Goal: Information Seeking & Learning: Learn about a topic

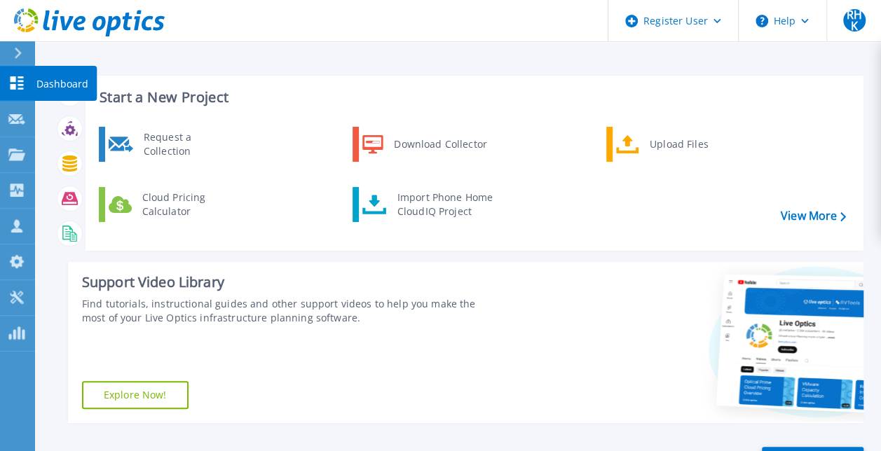
click at [17, 56] on icon at bounding box center [18, 53] width 7 height 11
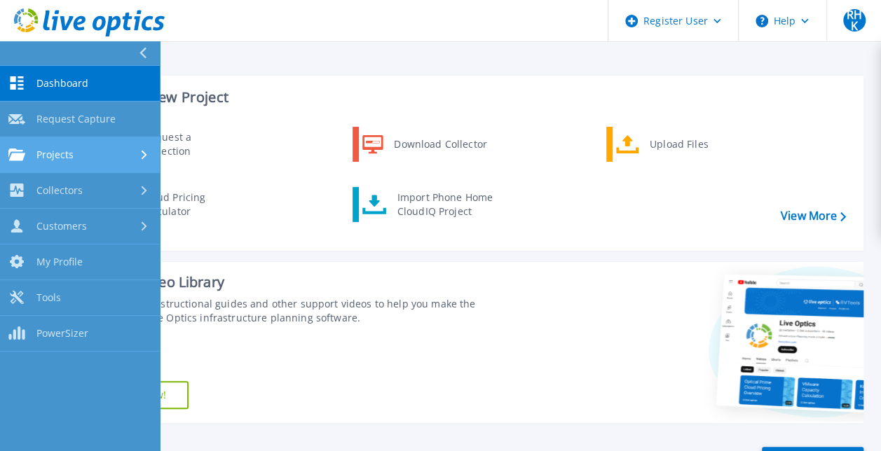
click at [35, 143] on link "Projects Projects" at bounding box center [80, 155] width 160 height 36
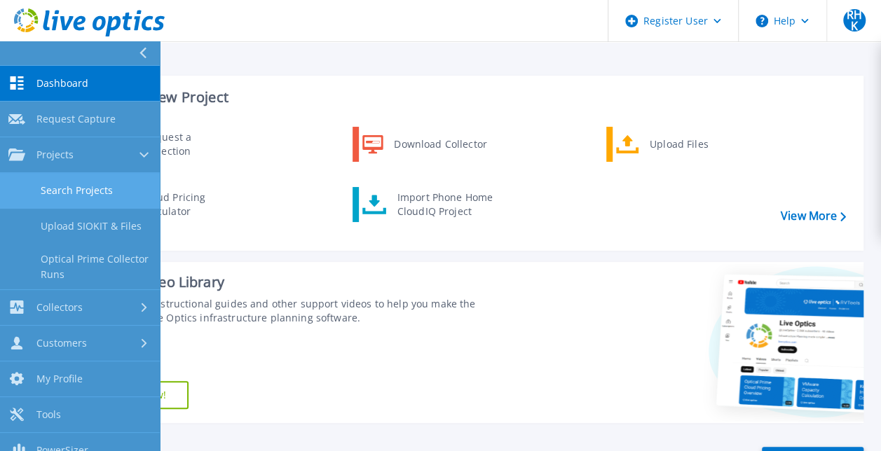
click at [132, 188] on link "Search Projects" at bounding box center [80, 191] width 160 height 36
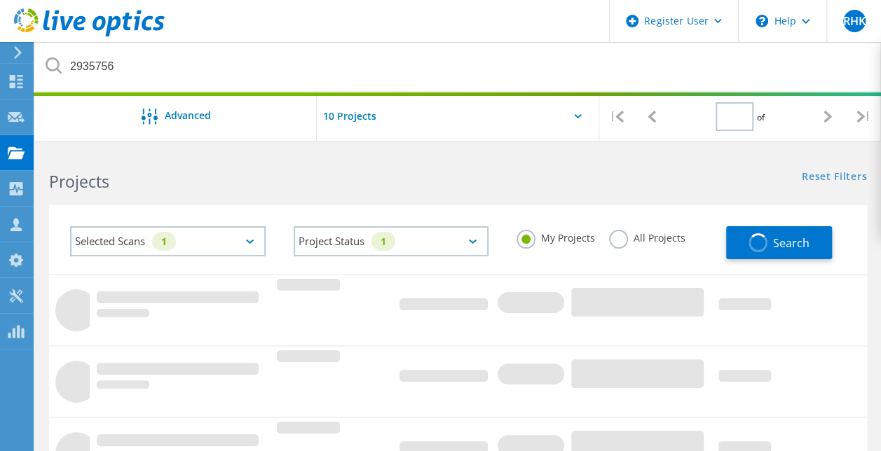
type input "1"
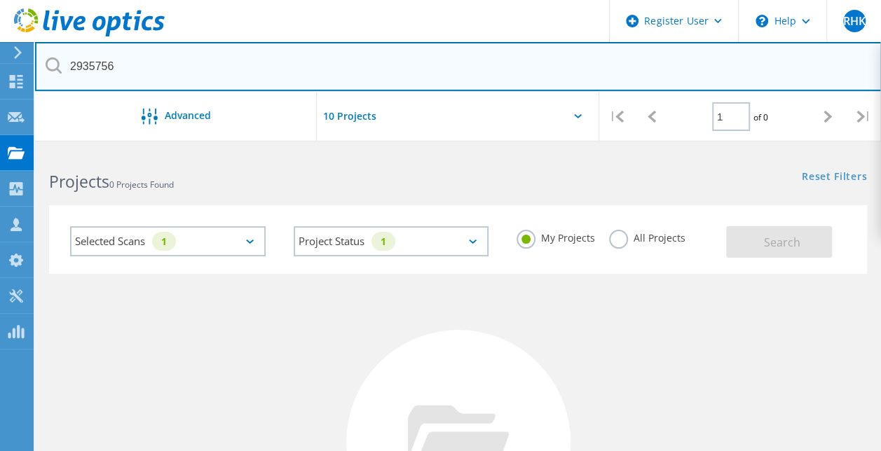
drag, startPoint x: 303, startPoint y: 79, endPoint x: 41, endPoint y: 79, distance: 262.2
click at [41, 79] on input "2935756" at bounding box center [458, 66] width 847 height 49
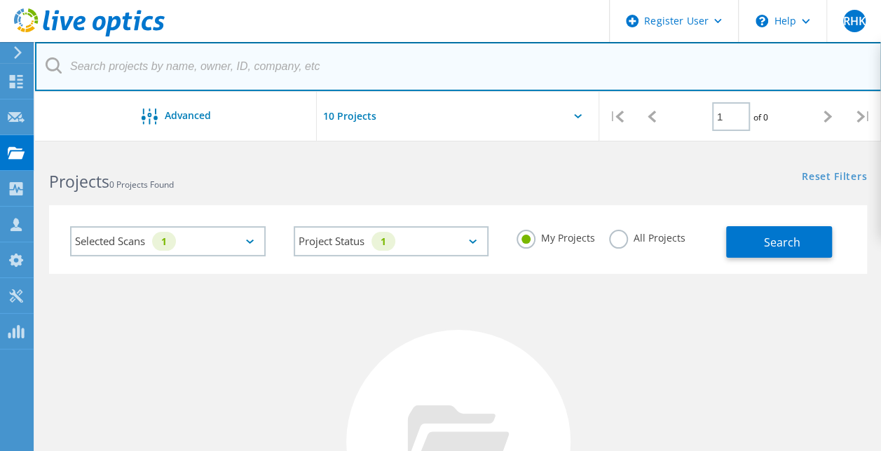
paste input "2935756"
type input "2935756"
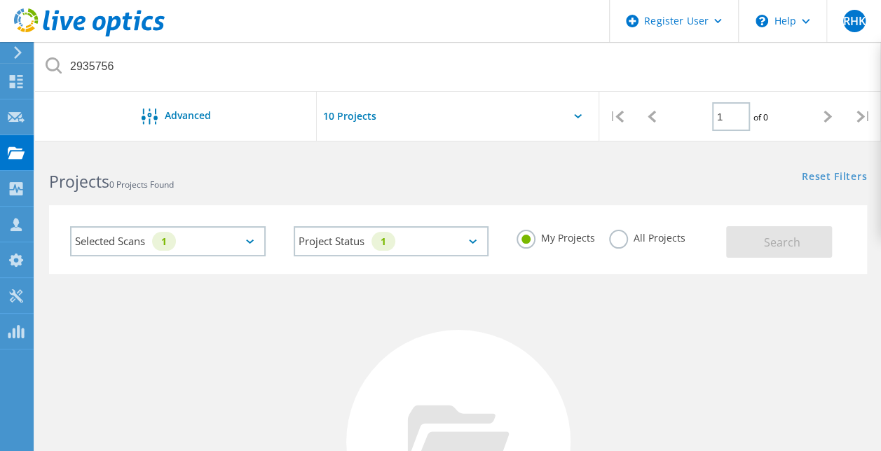
click at [627, 226] on div "My Projects All Projects" at bounding box center [615, 238] width 224 height 52
click at [618, 252] on div "My Projects All Projects" at bounding box center [615, 238] width 224 height 52
click at [623, 241] on label "All Projects" at bounding box center [647, 236] width 76 height 13
click at [0, 0] on input "All Projects" at bounding box center [0, 0] width 0 height 0
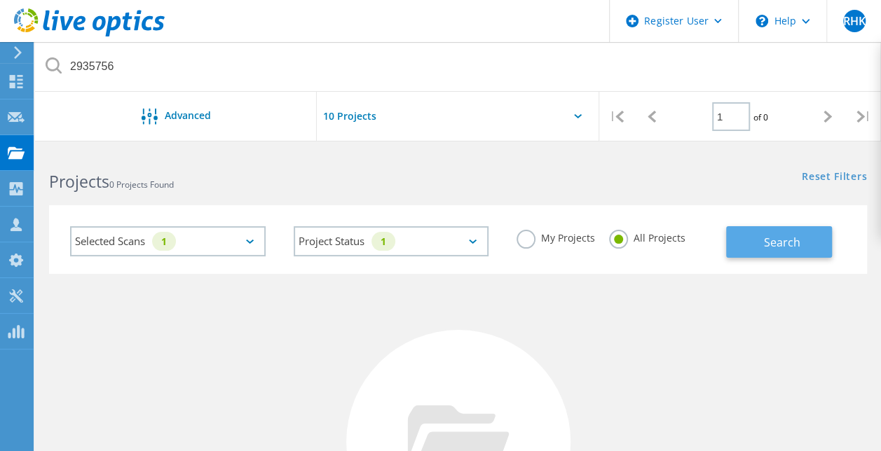
click at [757, 250] on button "Search" at bounding box center [779, 242] width 106 height 32
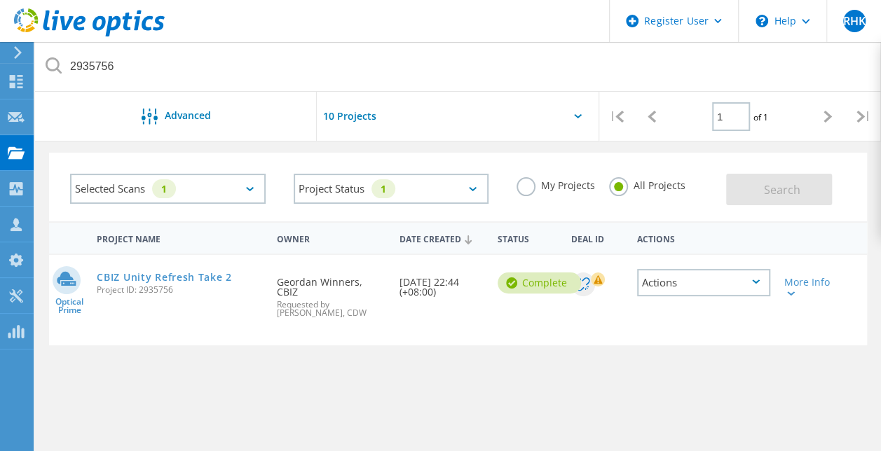
scroll to position [70, 0]
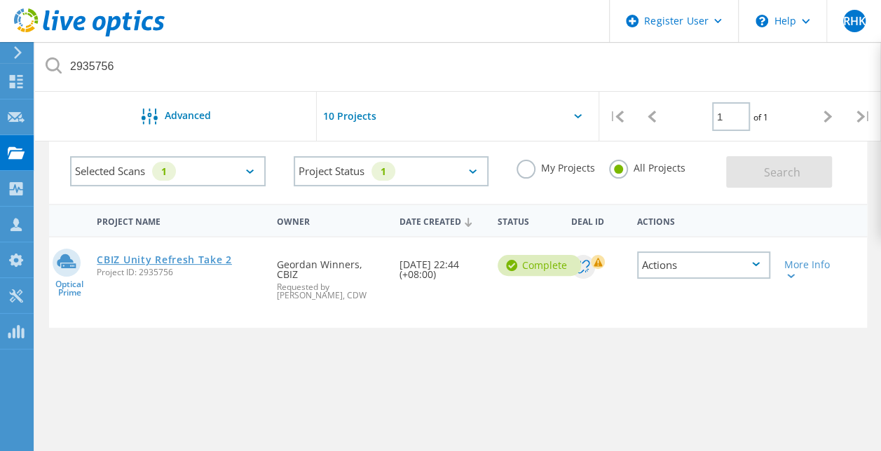
click at [199, 255] on link "CBIZ Unity Refresh Take 2" at bounding box center [164, 260] width 135 height 10
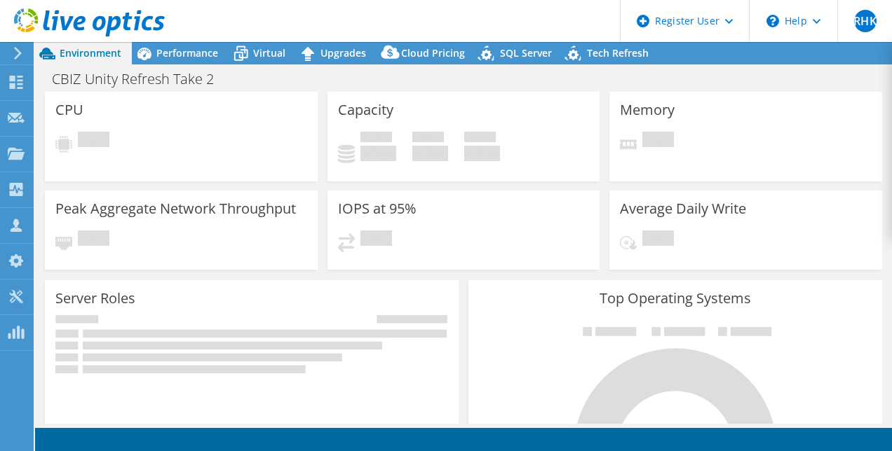
select select "USD"
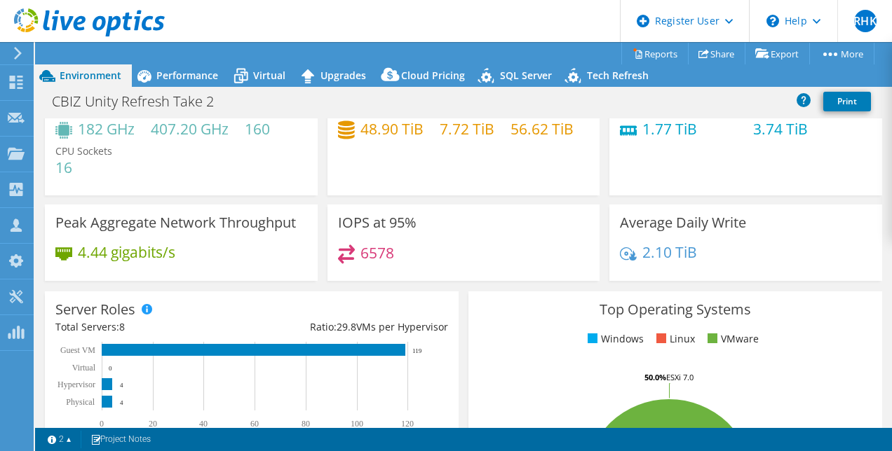
scroll to position [70, 0]
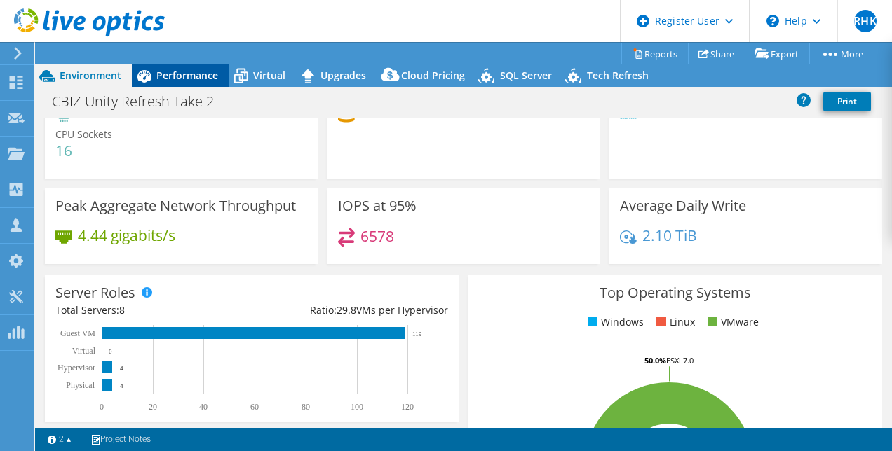
click at [164, 68] on div "Performance" at bounding box center [180, 75] width 97 height 22
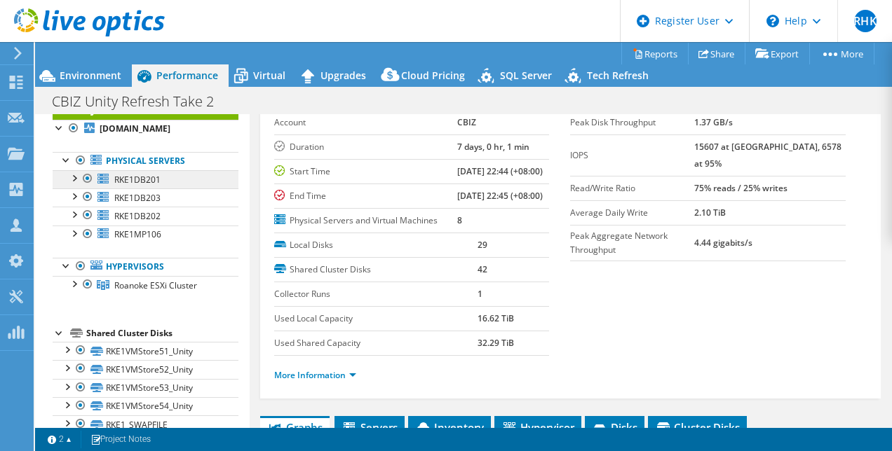
scroll to position [0, 0]
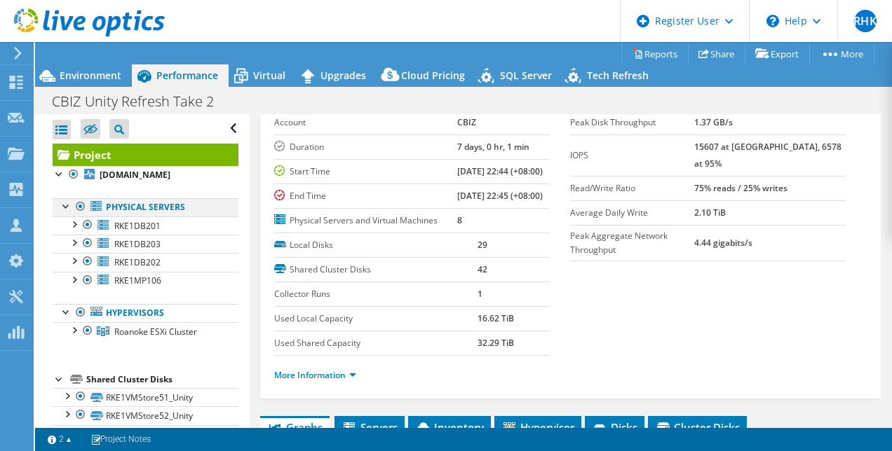
click at [67, 209] on div at bounding box center [67, 205] width 14 height 14
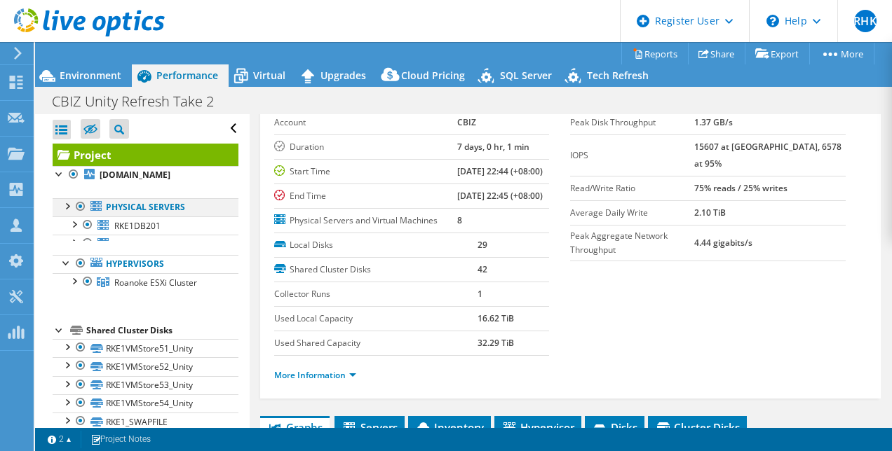
click at [67, 209] on div at bounding box center [67, 205] width 14 height 14
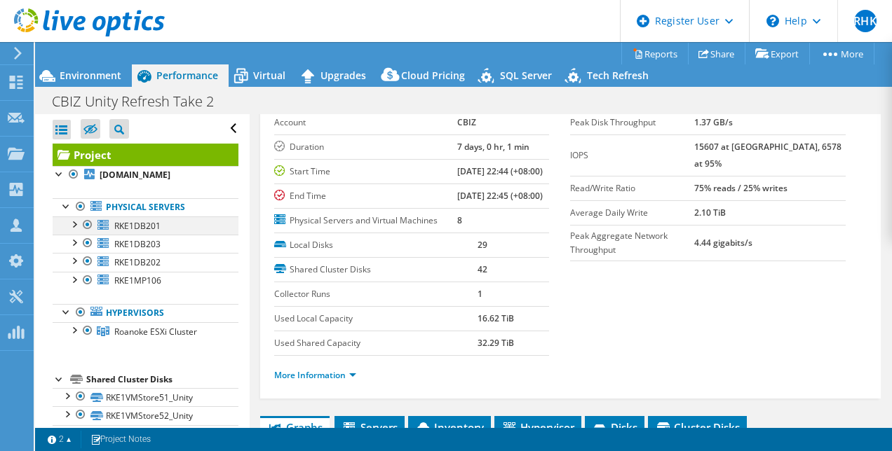
click at [72, 223] on div at bounding box center [74, 224] width 14 height 14
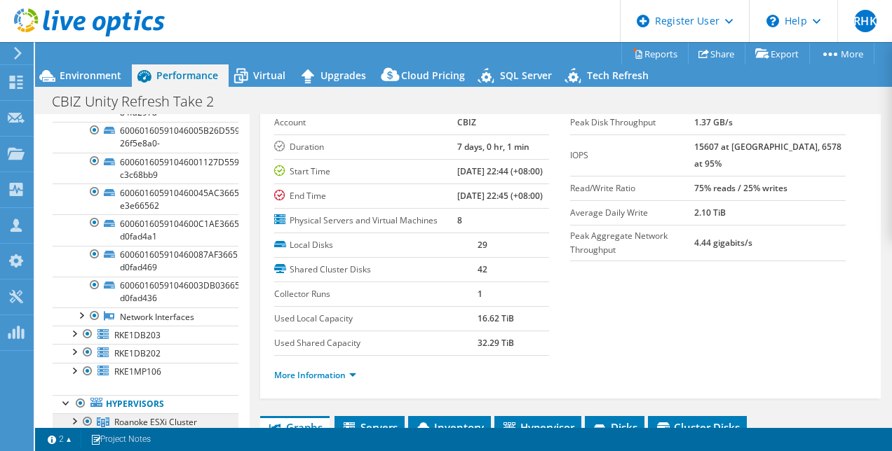
scroll to position [210, 0]
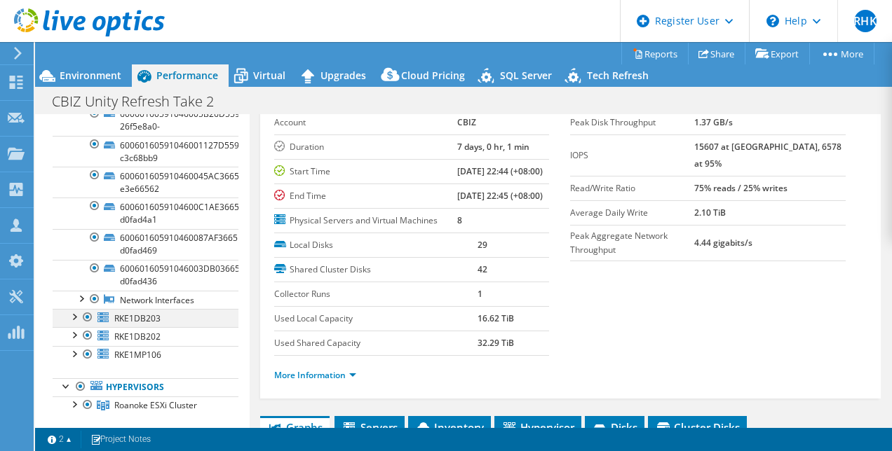
click at [76, 311] on div at bounding box center [74, 316] width 14 height 14
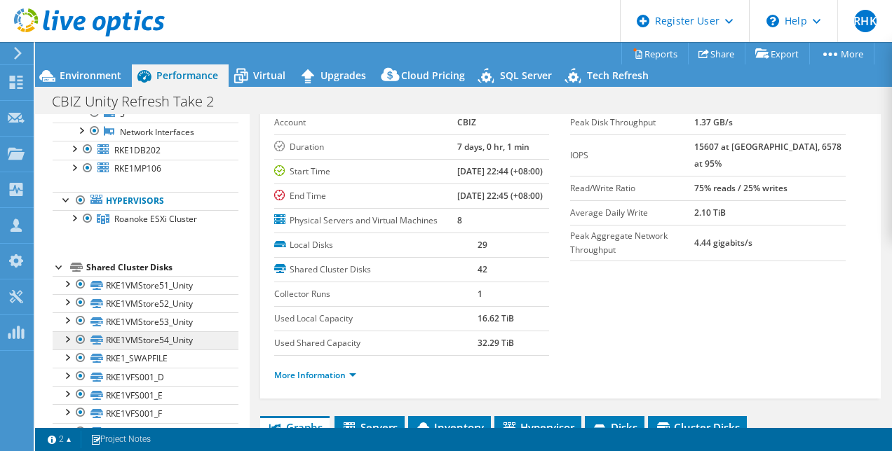
scroll to position [771, 0]
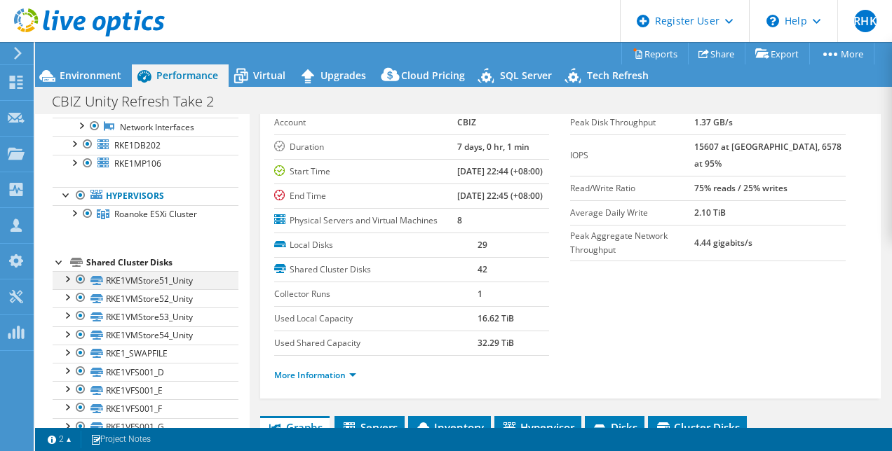
click at [67, 275] on div at bounding box center [67, 278] width 14 height 14
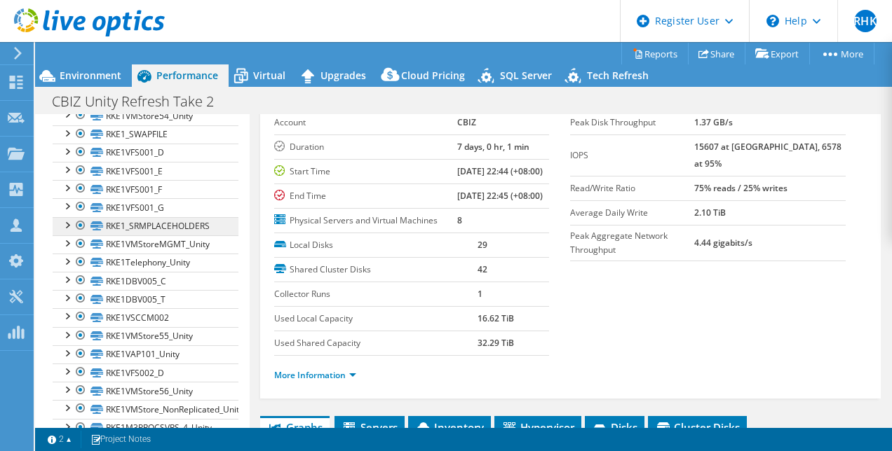
scroll to position [1092, 0]
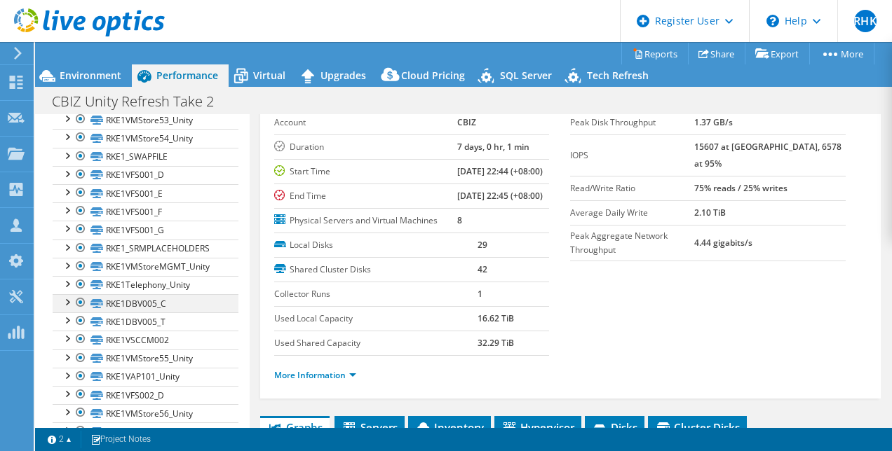
click at [72, 294] on div at bounding box center [67, 301] width 14 height 14
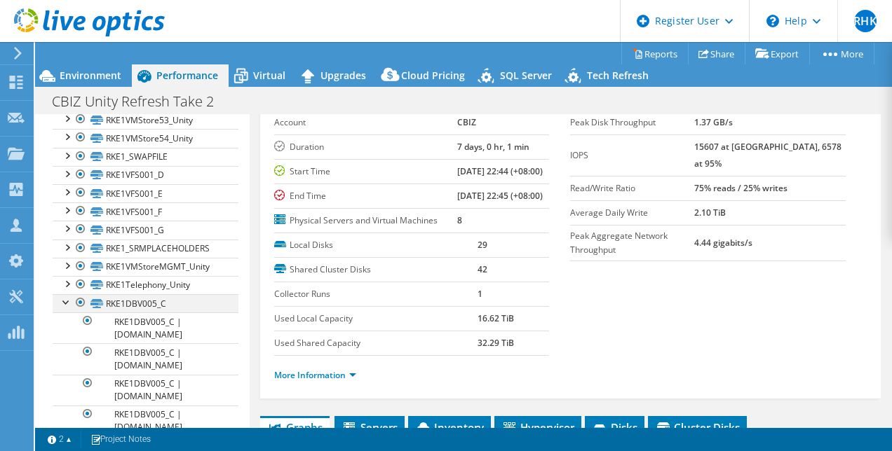
click at [72, 294] on div at bounding box center [67, 301] width 14 height 14
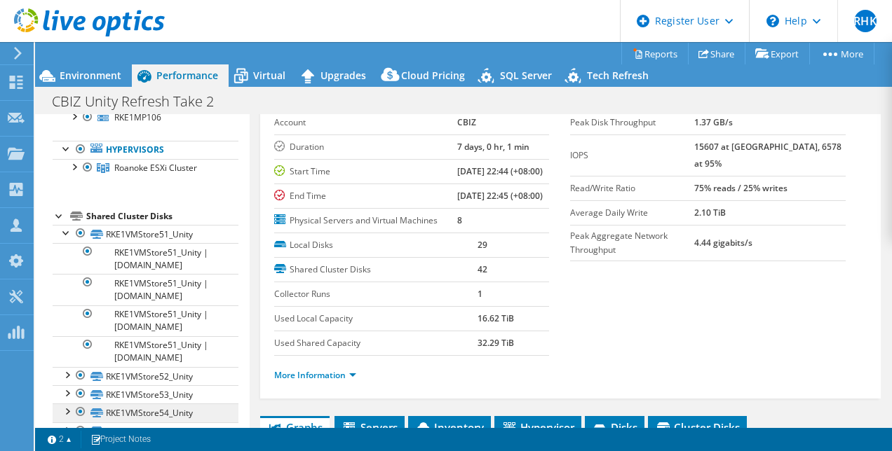
scroll to position [812, 0]
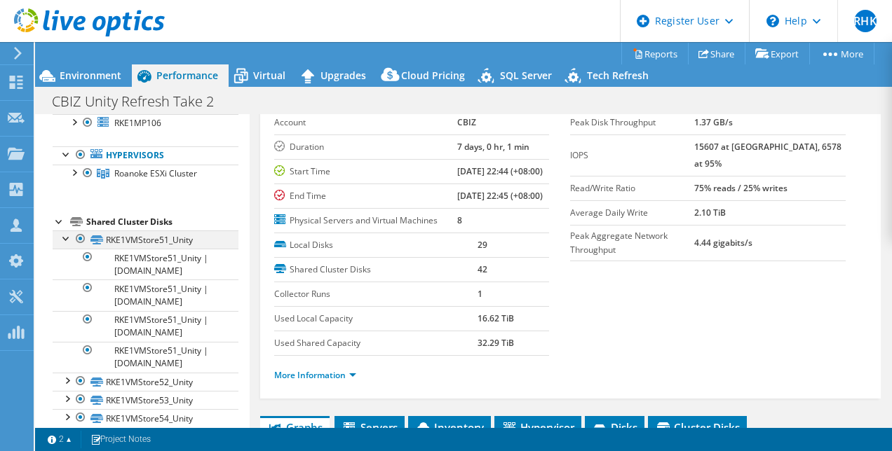
click at [73, 233] on div at bounding box center [67, 238] width 14 height 14
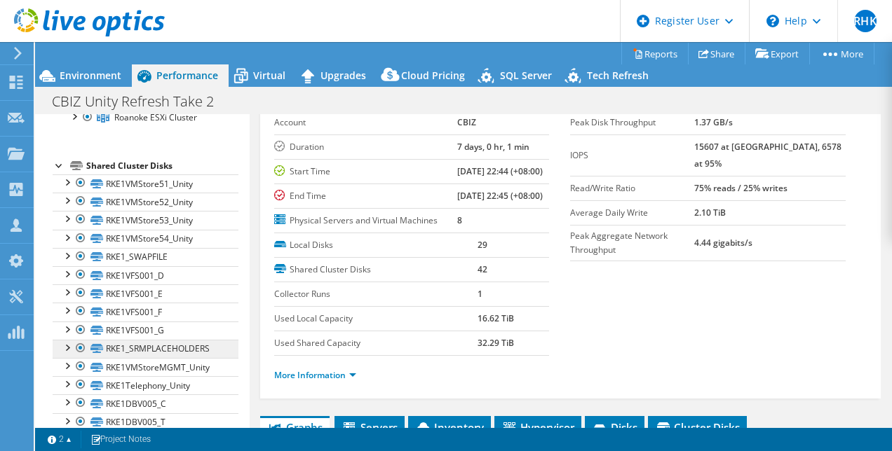
scroll to position [952, 0]
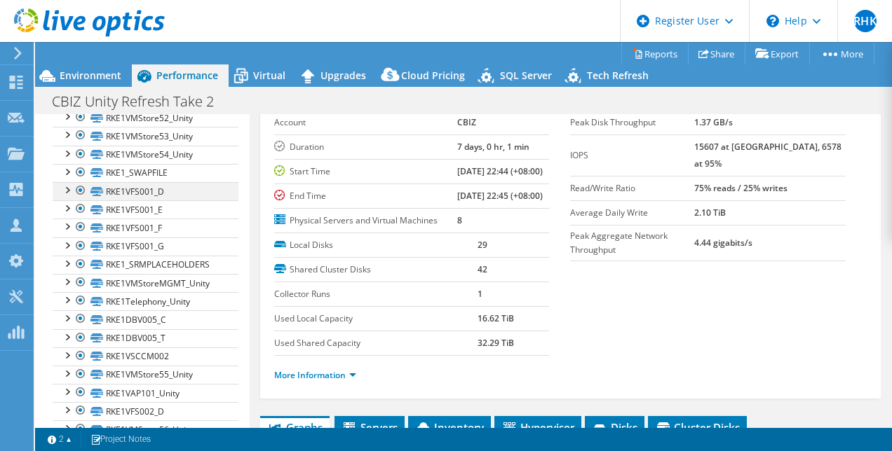
click at [70, 182] on div at bounding box center [67, 189] width 14 height 14
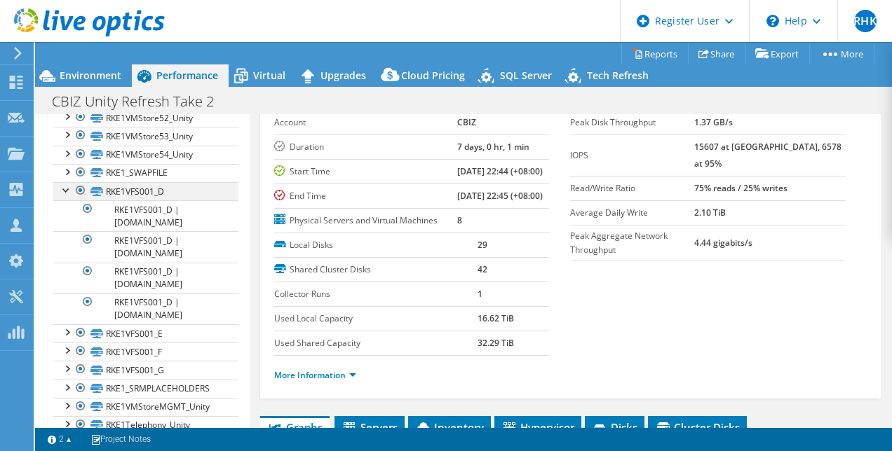
click at [70, 182] on div at bounding box center [67, 189] width 14 height 14
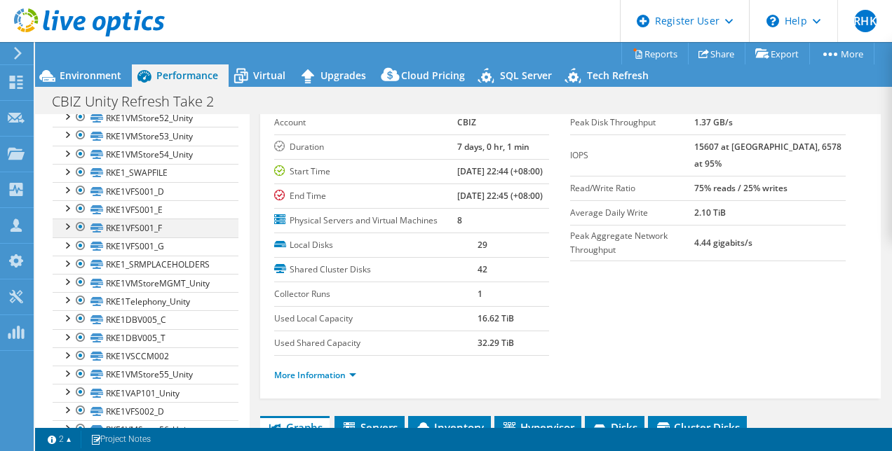
click at [67, 219] on div at bounding box center [67, 226] width 14 height 14
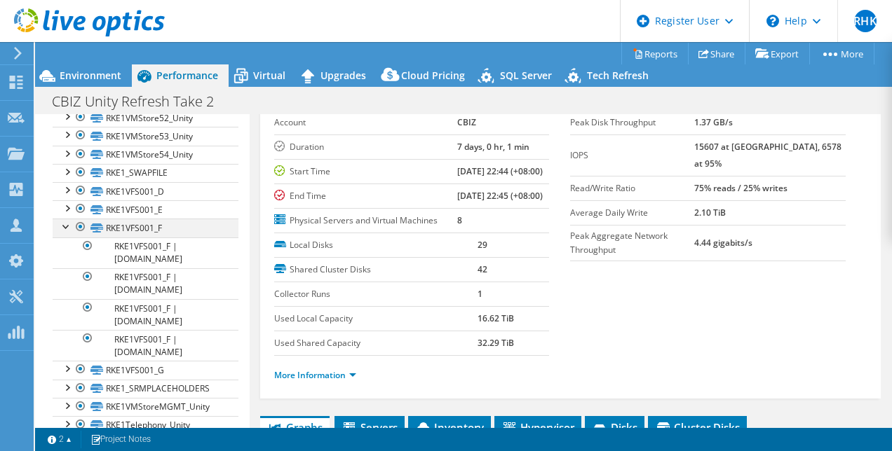
click at [67, 219] on div at bounding box center [67, 226] width 14 height 14
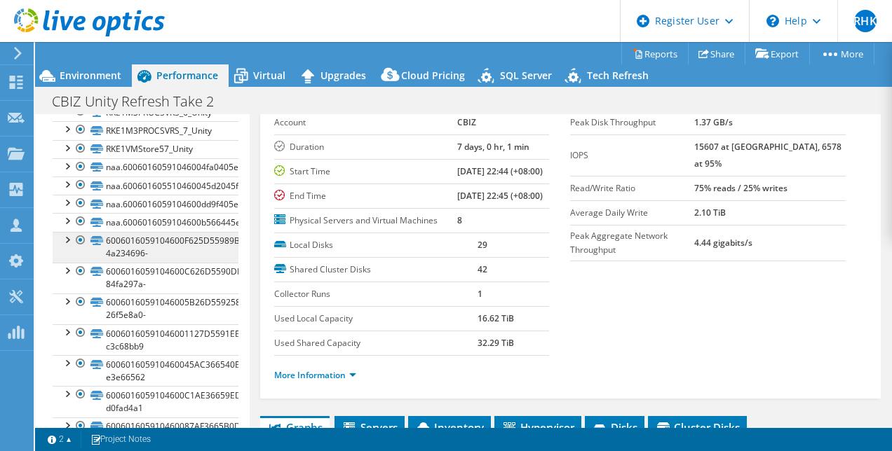
scroll to position [1373, 0]
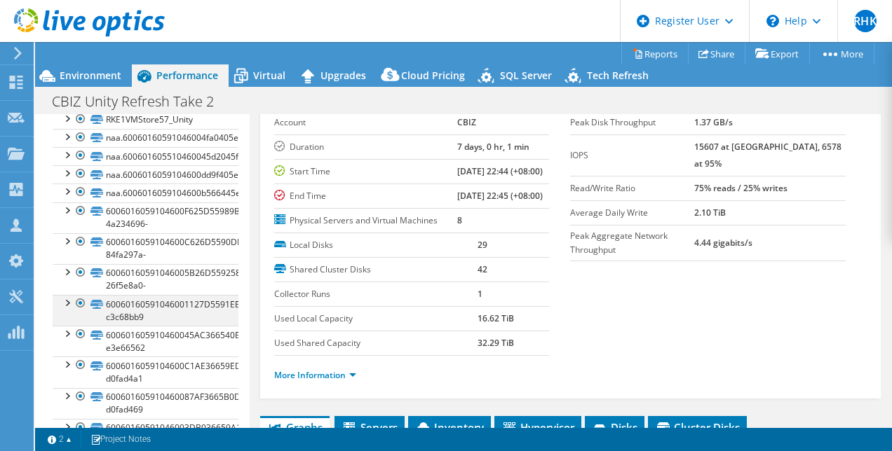
click at [78, 295] on div at bounding box center [81, 303] width 14 height 17
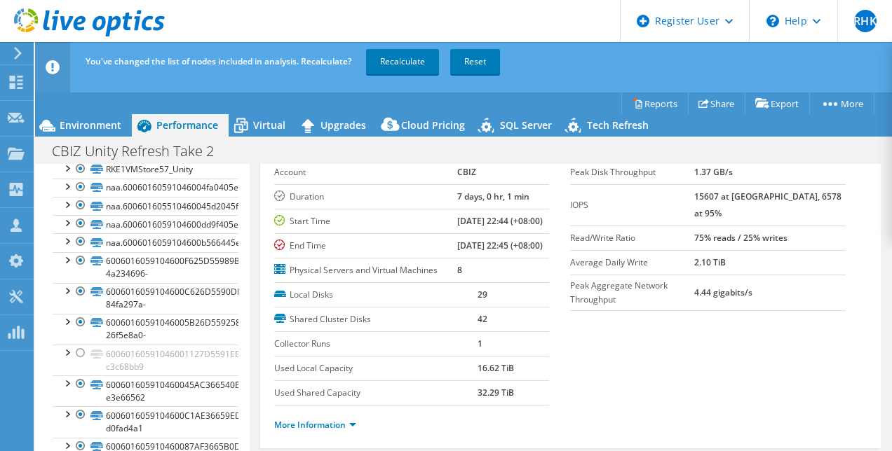
click at [484, 78] on div "You've changed the list of nodes included in analysis. Recalculate? Recalculate…" at bounding box center [489, 61] width 815 height 39
click at [484, 64] on link "Reset" at bounding box center [475, 61] width 50 height 25
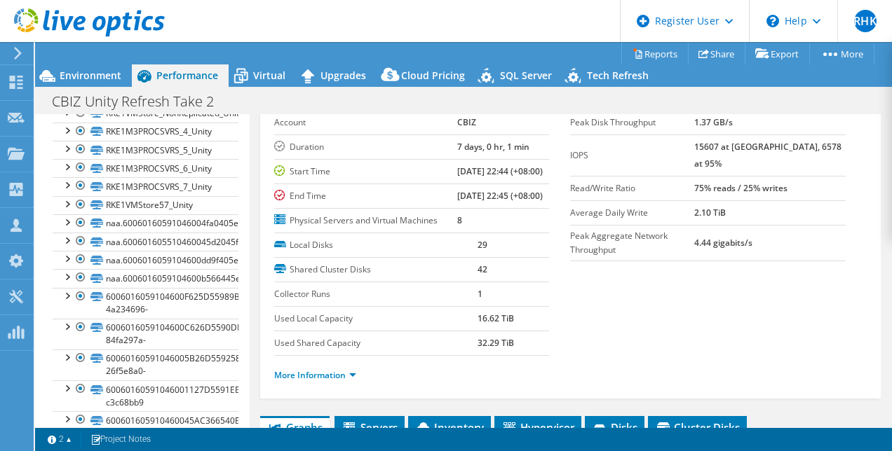
scroll to position [1460, 0]
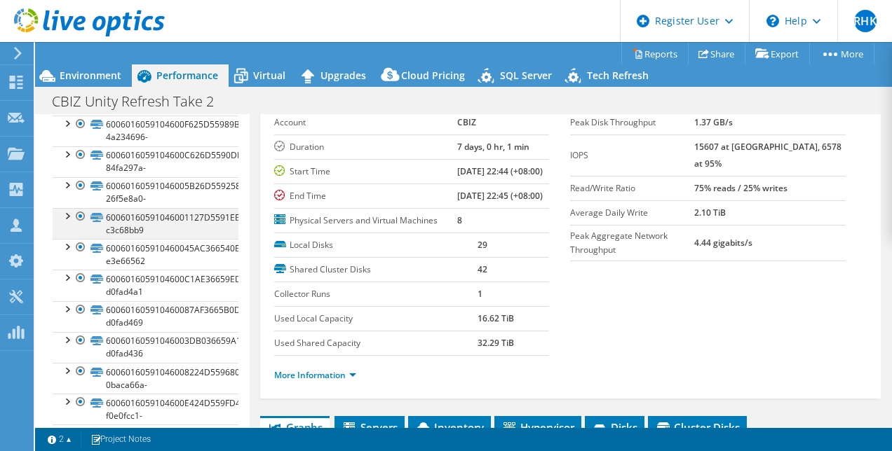
click at [69, 208] on div at bounding box center [67, 215] width 14 height 14
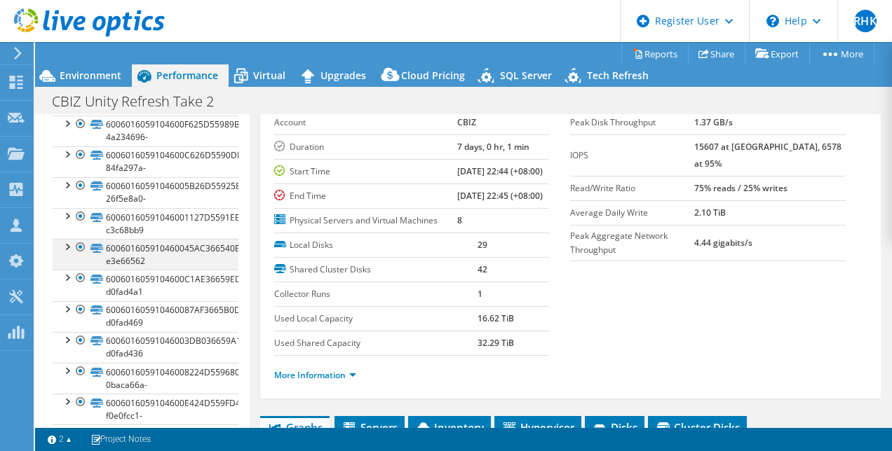
click at [67, 239] on div at bounding box center [67, 246] width 14 height 14
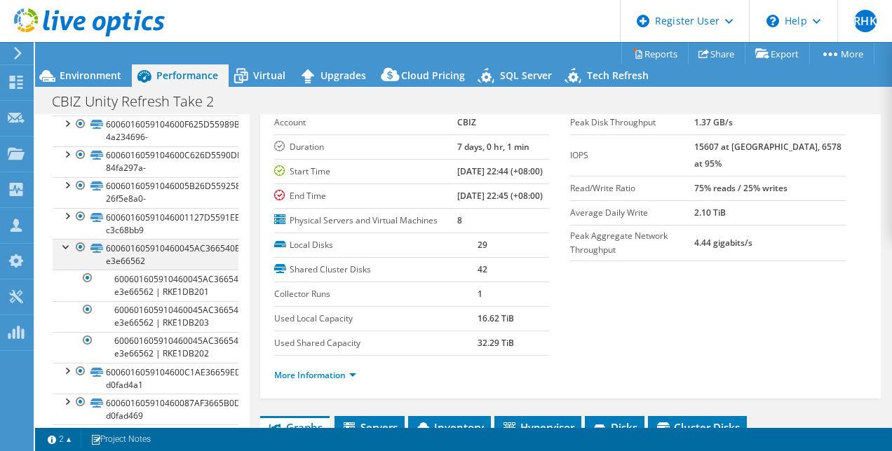
click at [67, 239] on div at bounding box center [67, 246] width 14 height 14
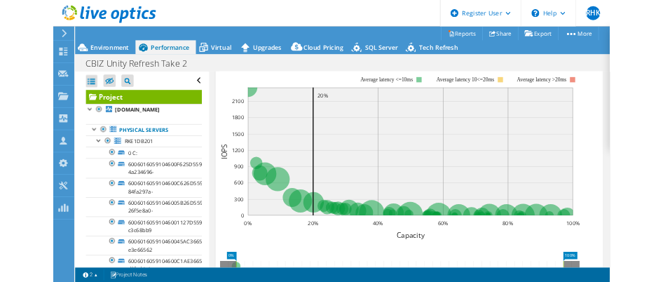
scroll to position [408, 0]
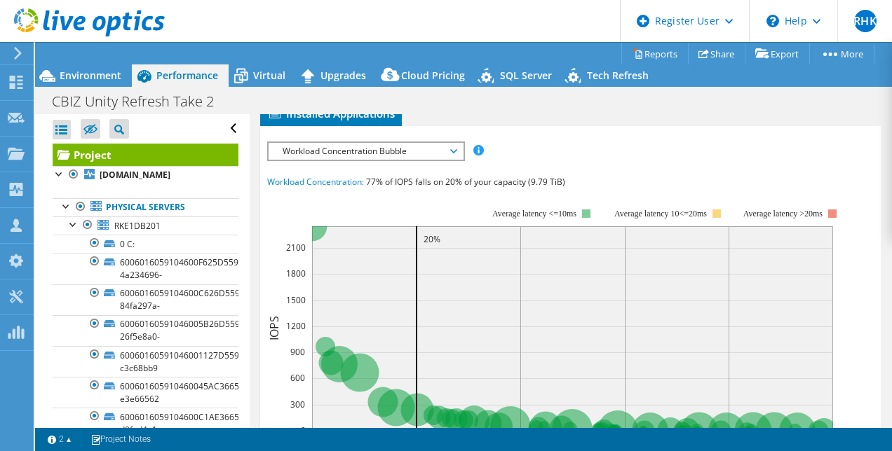
click at [465, 97] on span "Inventory" at bounding box center [449, 90] width 69 height 14
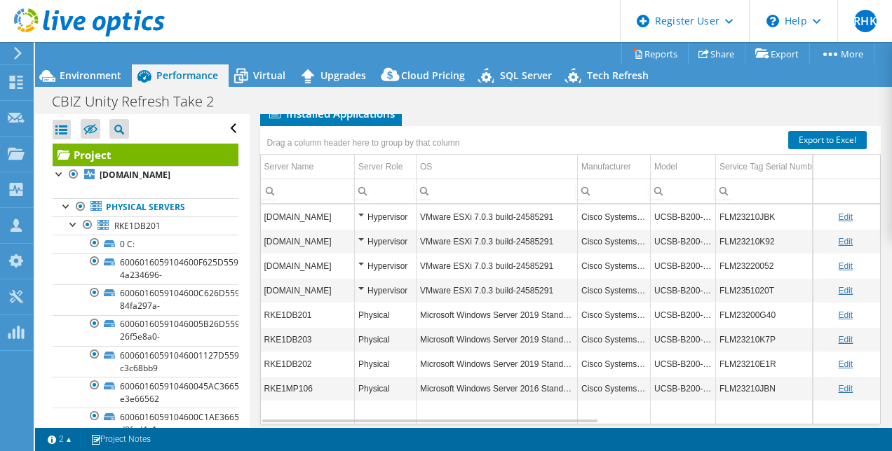
click at [740, 229] on td "FLM23210JBK" at bounding box center [774, 217] width 116 height 25
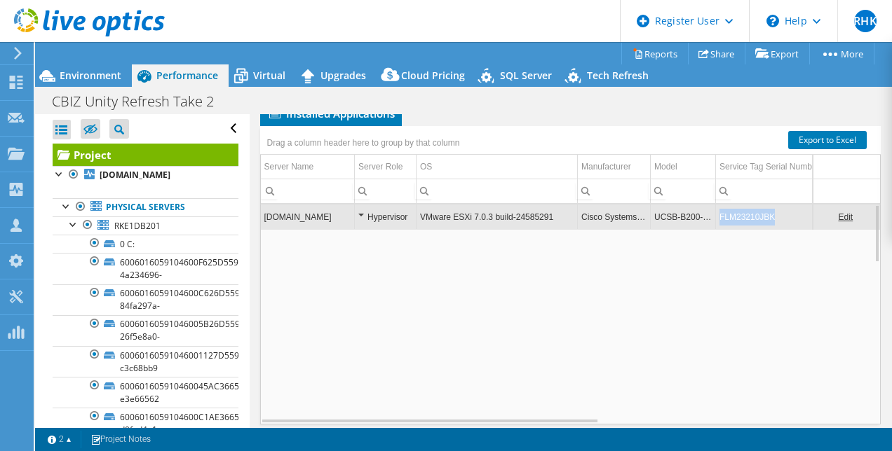
click at [740, 229] on td "FLM23210JBK" at bounding box center [774, 217] width 116 height 25
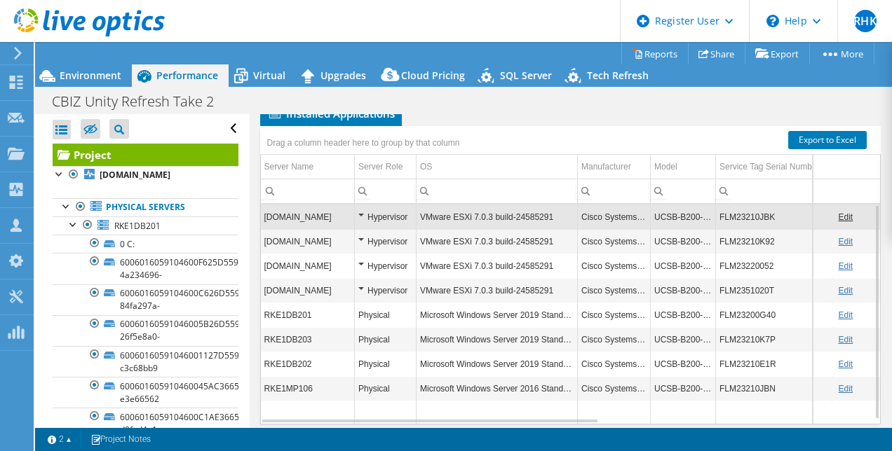
click at [753, 229] on td "FLM23210JBK" at bounding box center [774, 217] width 116 height 25
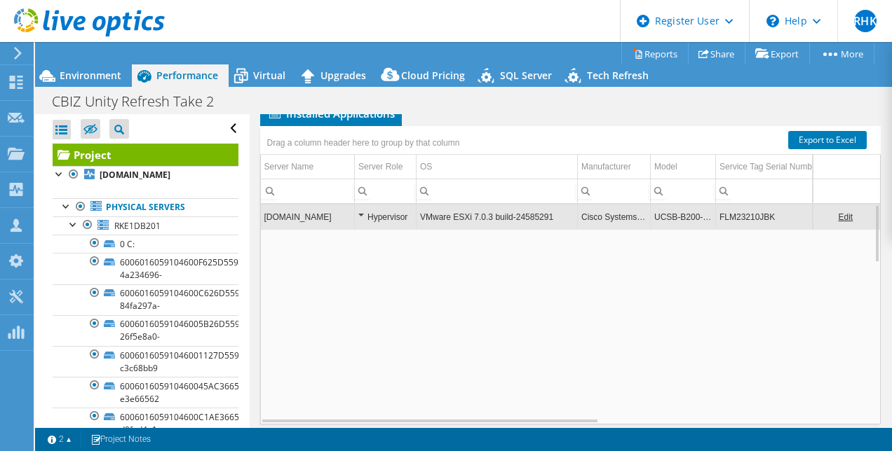
click at [752, 229] on td "FLM23210JBK" at bounding box center [774, 217] width 116 height 25
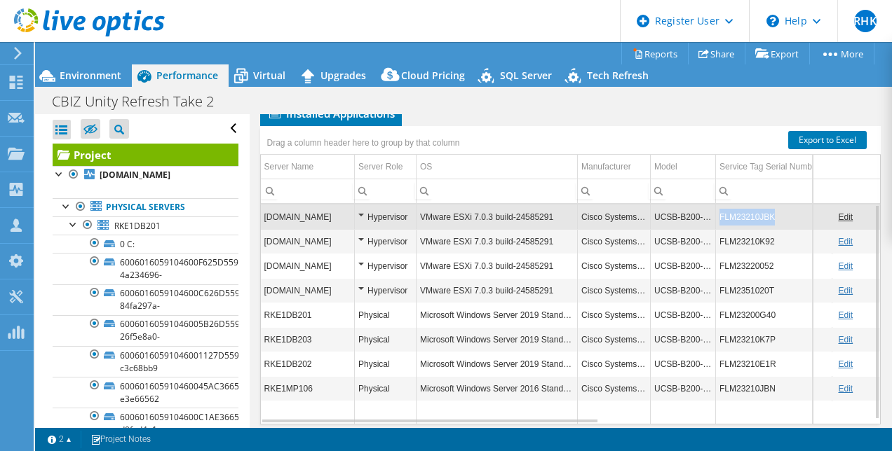
click at [752, 229] on td "FLM23210JBK" at bounding box center [774, 217] width 116 height 25
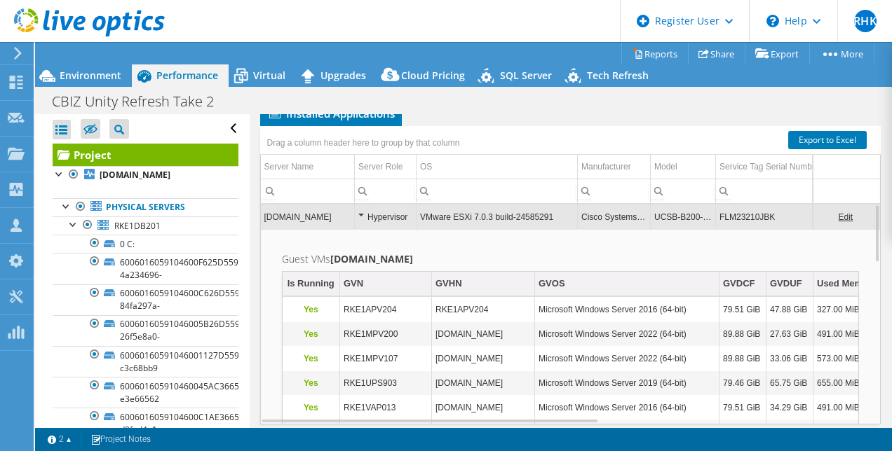
click at [752, 229] on td "FLM23210JBK" at bounding box center [774, 217] width 116 height 25
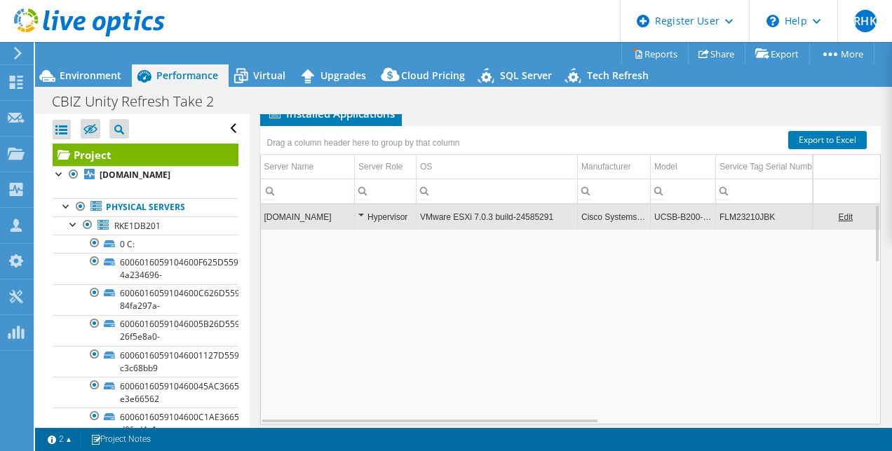
click at [752, 229] on td "FLM23210JBK" at bounding box center [774, 217] width 116 height 25
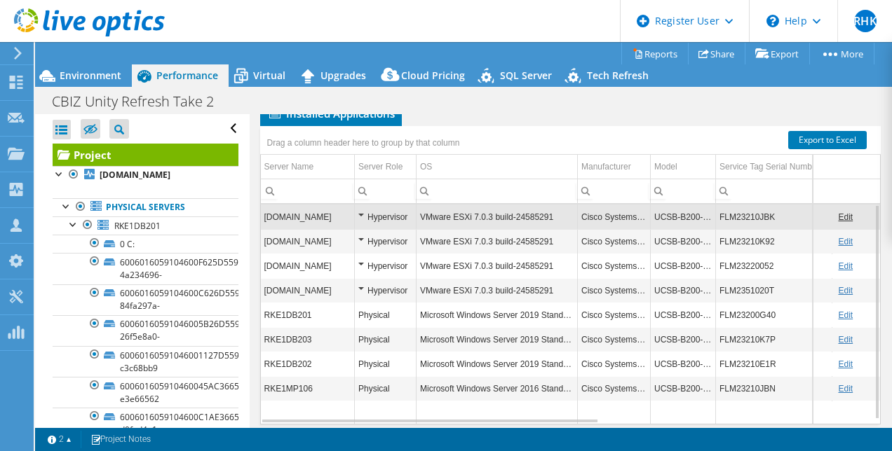
click at [740, 254] on td "FLM23210K92" at bounding box center [774, 241] width 116 height 25
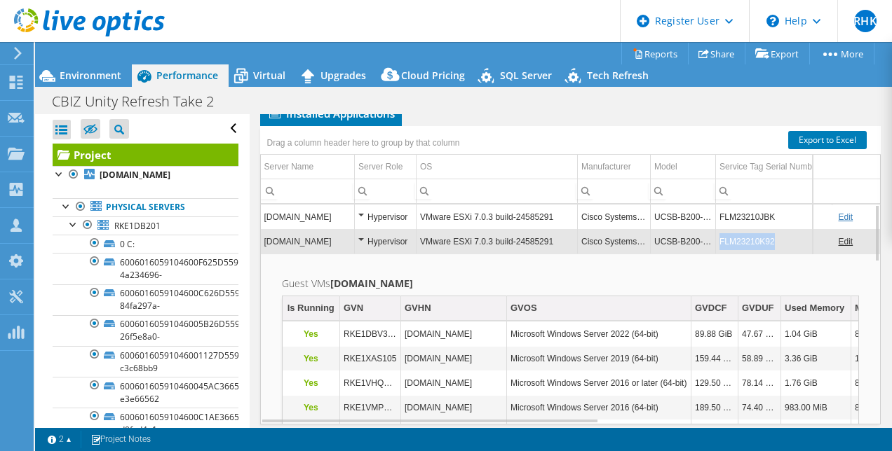
drag, startPoint x: 777, startPoint y: 276, endPoint x: 718, endPoint y: 282, distance: 59.2
click at [718, 254] on td "FLM23210K92" at bounding box center [774, 241] width 116 height 25
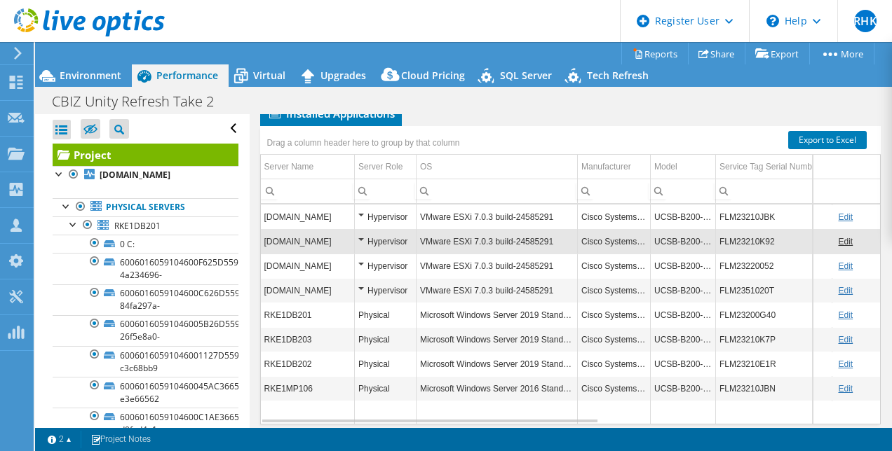
copy td "FLM23210K92"
drag, startPoint x: 768, startPoint y: 259, endPoint x: 717, endPoint y: 259, distance: 51.2
click at [717, 229] on td "FLM23210JBK" at bounding box center [774, 217] width 116 height 25
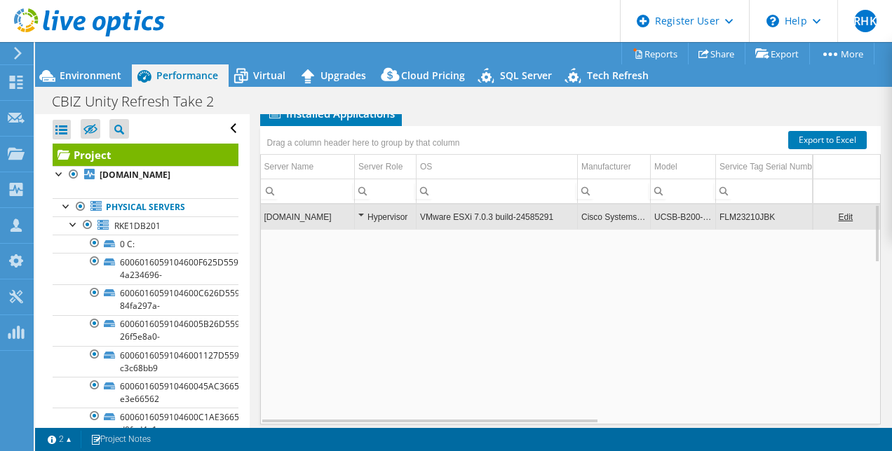
copy td "FLM23210JBK"
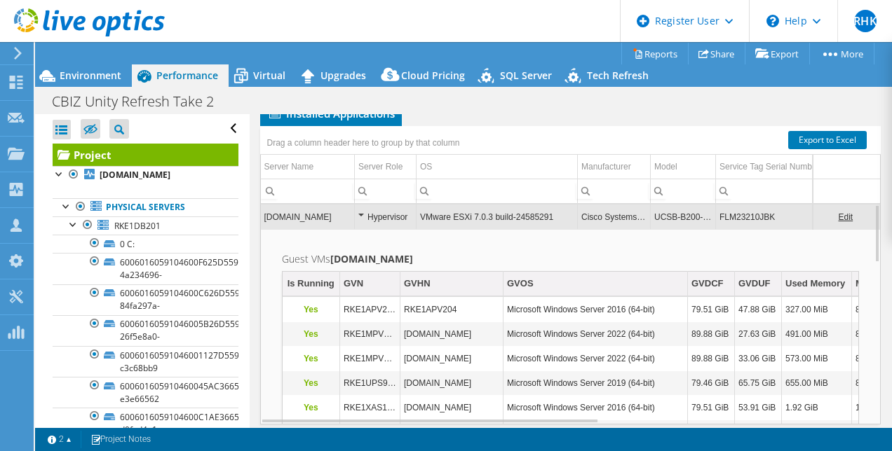
drag, startPoint x: 773, startPoint y: 252, endPoint x: 725, endPoint y: 250, distance: 48.4
drag, startPoint x: 725, startPoint y: 250, endPoint x: 719, endPoint y: 255, distance: 7.9
click at [721, 229] on td "FLM23210JBK" at bounding box center [774, 217] width 116 height 25
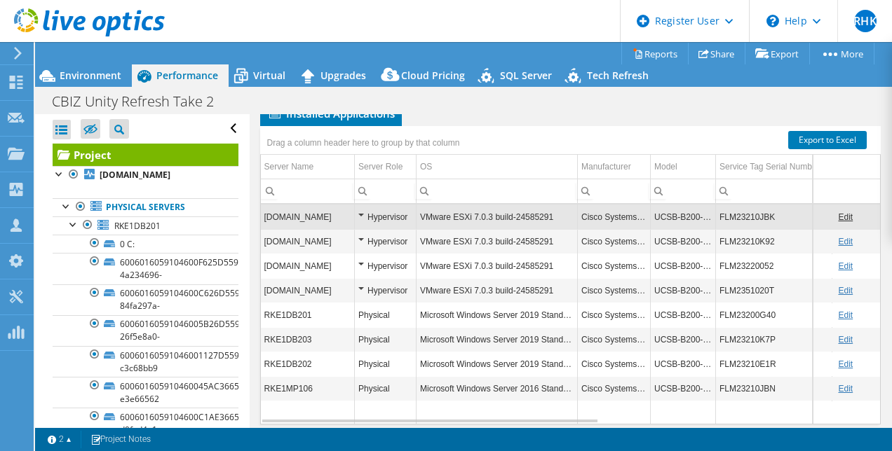
drag, startPoint x: 721, startPoint y: 257, endPoint x: 739, endPoint y: 258, distance: 18.2
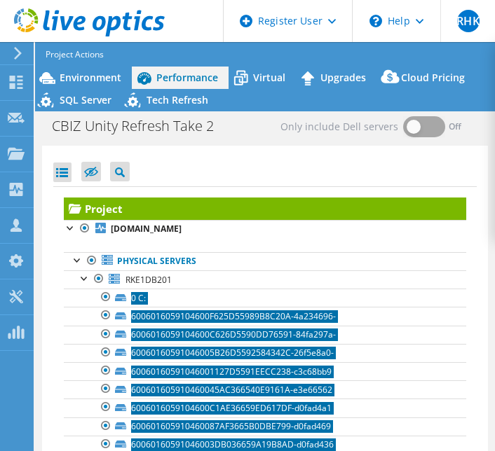
click at [495, 256] on html "RHK Dell User Raksha H Kamath Raksha_h.Kamath@Dell.com Dell My Profile Log Out …" at bounding box center [247, 225] width 495 height 451
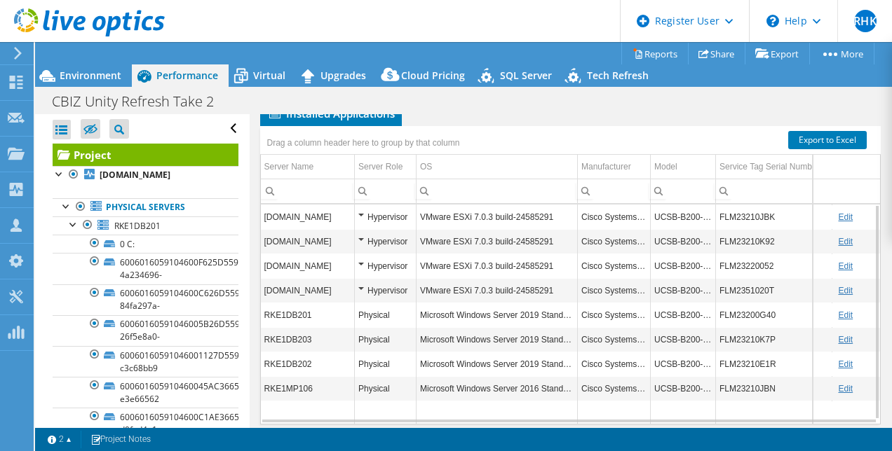
click at [700, 254] on td "UCSB-B200-M5" at bounding box center [683, 241] width 65 height 25
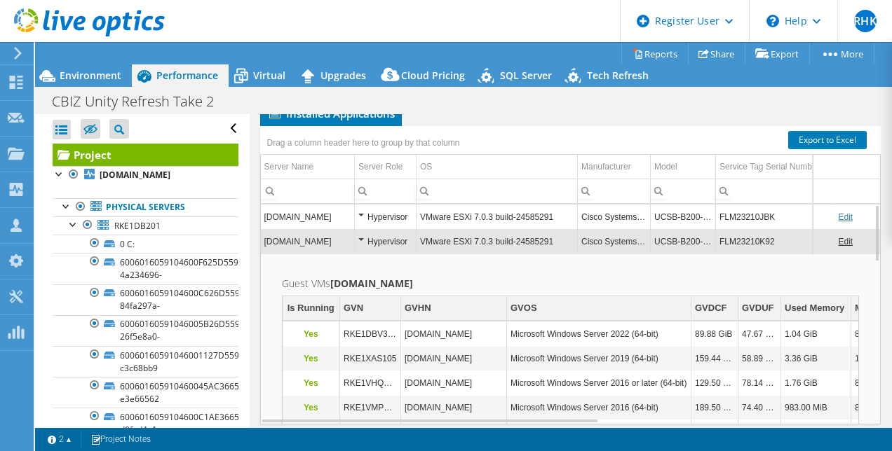
click at [765, 229] on td "FLM23210JBK" at bounding box center [774, 217] width 116 height 25
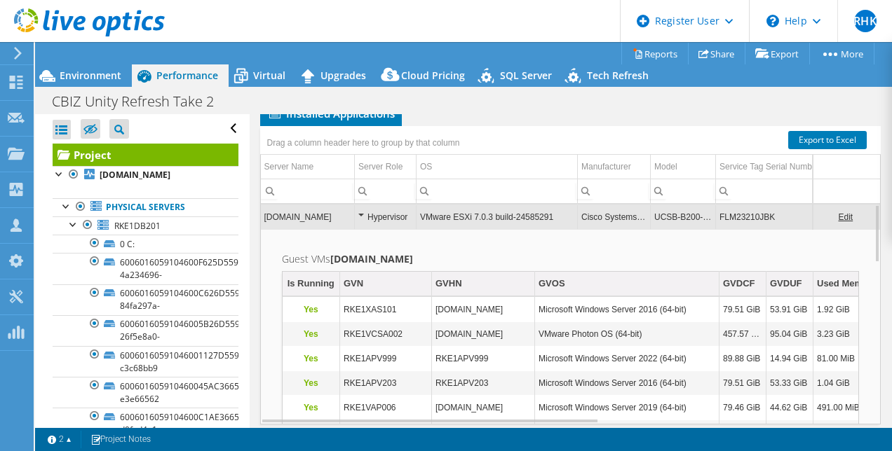
click at [838, 222] on link "Edit" at bounding box center [845, 217] width 15 height 10
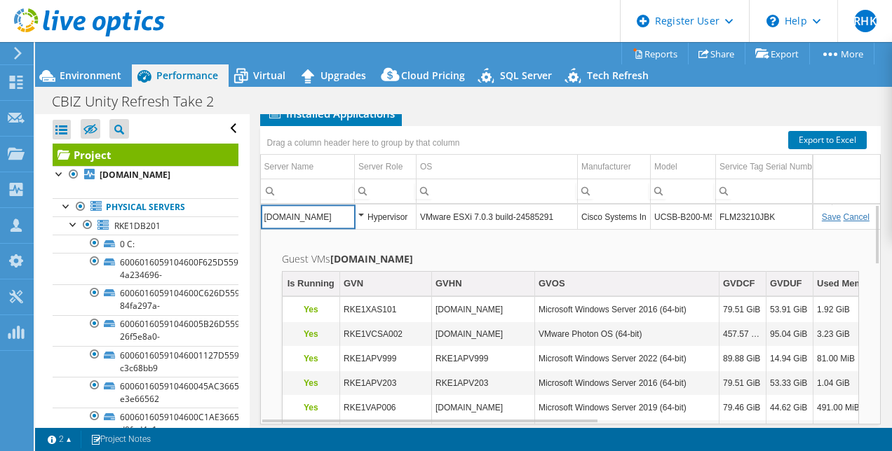
click at [733, 226] on input "FLM23210JBK" at bounding box center [774, 217] width 116 height 18
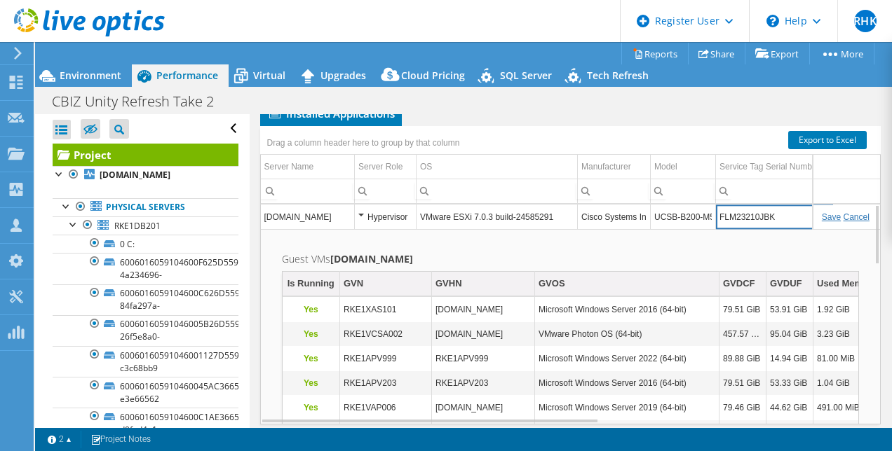
click at [742, 226] on input "FLM23210JBK" at bounding box center [774, 217] width 116 height 18
click at [743, 226] on input "FLM23210JBK" at bounding box center [774, 217] width 116 height 18
click at [844, 222] on link "Cancel" at bounding box center [856, 217] width 26 height 10
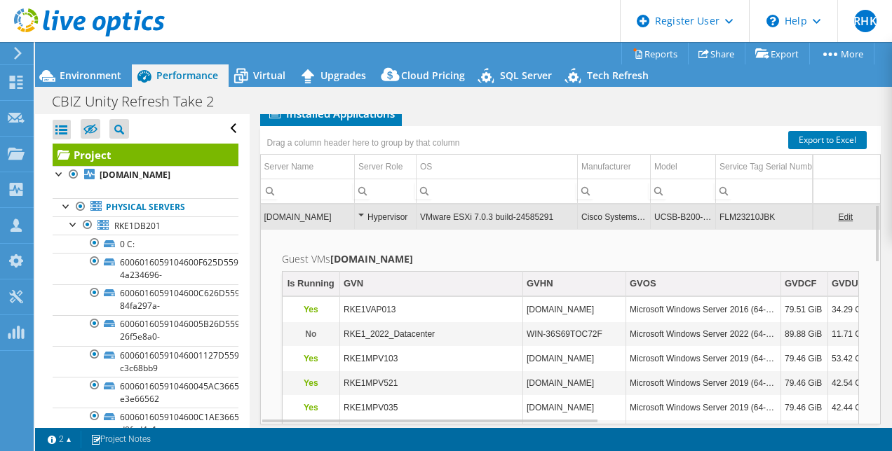
drag, startPoint x: 844, startPoint y: 258, endPoint x: 817, endPoint y: 118, distance: 142.2
click at [817, 118] on div "Project Details Prepared for: Geordan Winners, GWinners@CBIZ.com Account CBIZ D…" at bounding box center [571, 79] width 642 height 747
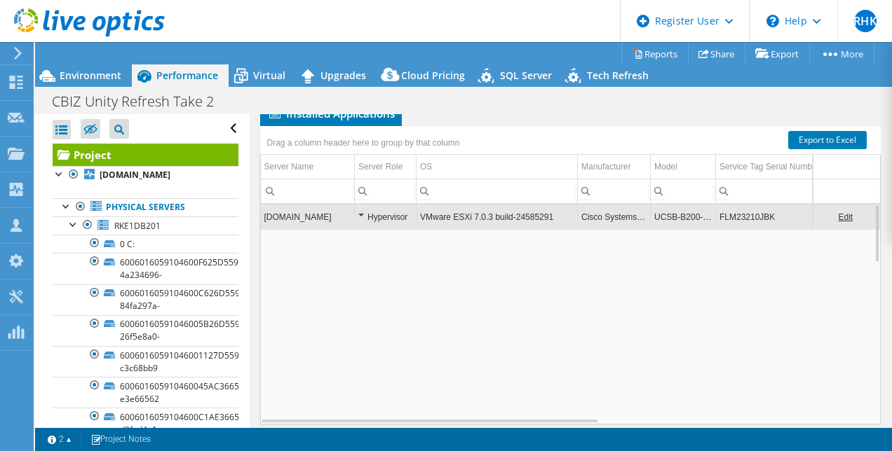
click at [707, 229] on td "UCSB-B200-M5" at bounding box center [683, 217] width 65 height 25
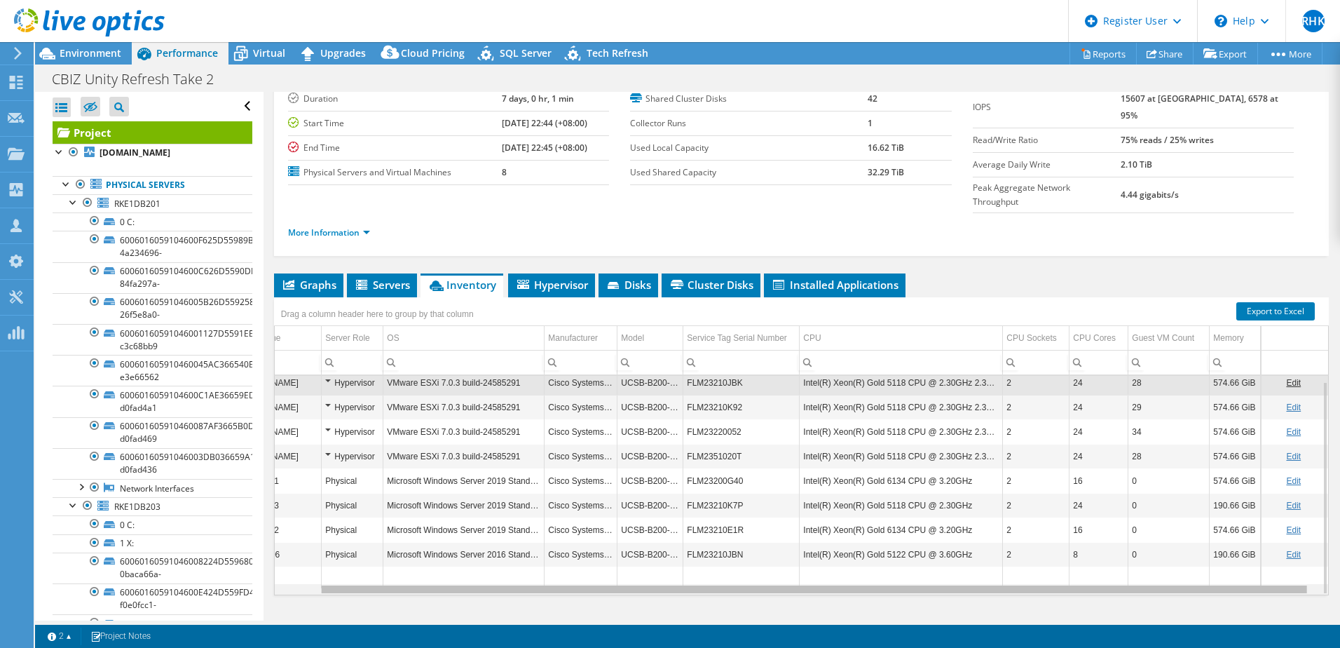
scroll to position [0, 0]
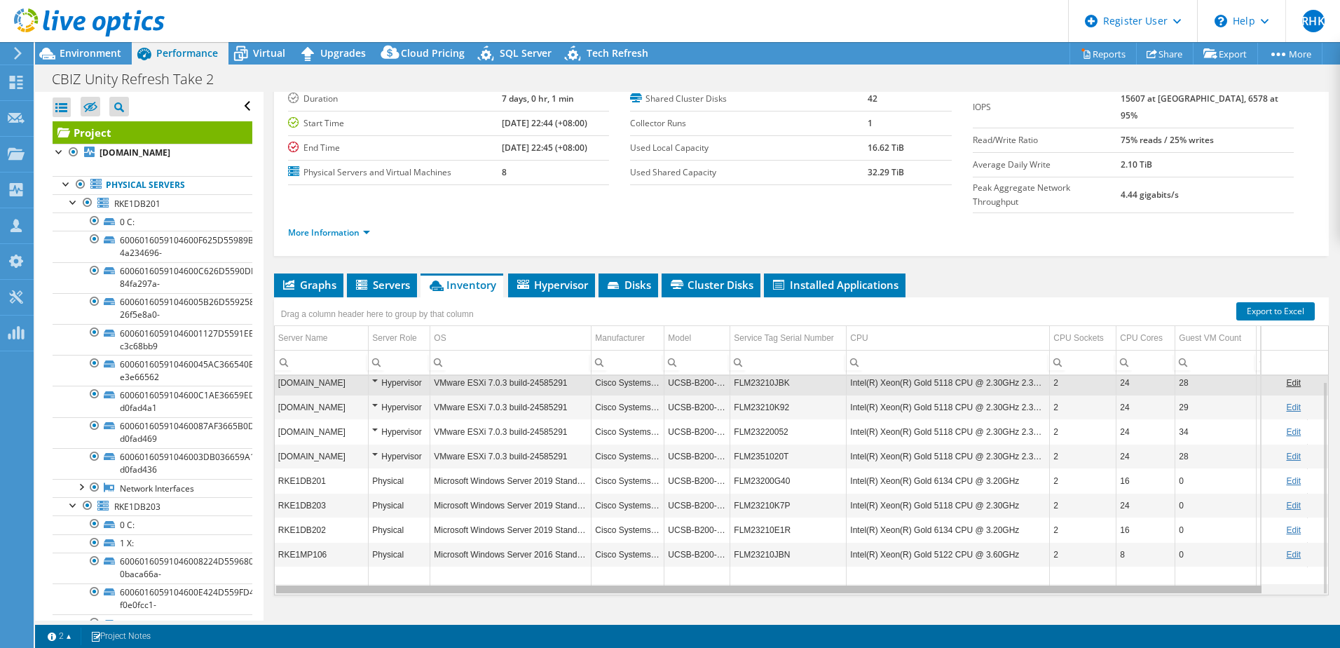
drag, startPoint x: 609, startPoint y: 561, endPoint x: 502, endPoint y: 536, distance: 109.5
click at [550, 451] on body "RHK Dell User Raksha H Kamath Raksha_h.Kamath@Dell.com Dell My Profile Log Out …" at bounding box center [670, 324] width 1340 height 648
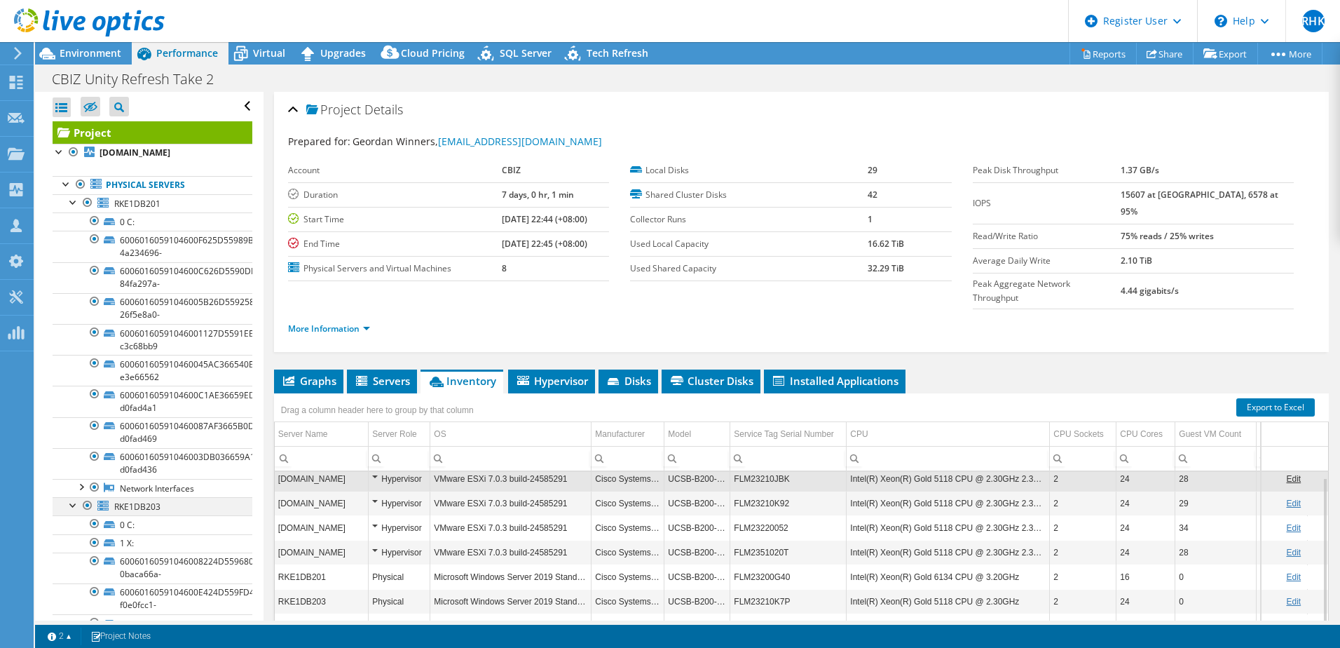
click at [72, 451] on div at bounding box center [74, 504] width 14 height 14
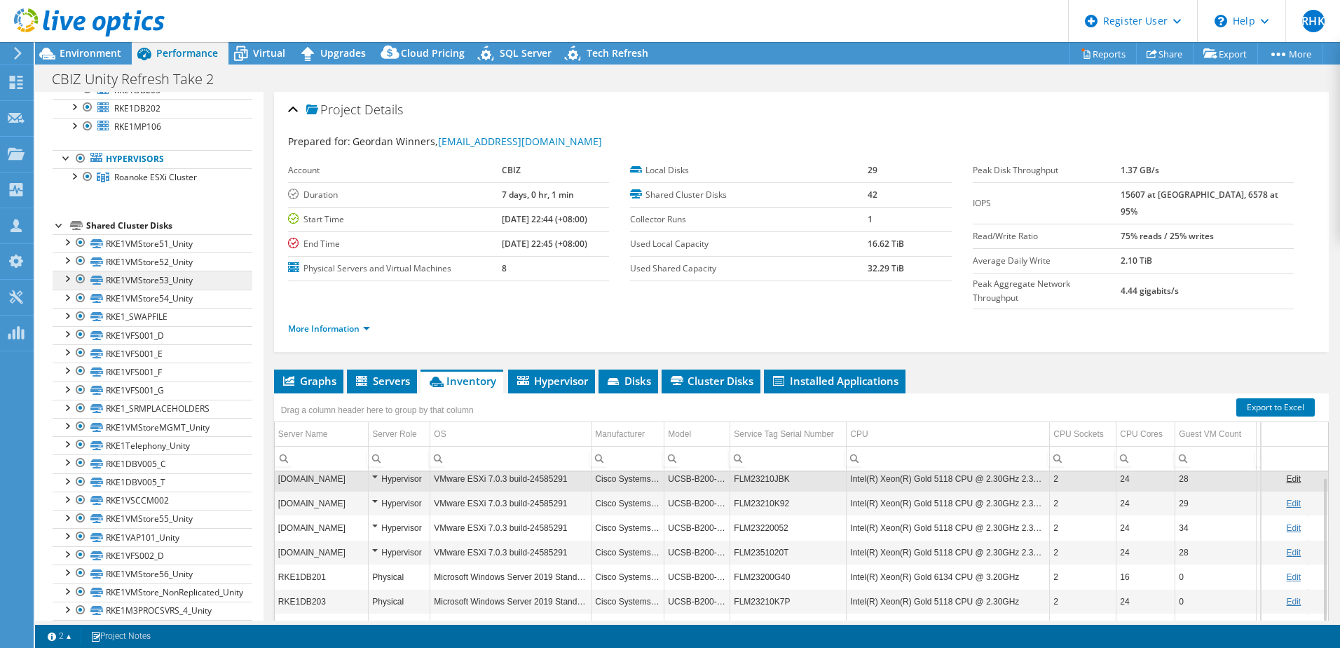
scroll to position [421, 0]
click at [133, 157] on link "Hypervisors" at bounding box center [153, 155] width 200 height 18
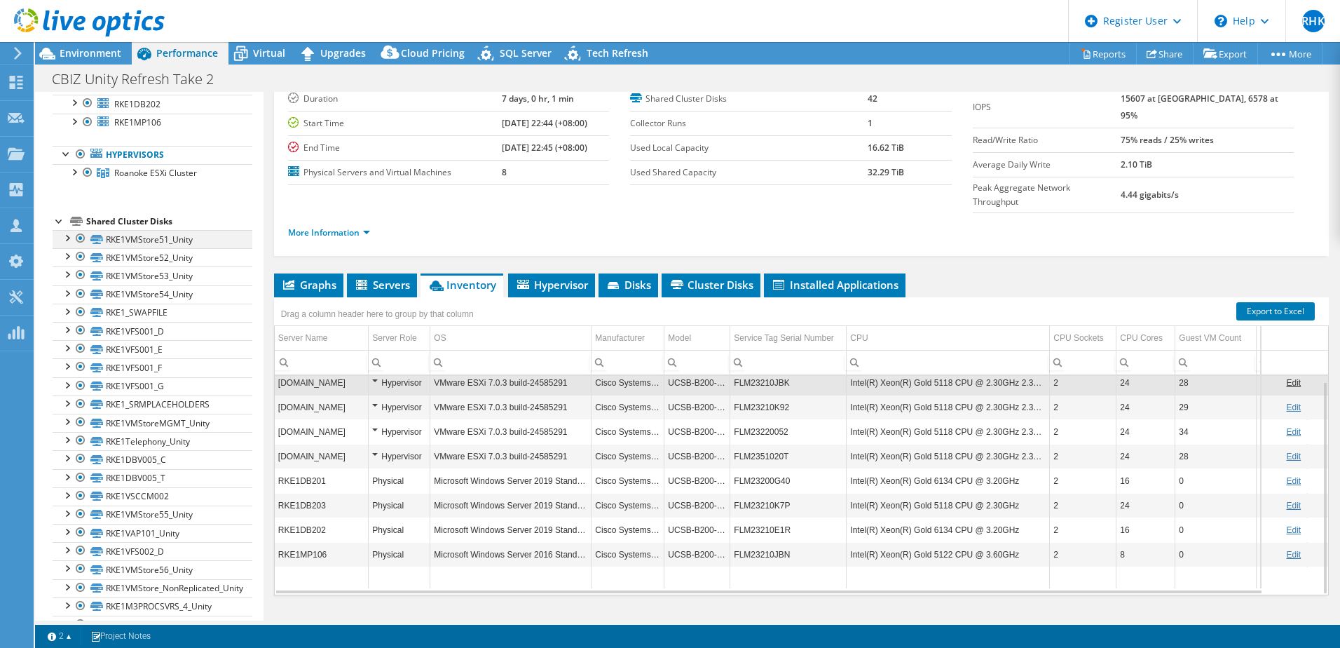
click at [79, 240] on div at bounding box center [81, 238] width 14 height 17
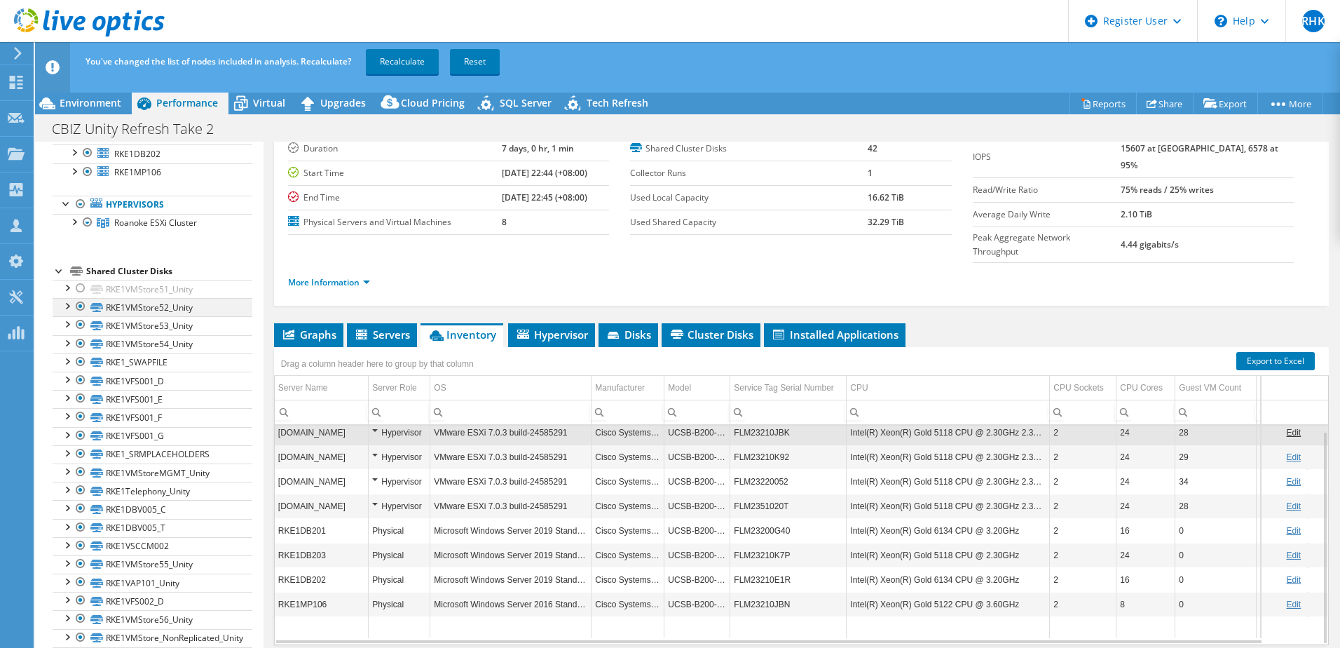
click at [82, 305] on div at bounding box center [81, 306] width 14 height 17
click at [80, 324] on div at bounding box center [81, 324] width 14 height 17
click at [80, 337] on div at bounding box center [81, 343] width 14 height 17
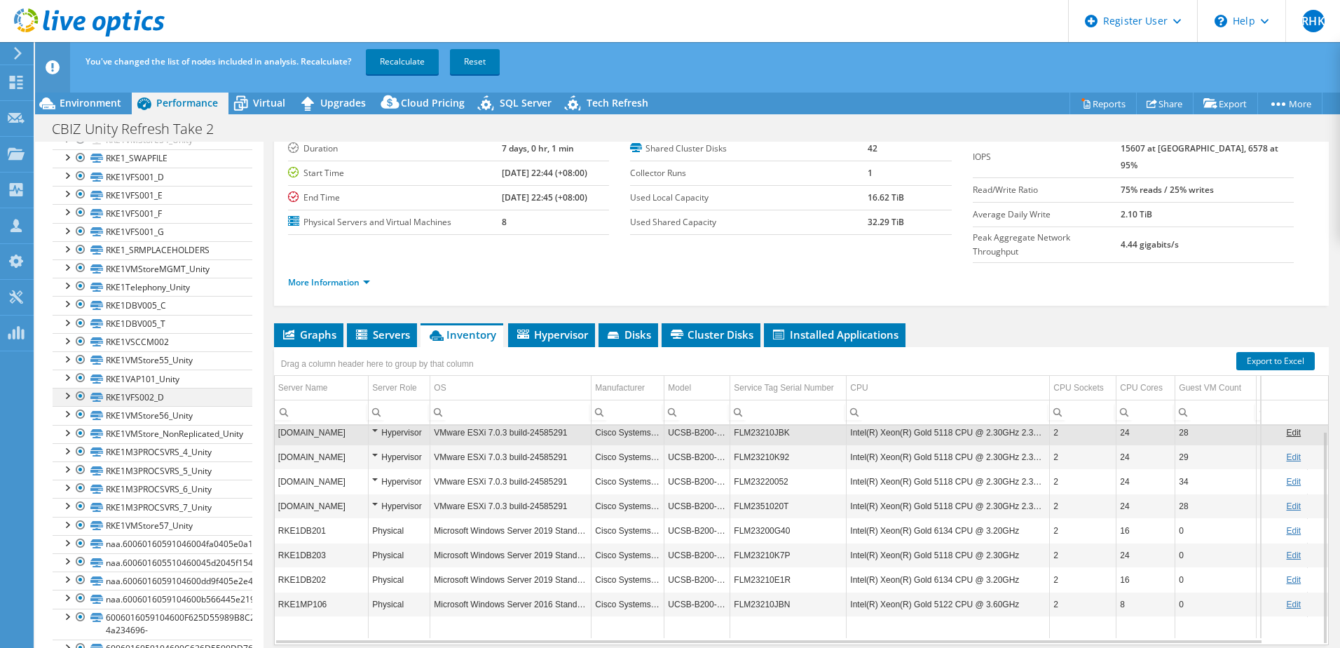
scroll to position [701, 0]
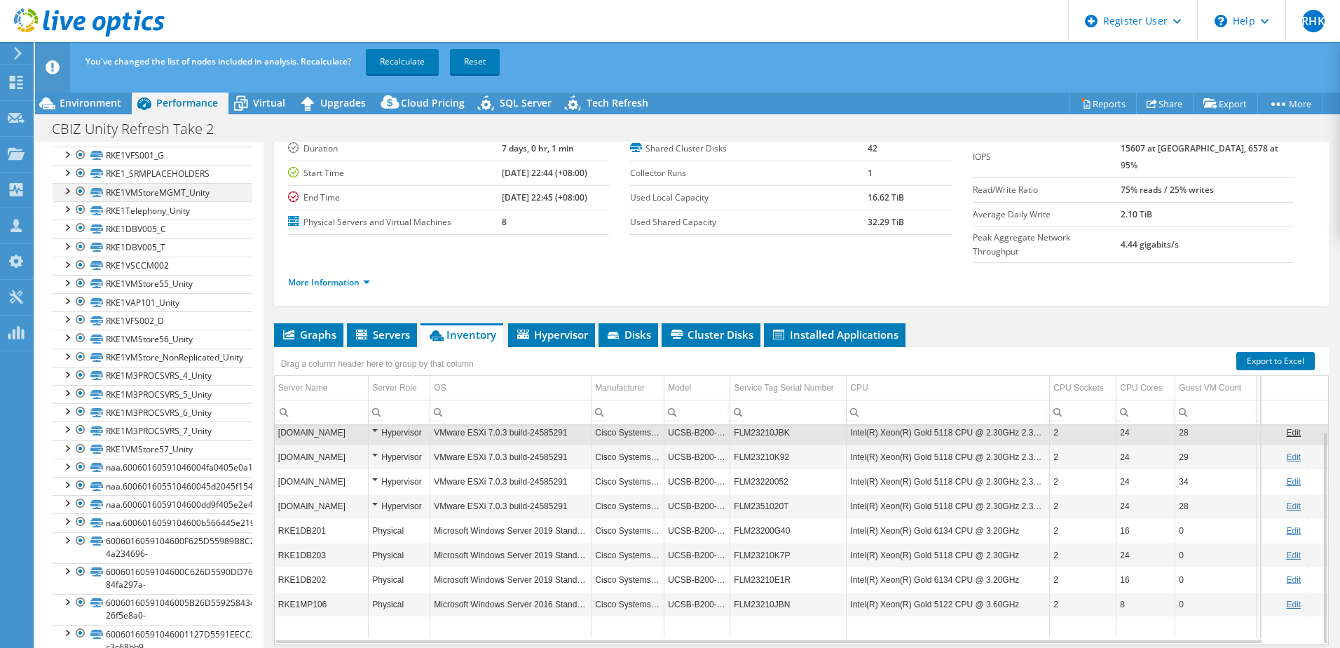
click at [78, 191] on div at bounding box center [81, 191] width 14 height 17
click at [78, 210] on div at bounding box center [81, 209] width 14 height 17
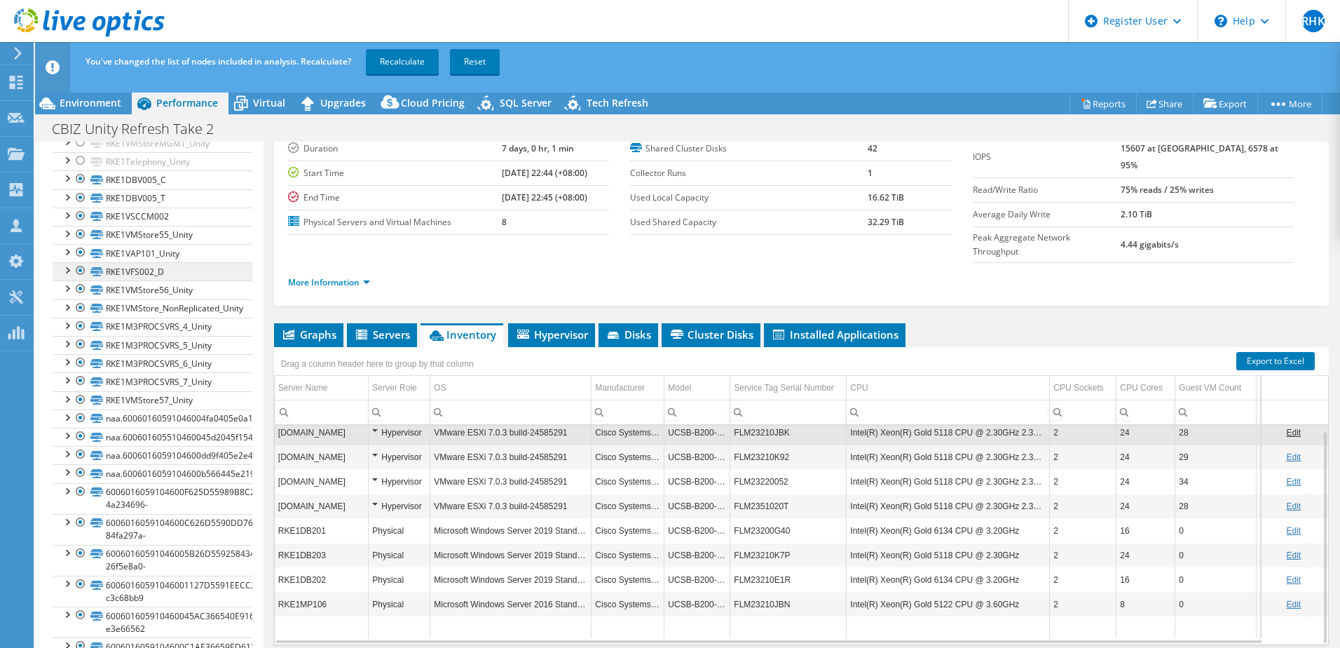
scroll to position [771, 0]
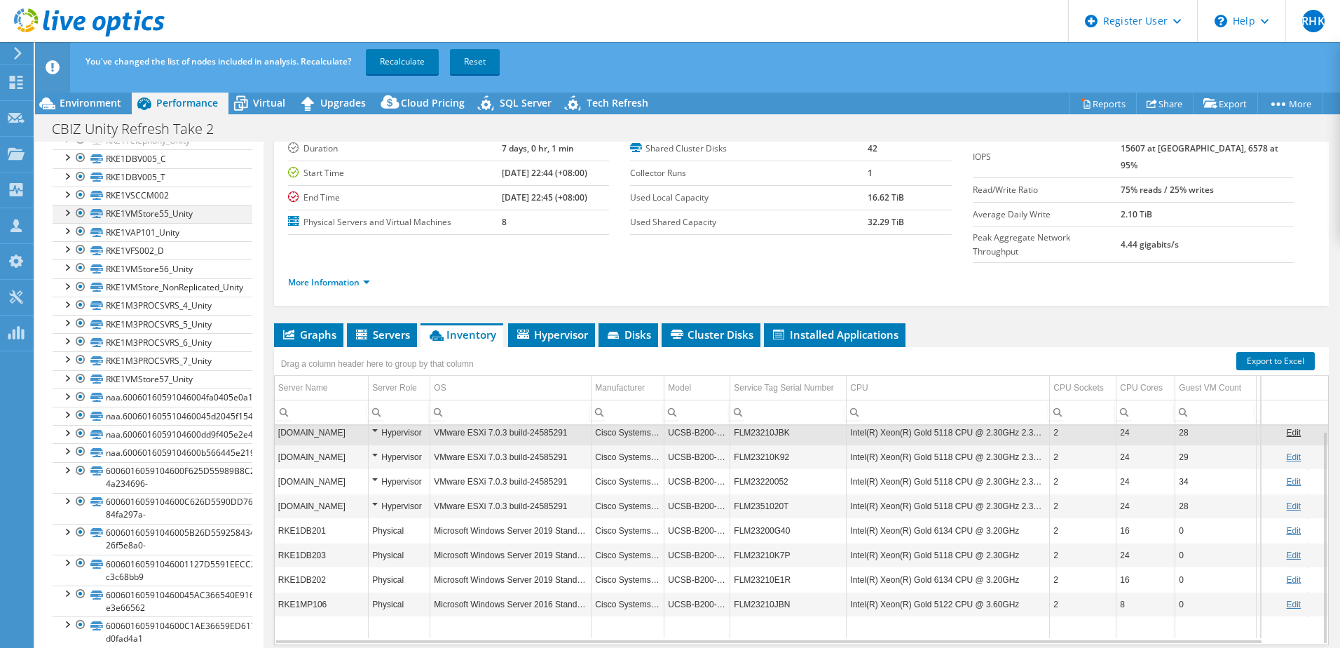
click at [74, 214] on div at bounding box center [81, 213] width 14 height 17
click at [79, 227] on div at bounding box center [81, 231] width 14 height 17
click at [77, 273] on div at bounding box center [81, 267] width 14 height 17
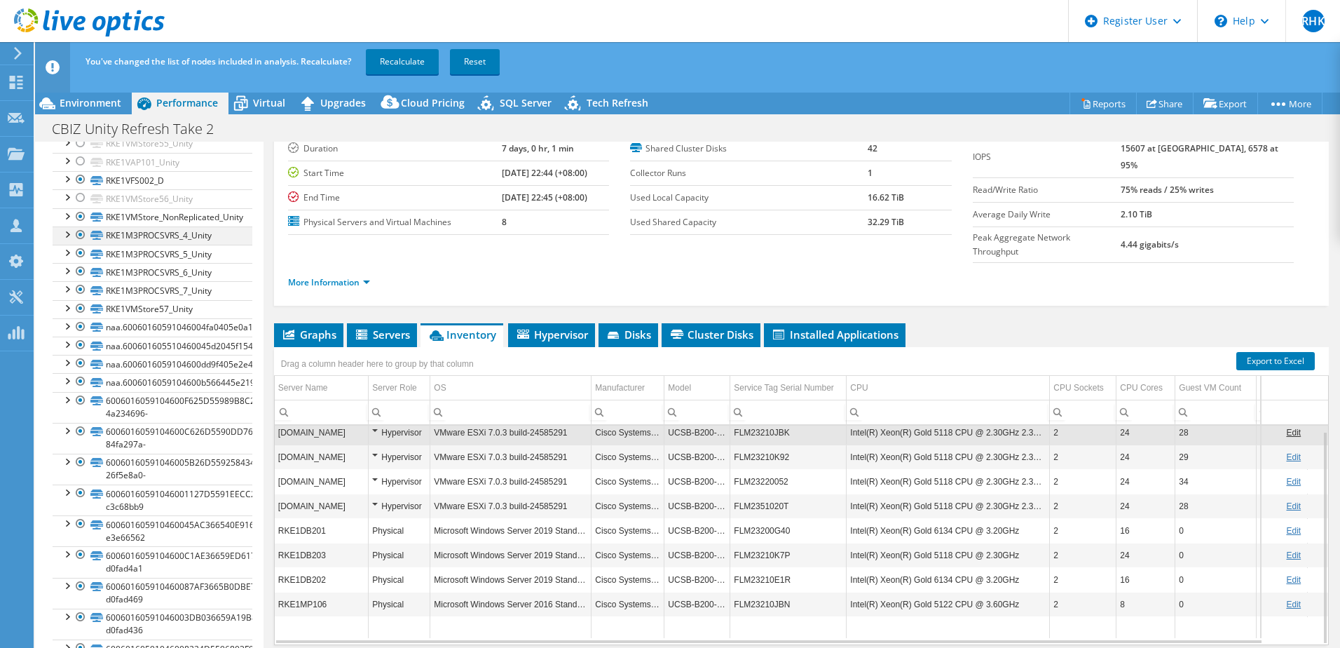
click at [76, 238] on div at bounding box center [81, 234] width 14 height 17
click at [76, 252] on div at bounding box center [81, 253] width 14 height 17
click at [78, 266] on div at bounding box center [81, 271] width 14 height 17
click at [76, 285] on div at bounding box center [81, 289] width 14 height 17
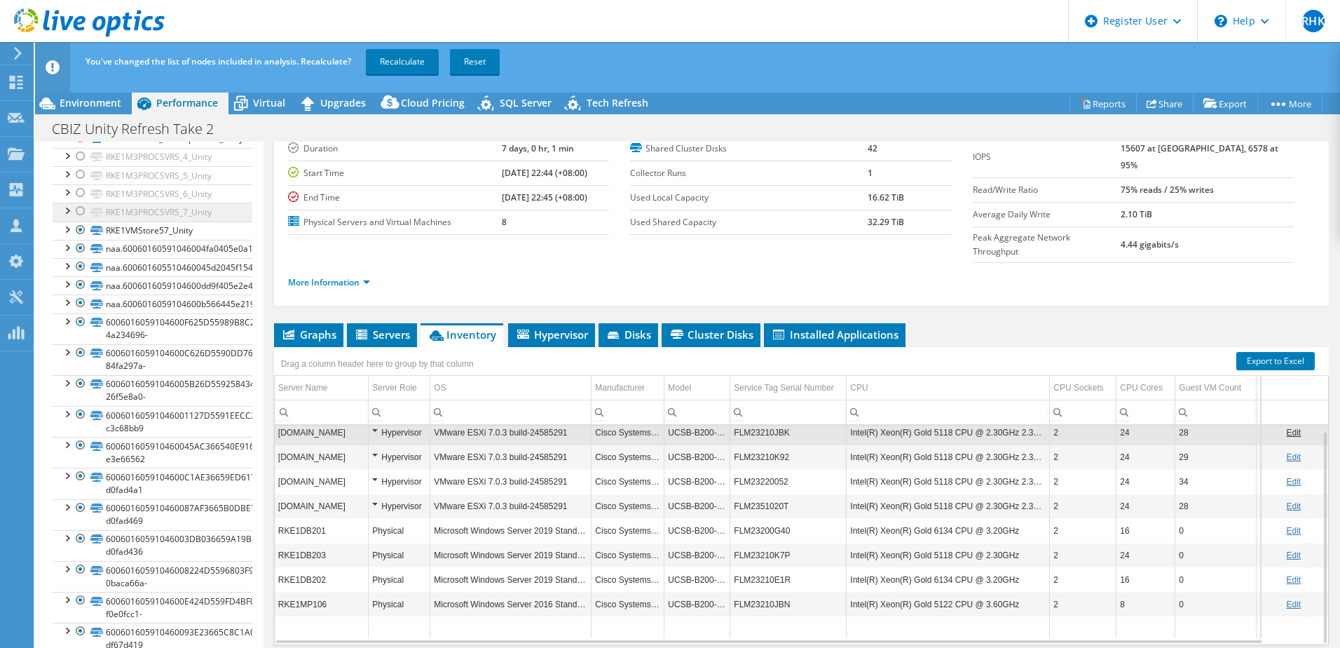
scroll to position [982, 0]
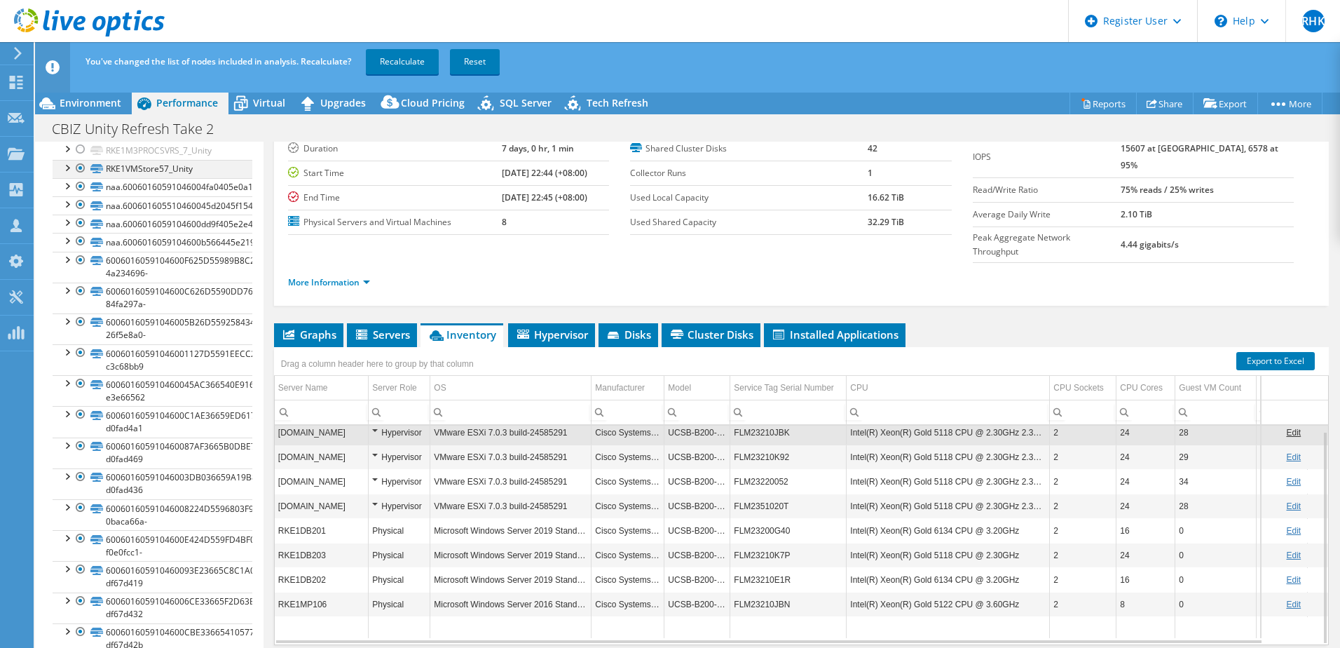
click at [78, 166] on div at bounding box center [81, 168] width 14 height 17
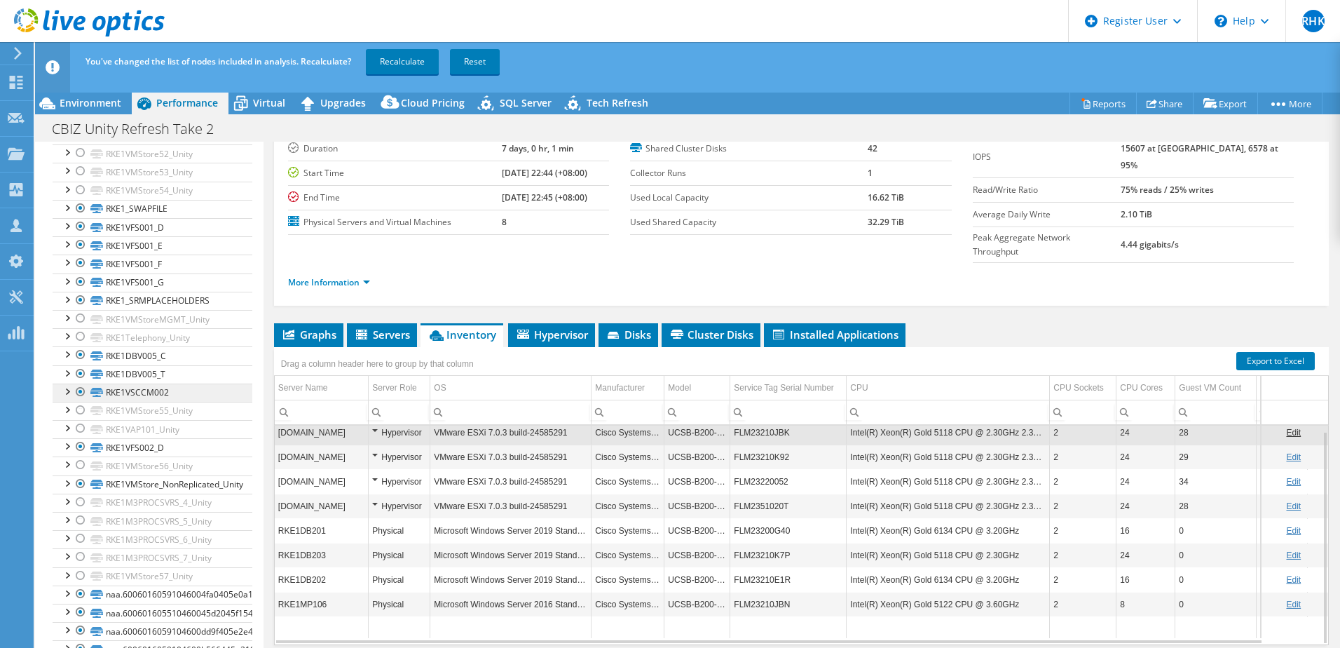
scroll to position [562, 0]
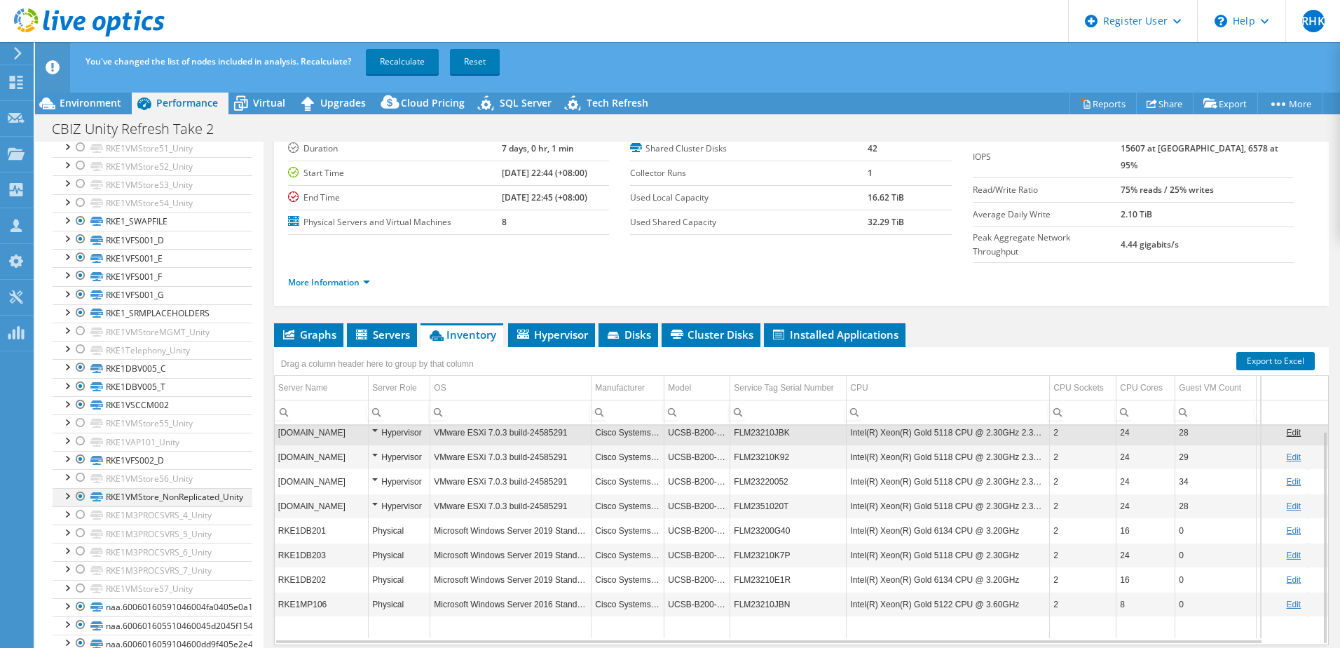
click at [79, 451] on div at bounding box center [81, 496] width 14 height 17
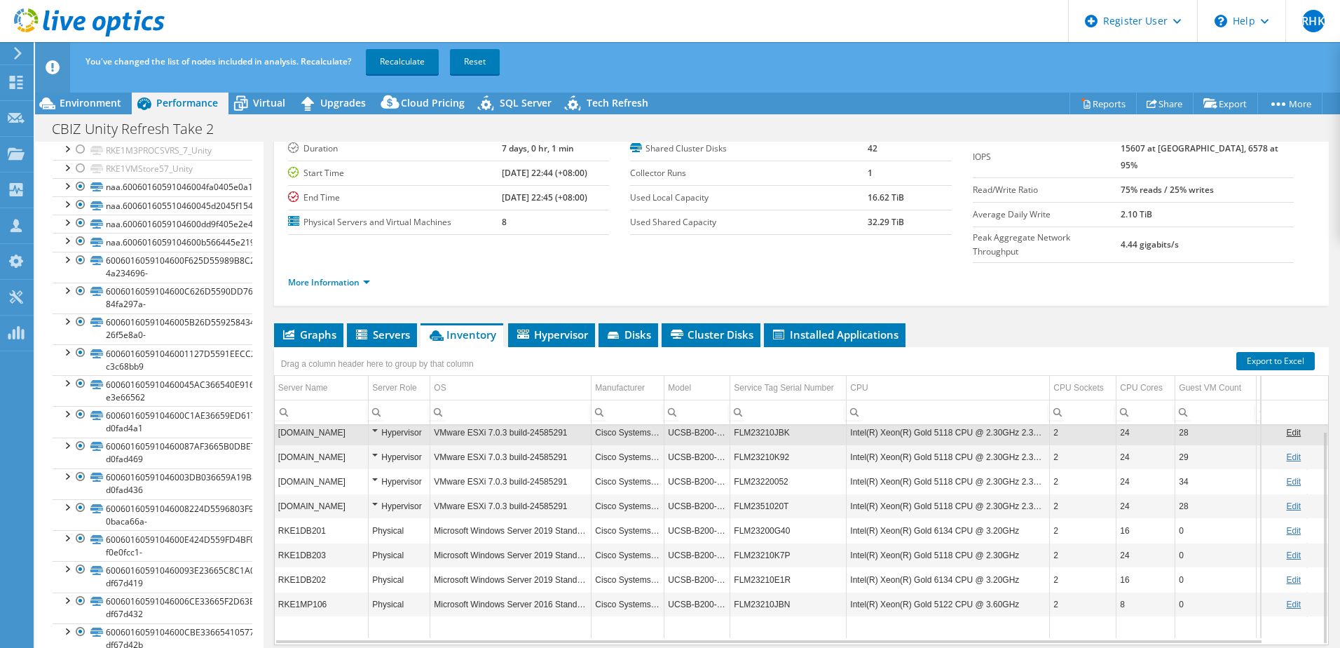
scroll to position [982, 0]
click at [405, 66] on link "Recalculate" at bounding box center [402, 61] width 73 height 25
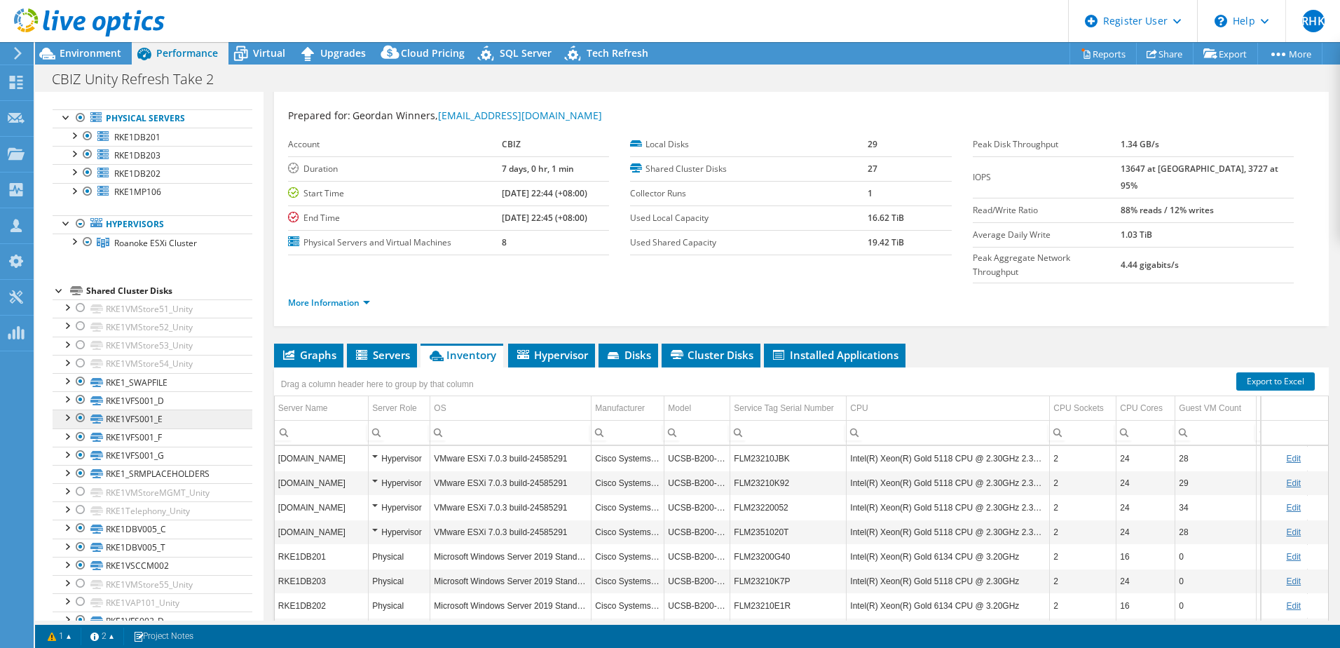
scroll to position [0, 0]
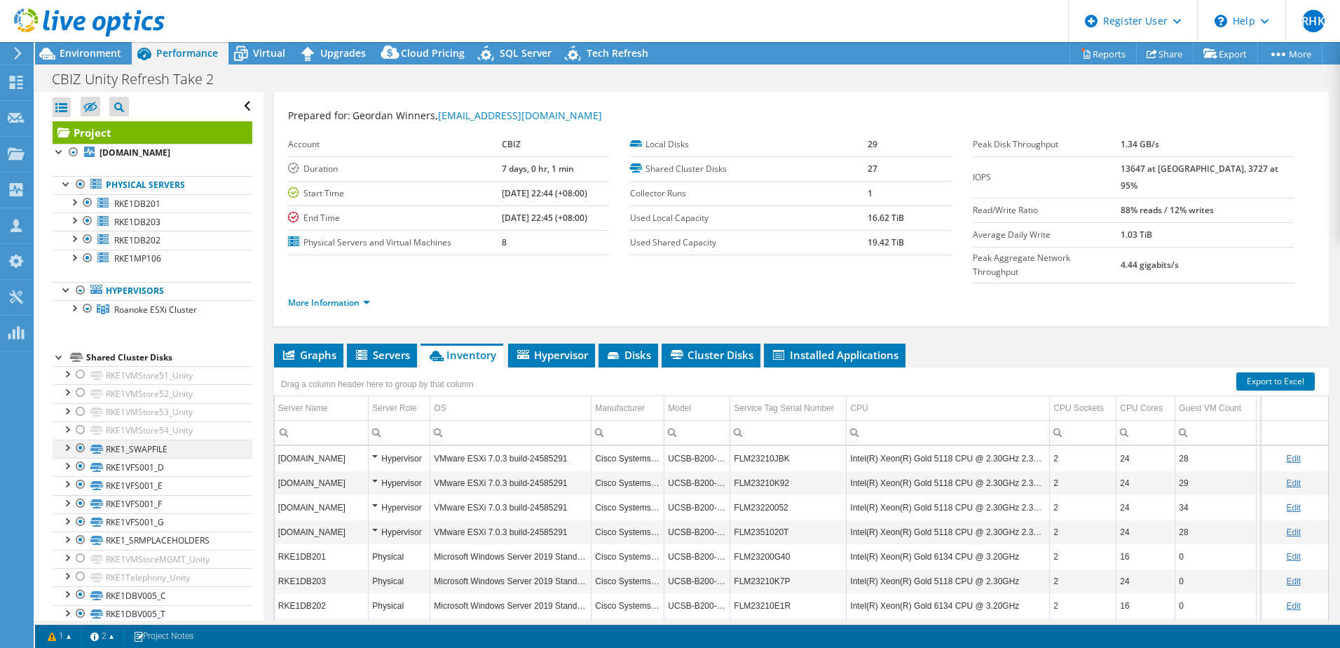
click at [70, 451] on div at bounding box center [67, 447] width 14 height 14
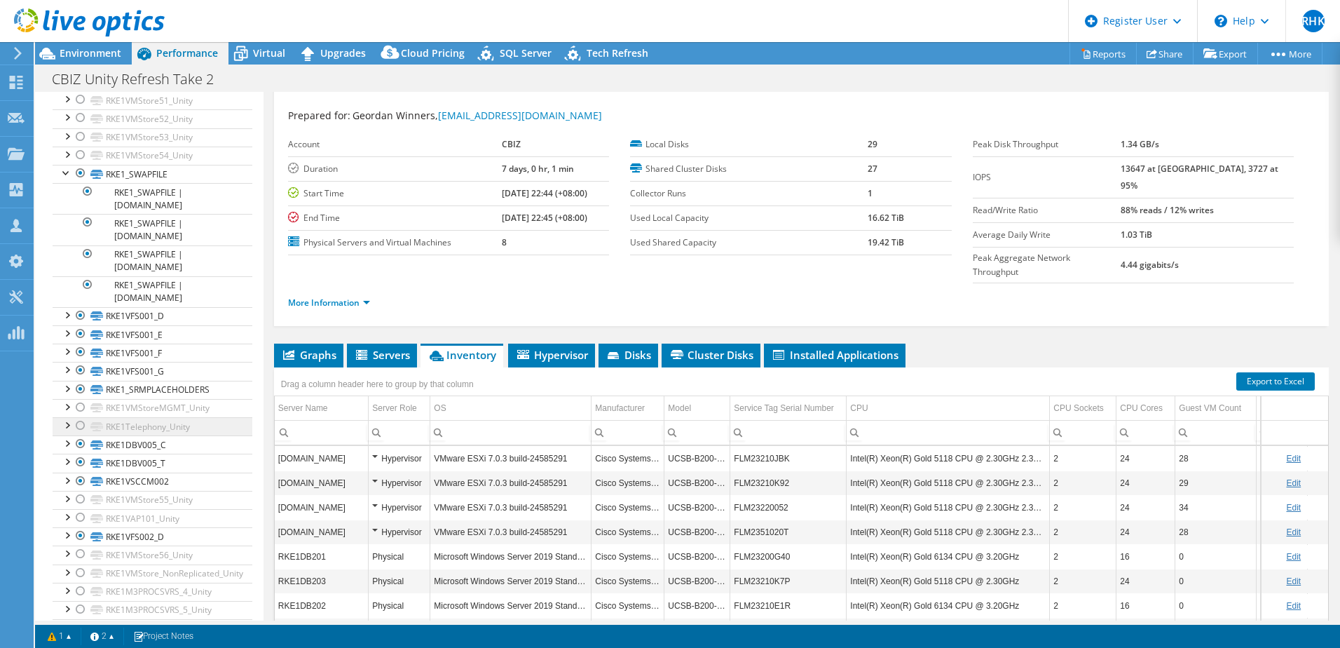
scroll to position [280, 0]
click at [69, 313] on div at bounding box center [67, 308] width 14 height 14
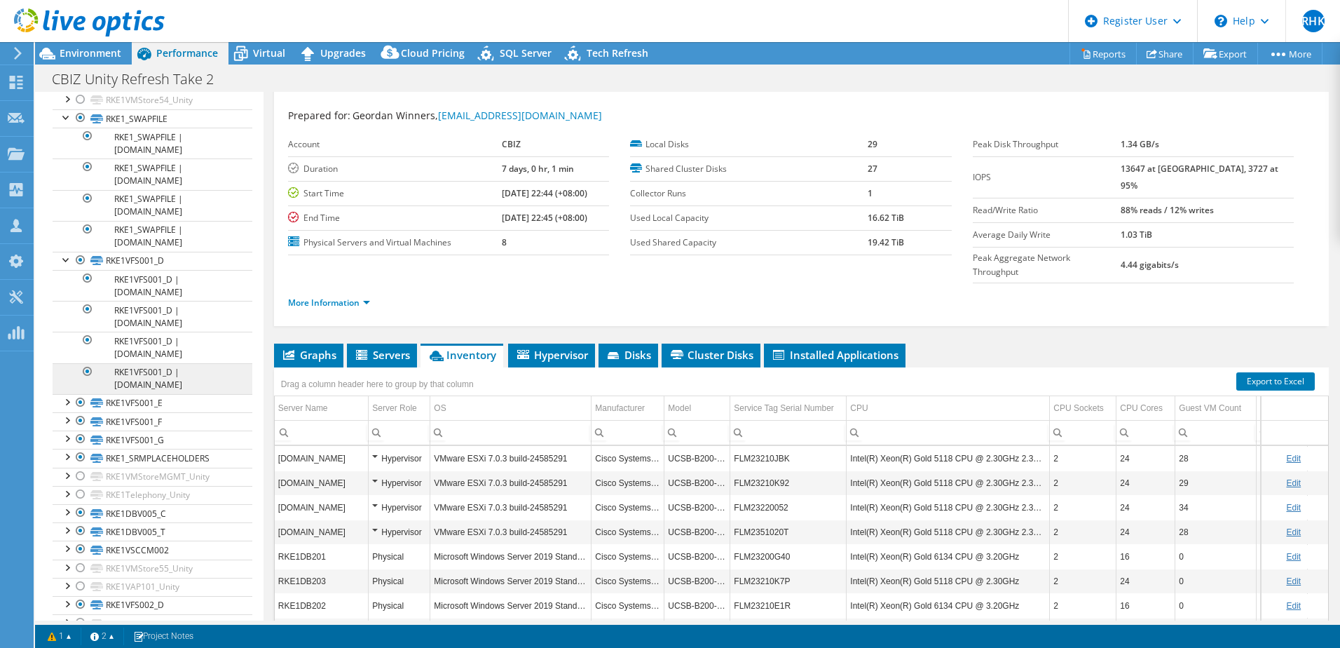
scroll to position [351, 0]
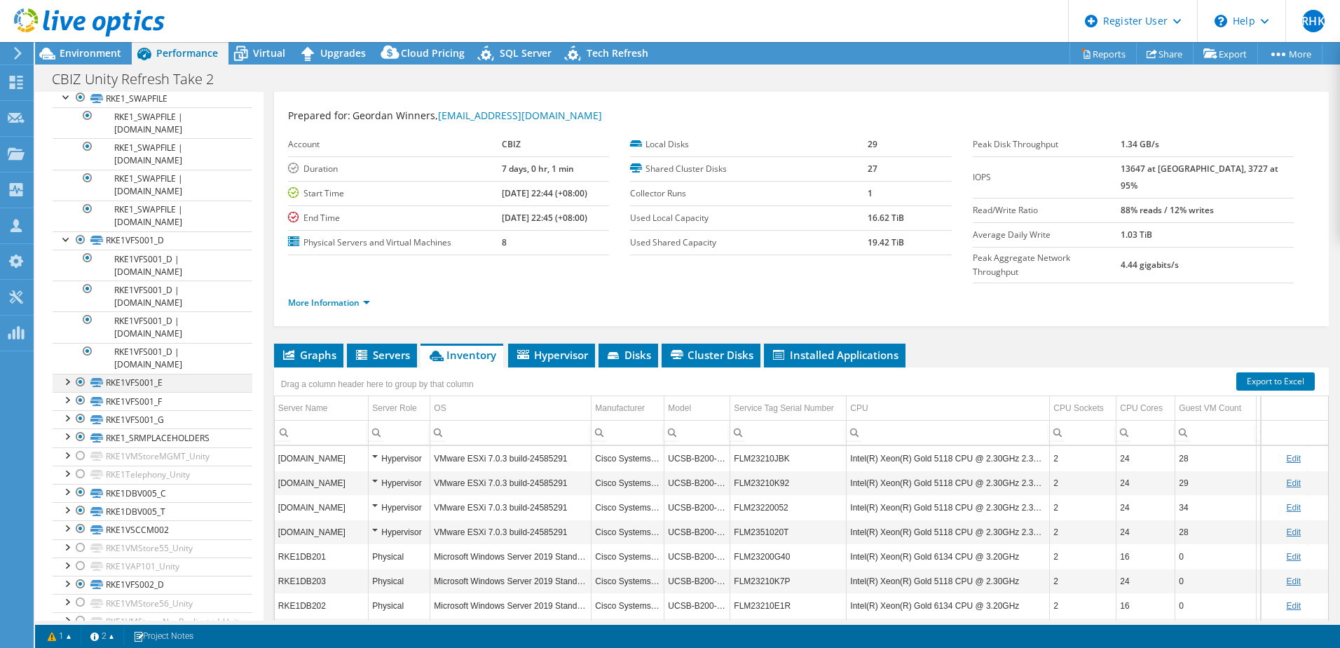
click at [64, 382] on div at bounding box center [67, 381] width 14 height 14
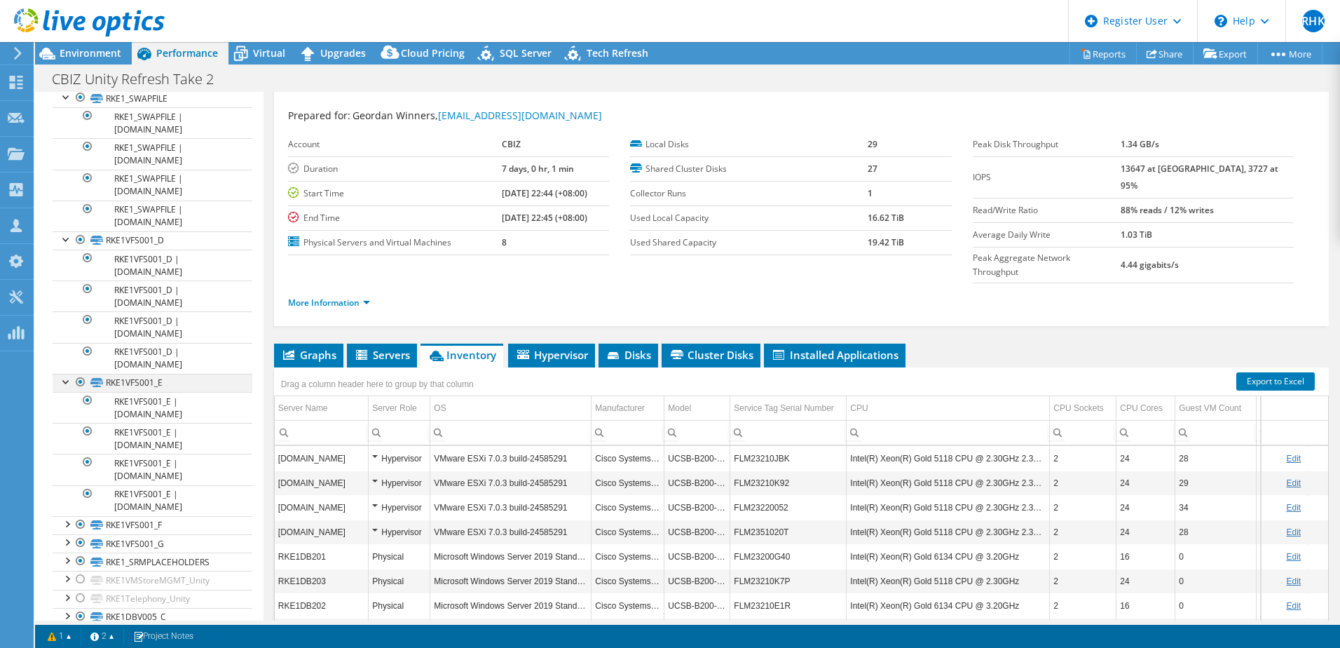
scroll to position [491, 0]
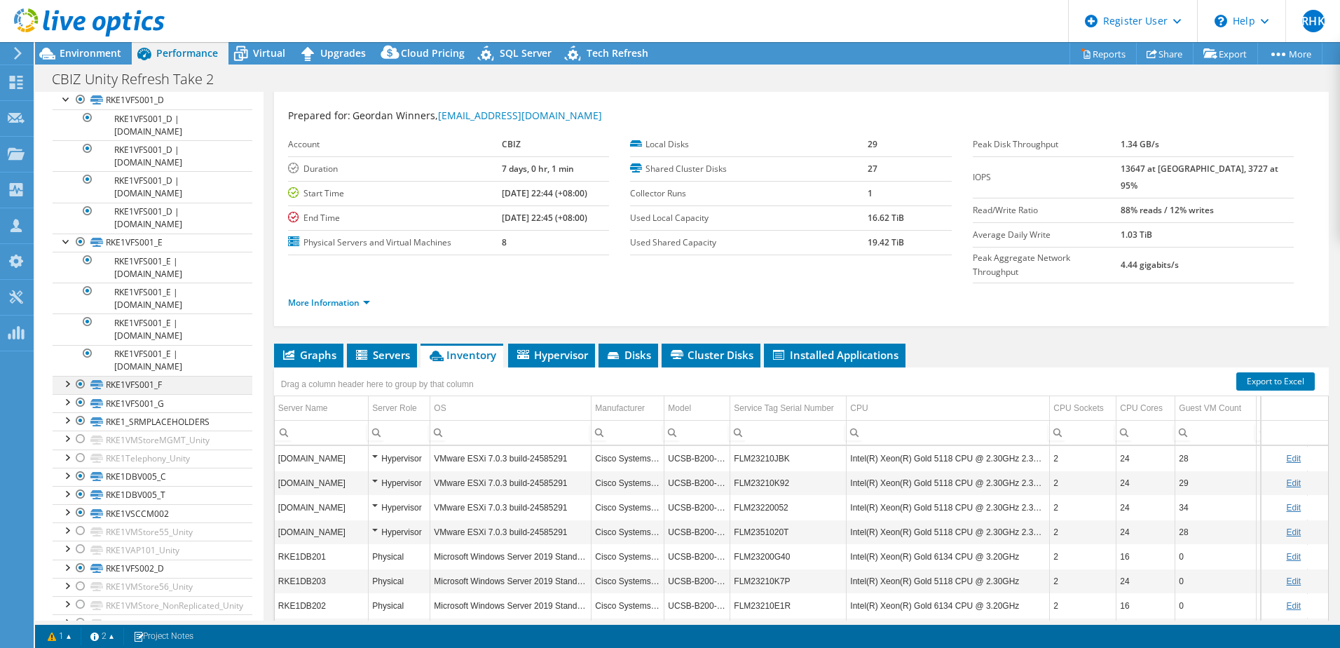
click at [70, 388] on div at bounding box center [67, 383] width 14 height 14
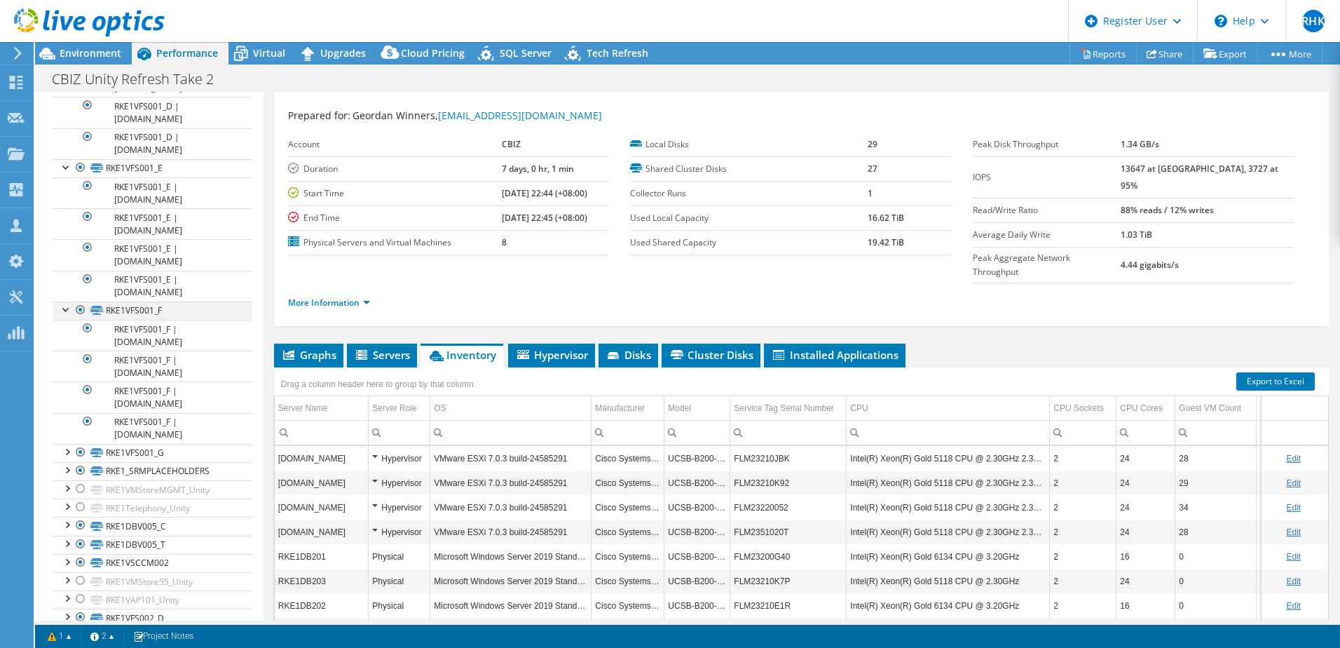
scroll to position [631, 0]
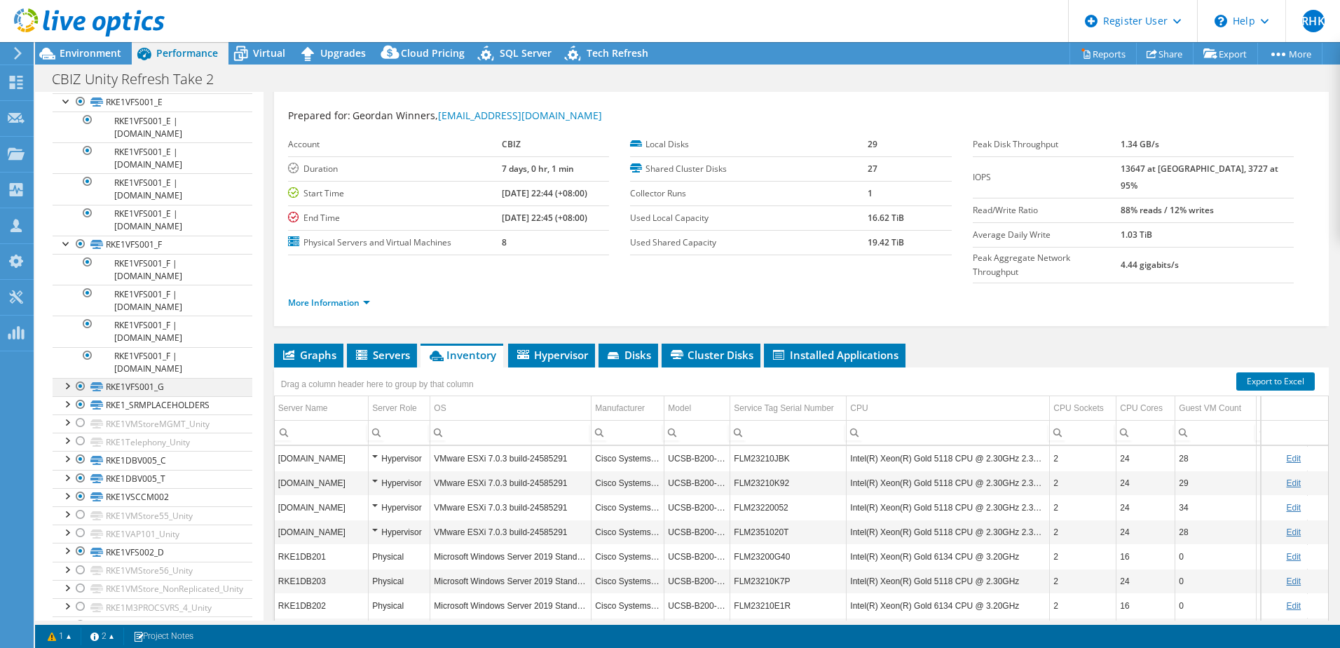
click at [67, 388] on div at bounding box center [67, 385] width 14 height 14
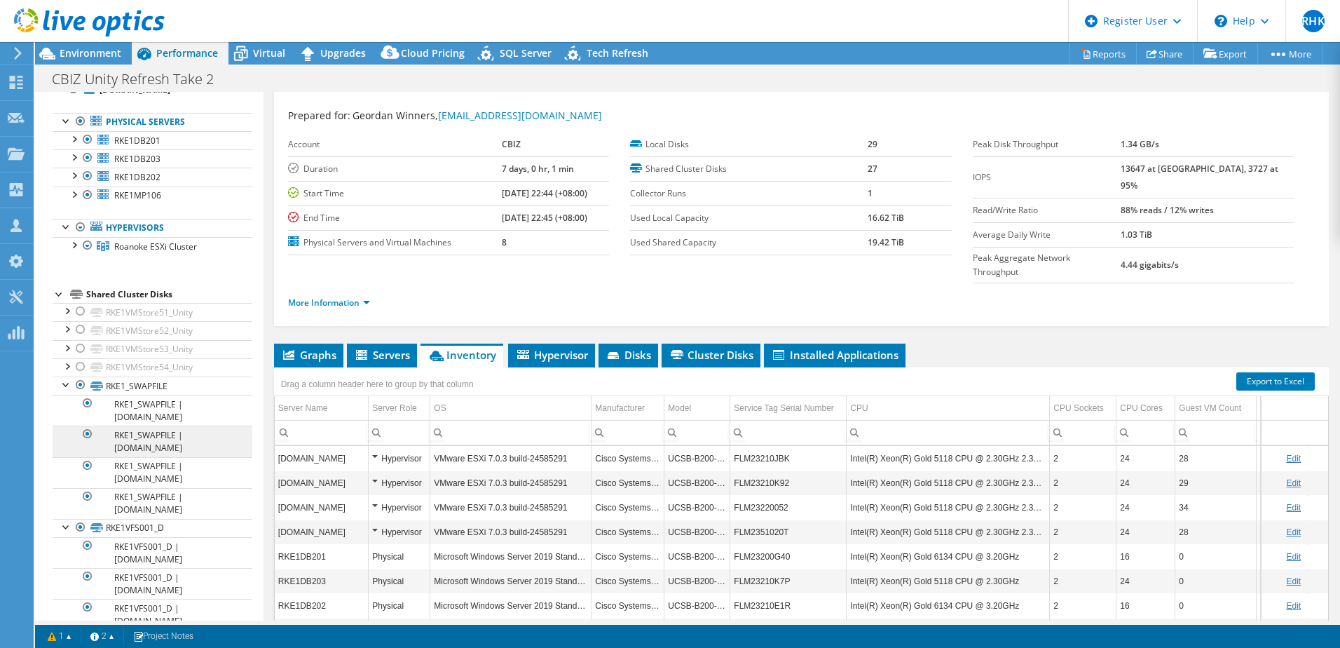
scroll to position [0, 0]
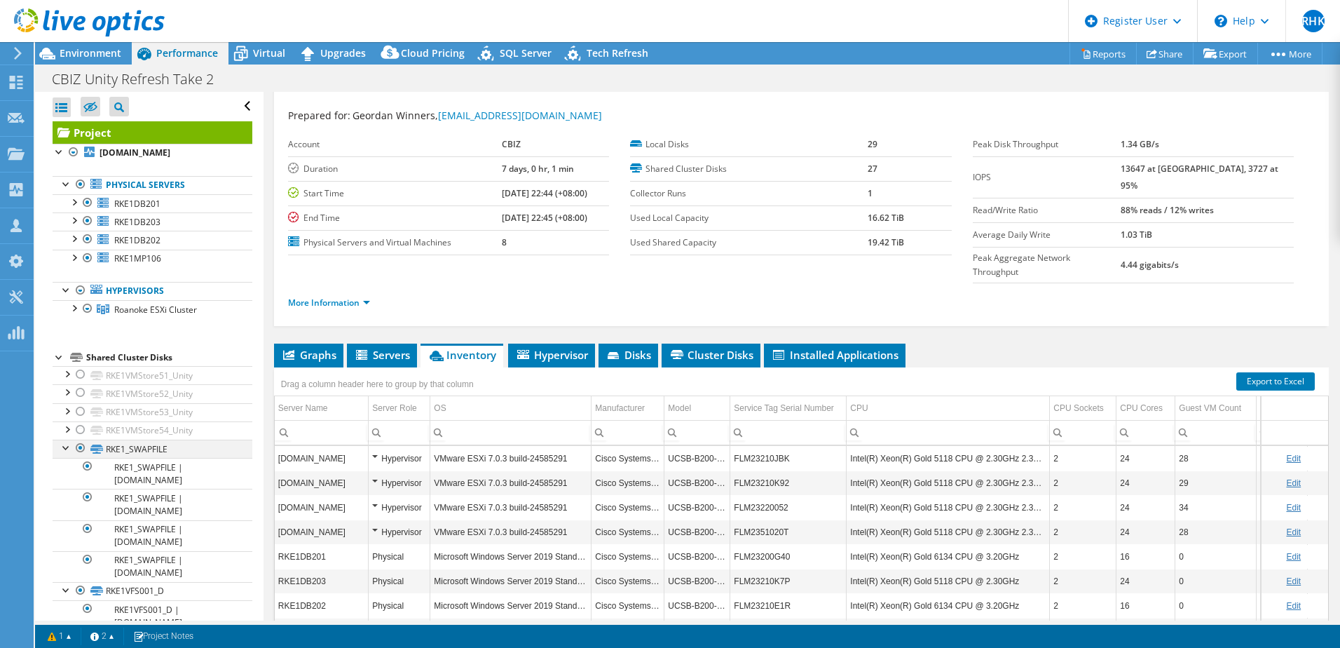
click at [67, 444] on div at bounding box center [67, 447] width 14 height 14
click at [65, 451] on div at bounding box center [67, 465] width 14 height 14
click at [63, 451] on div at bounding box center [67, 483] width 14 height 14
click at [64, 451] on div at bounding box center [67, 502] width 14 height 14
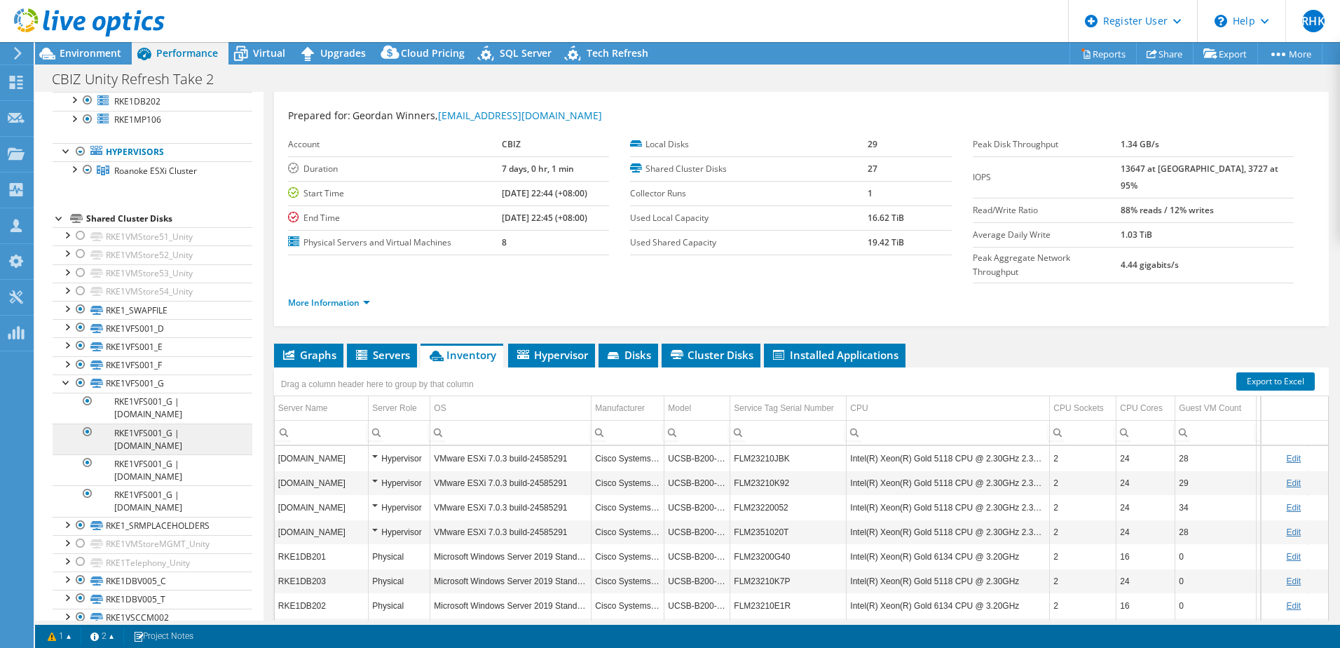
scroll to position [140, 0]
click at [69, 381] on div at bounding box center [67, 380] width 14 height 14
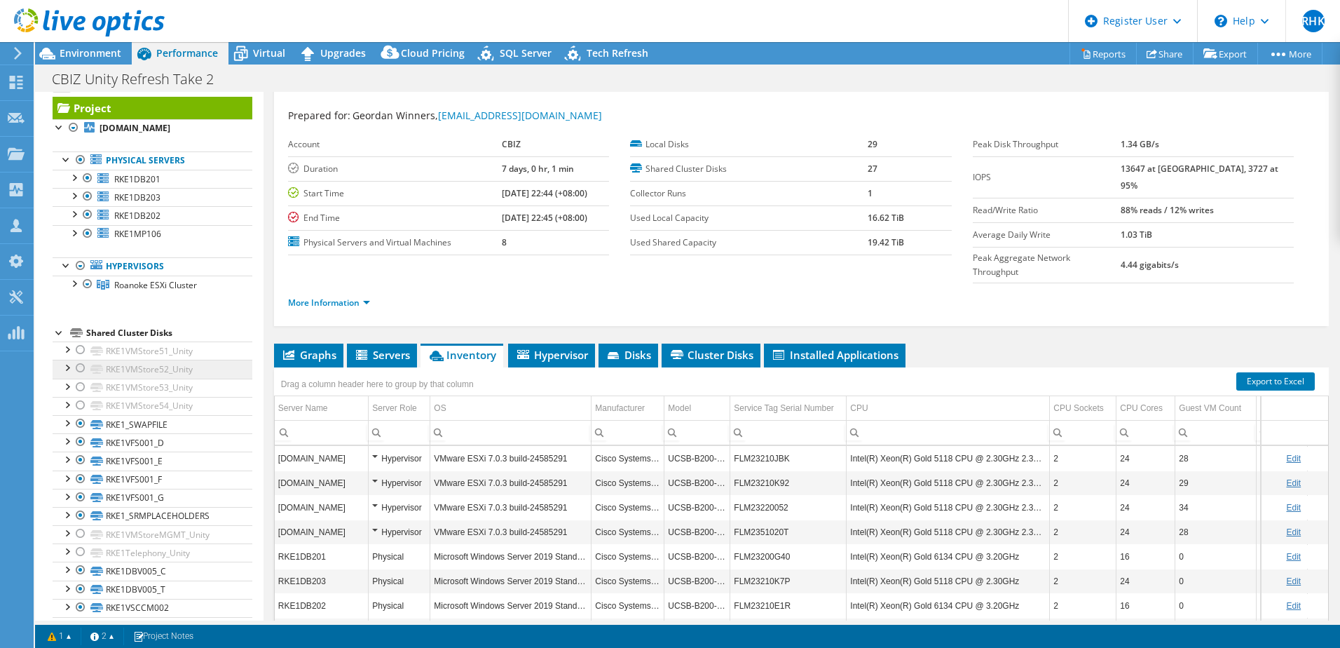
scroll to position [0, 0]
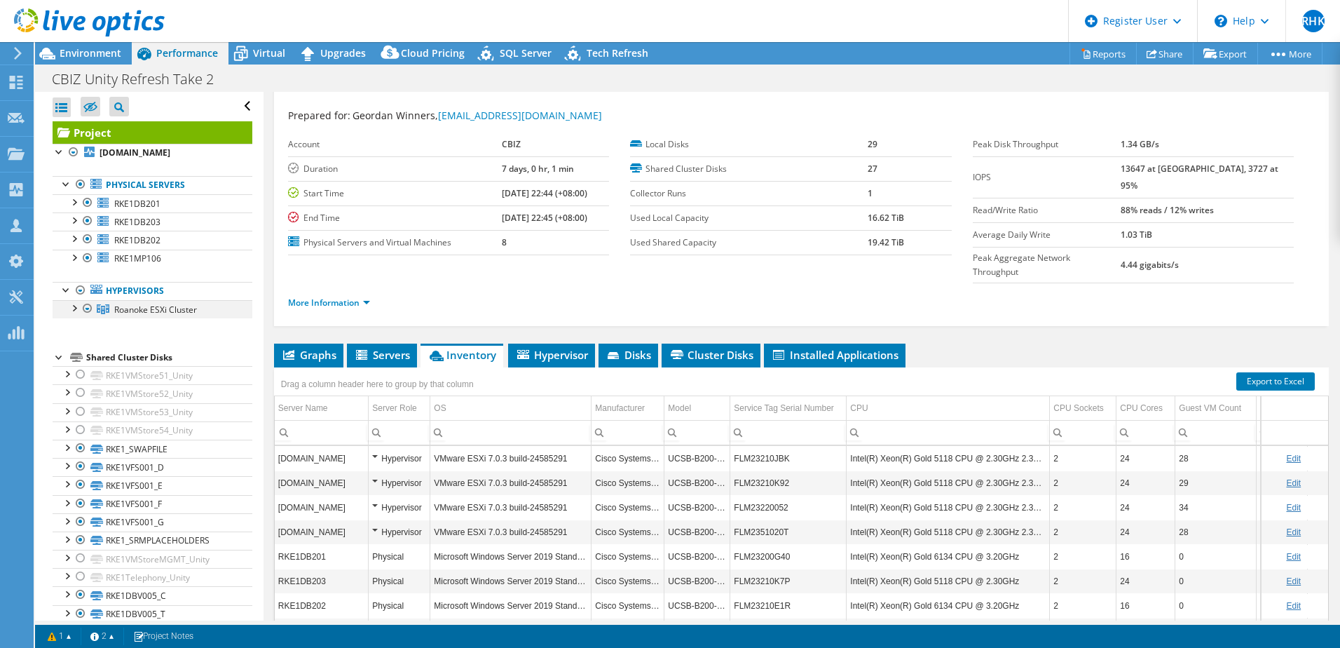
click at [74, 307] on div at bounding box center [74, 307] width 14 height 14
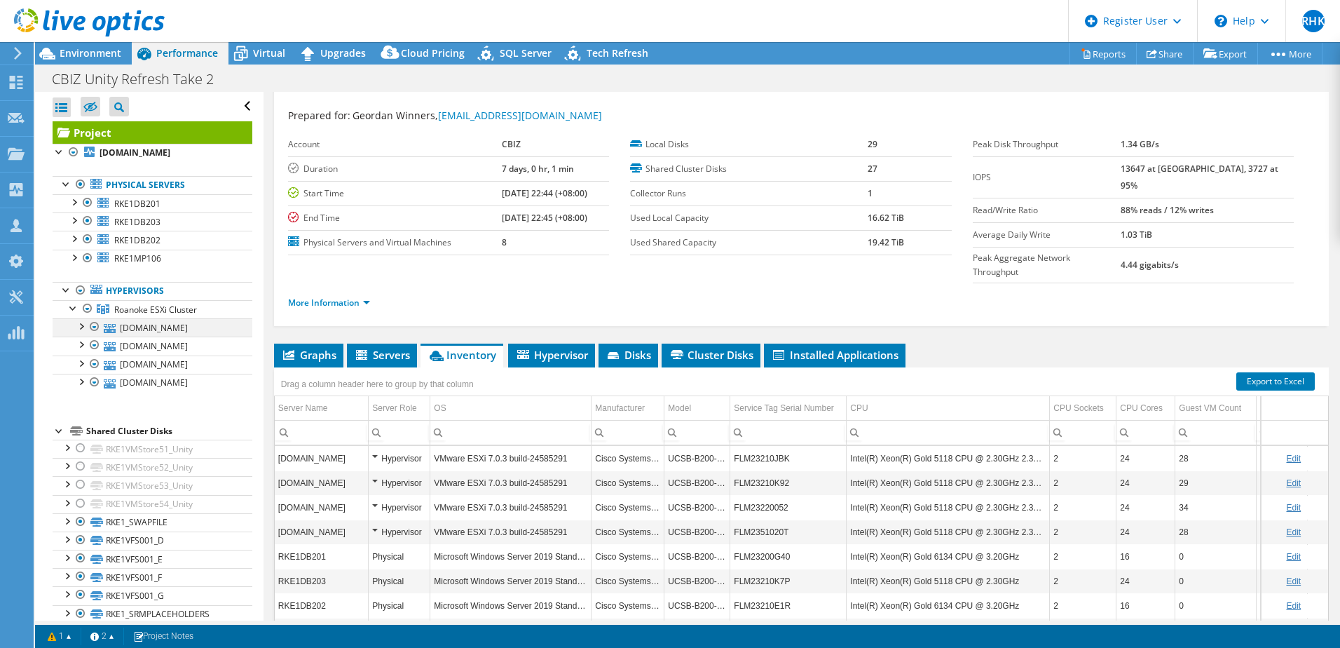
click at [82, 332] on div at bounding box center [81, 325] width 14 height 14
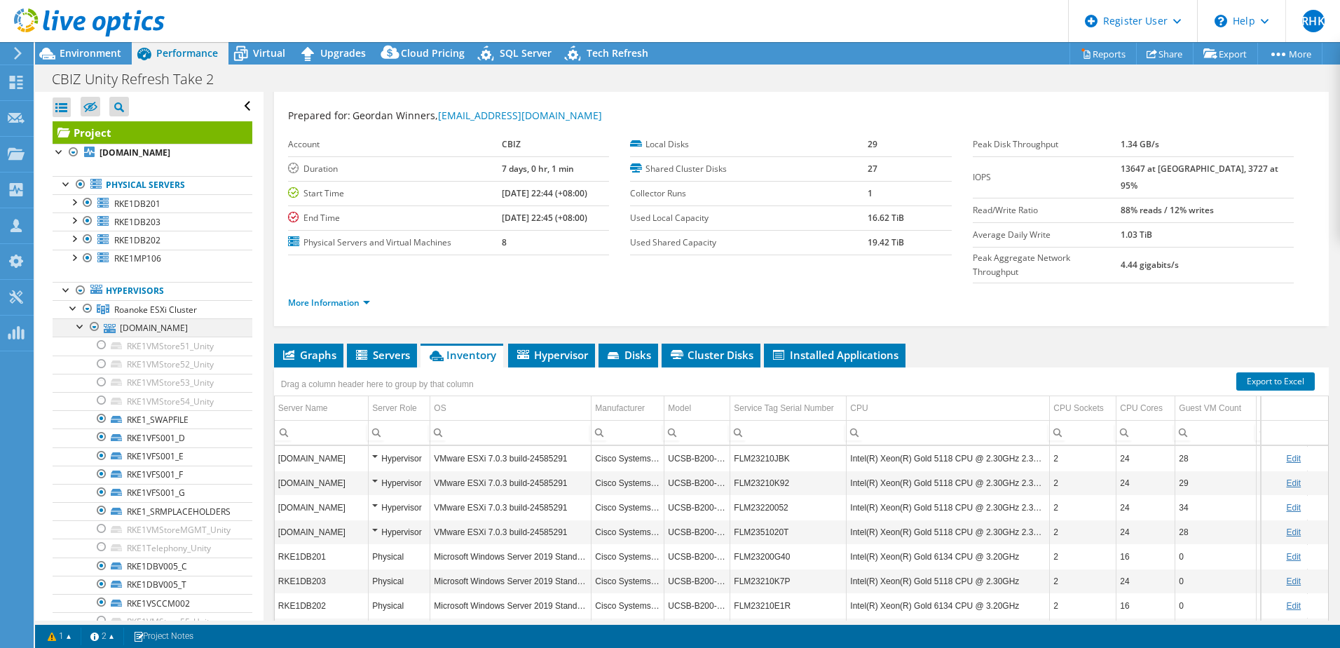
click at [82, 332] on div at bounding box center [81, 325] width 14 height 14
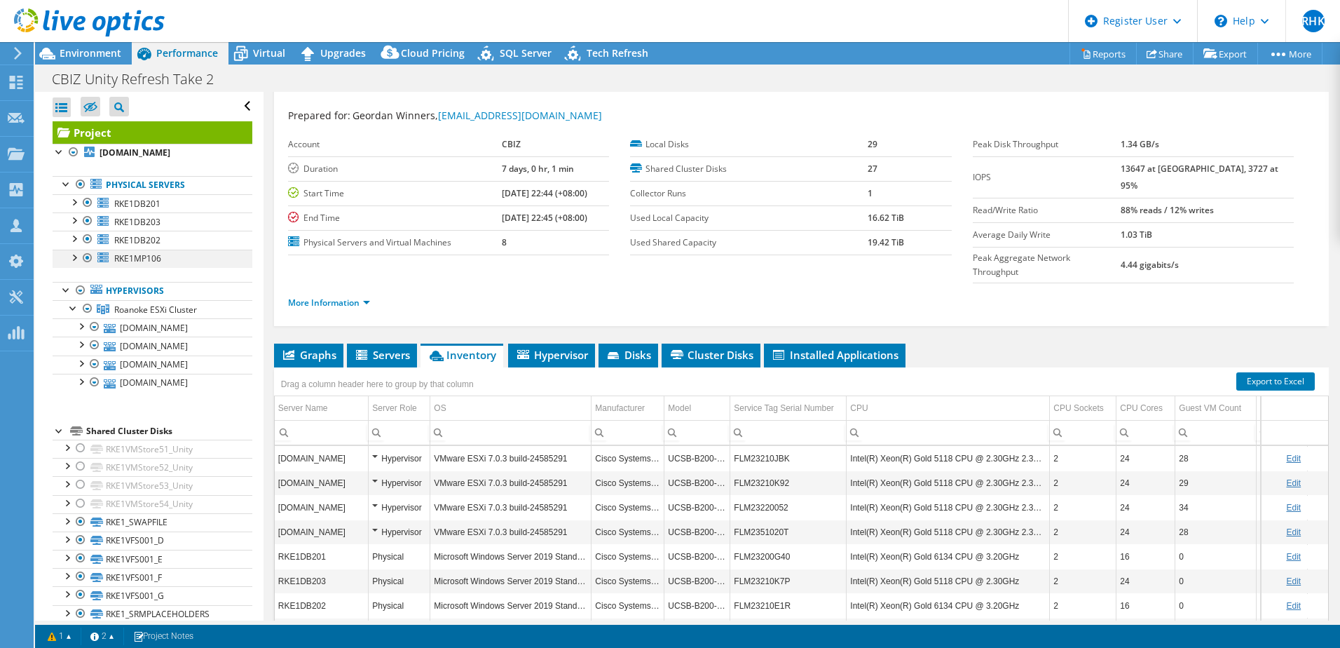
click at [77, 262] on div at bounding box center [74, 257] width 14 height 14
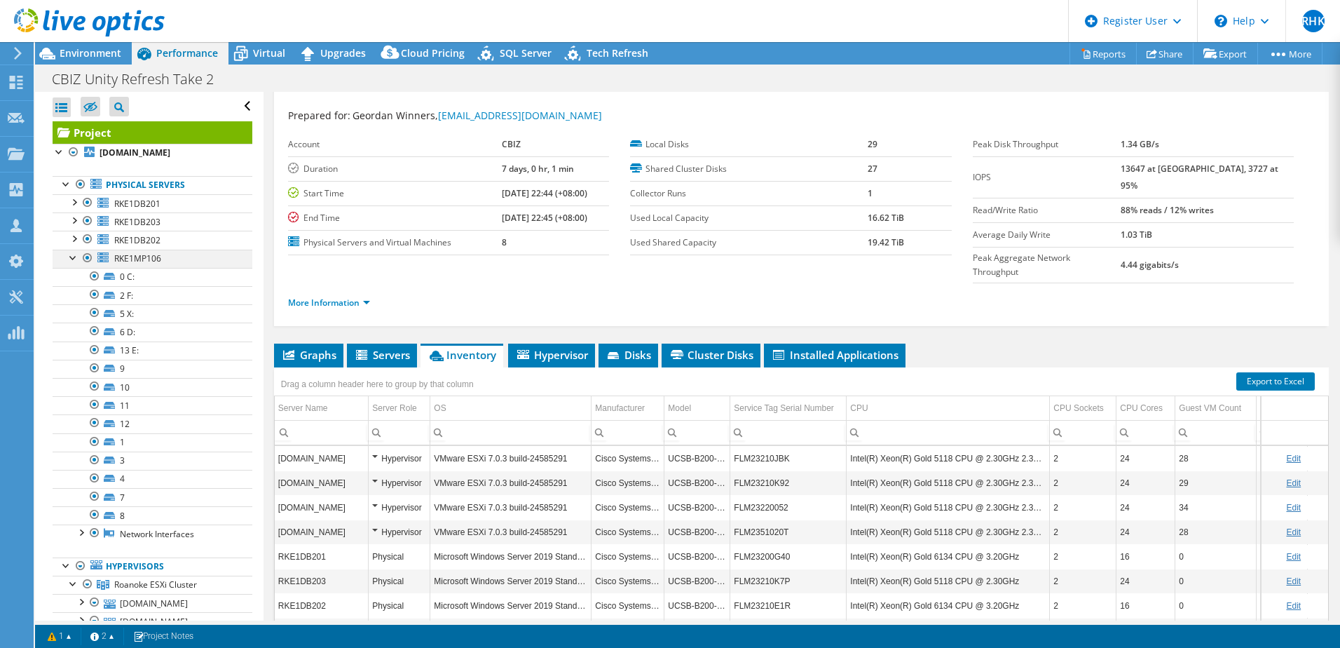
click at [76, 262] on div at bounding box center [74, 257] width 14 height 14
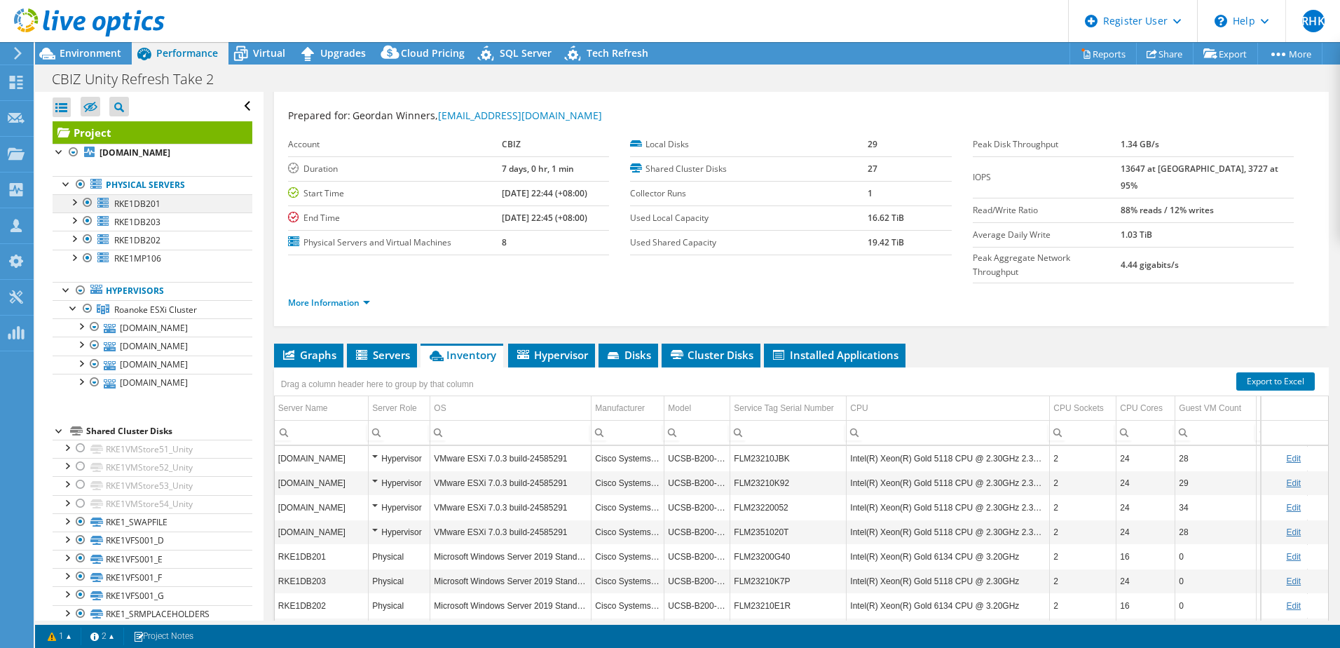
click at [76, 205] on div at bounding box center [74, 201] width 14 height 14
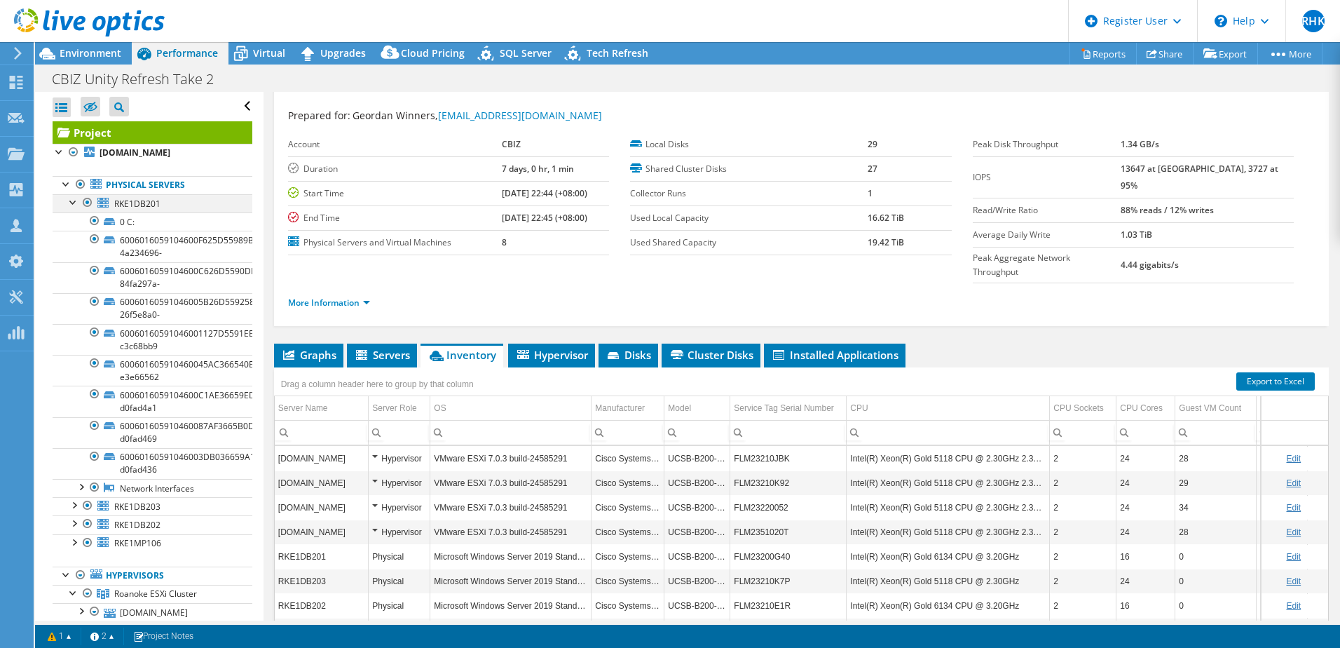
click at [76, 205] on div at bounding box center [74, 201] width 14 height 14
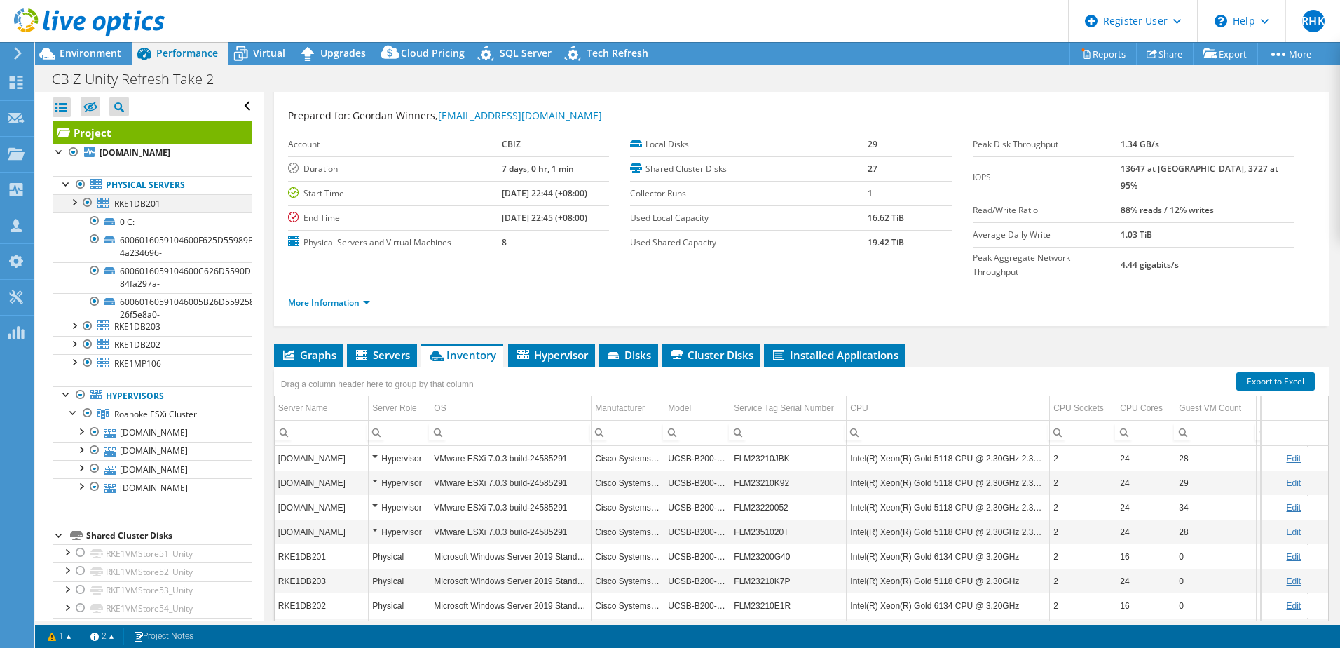
click at [76, 205] on div at bounding box center [74, 201] width 14 height 14
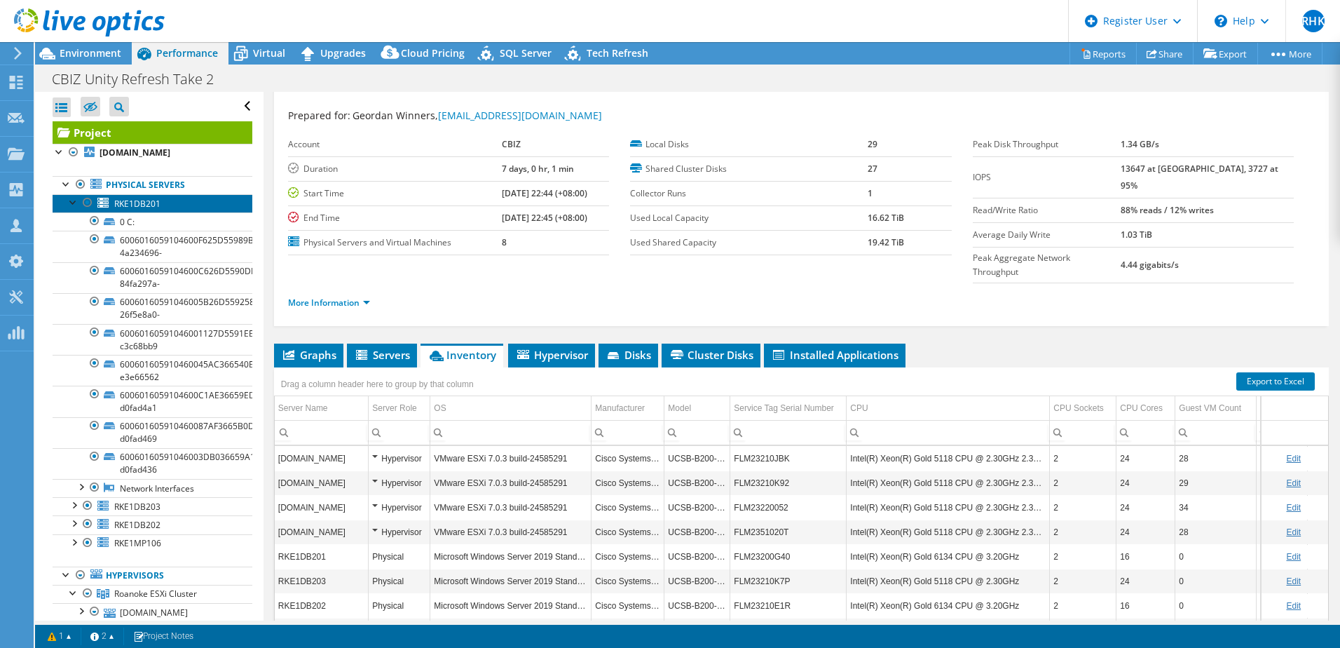
click at [68, 210] on link "RKE1DB201" at bounding box center [153, 203] width 200 height 18
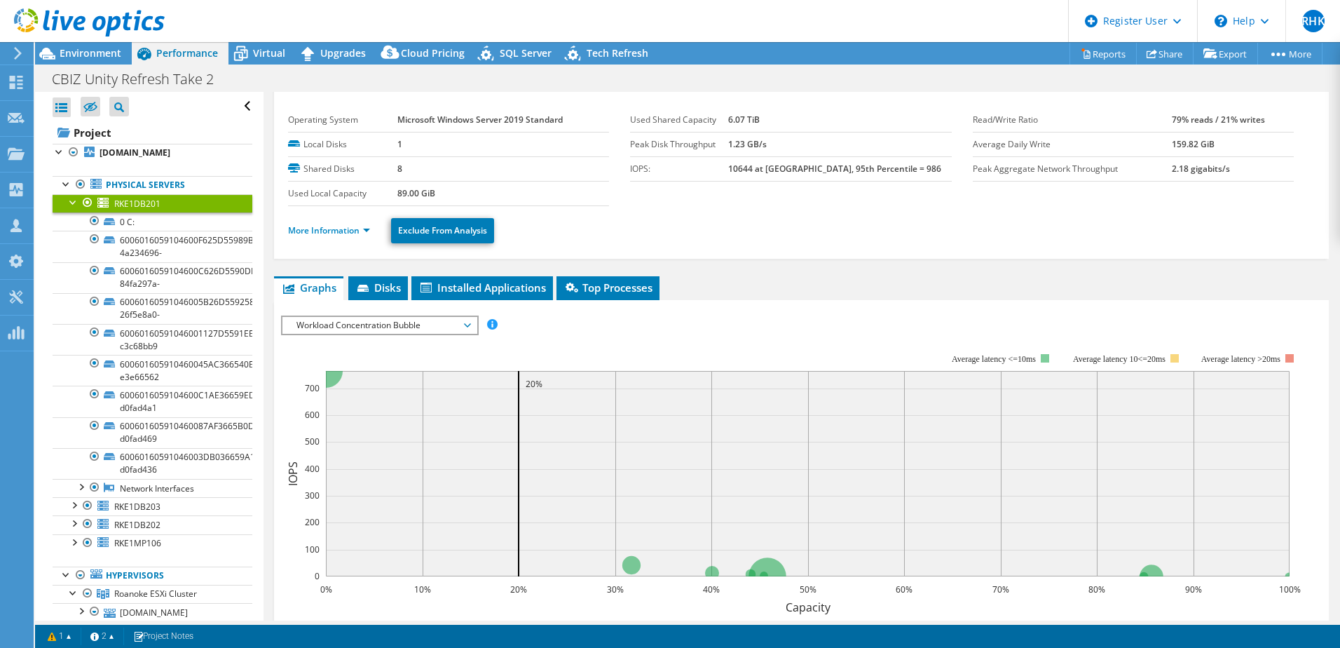
click at [76, 204] on div at bounding box center [74, 201] width 14 height 14
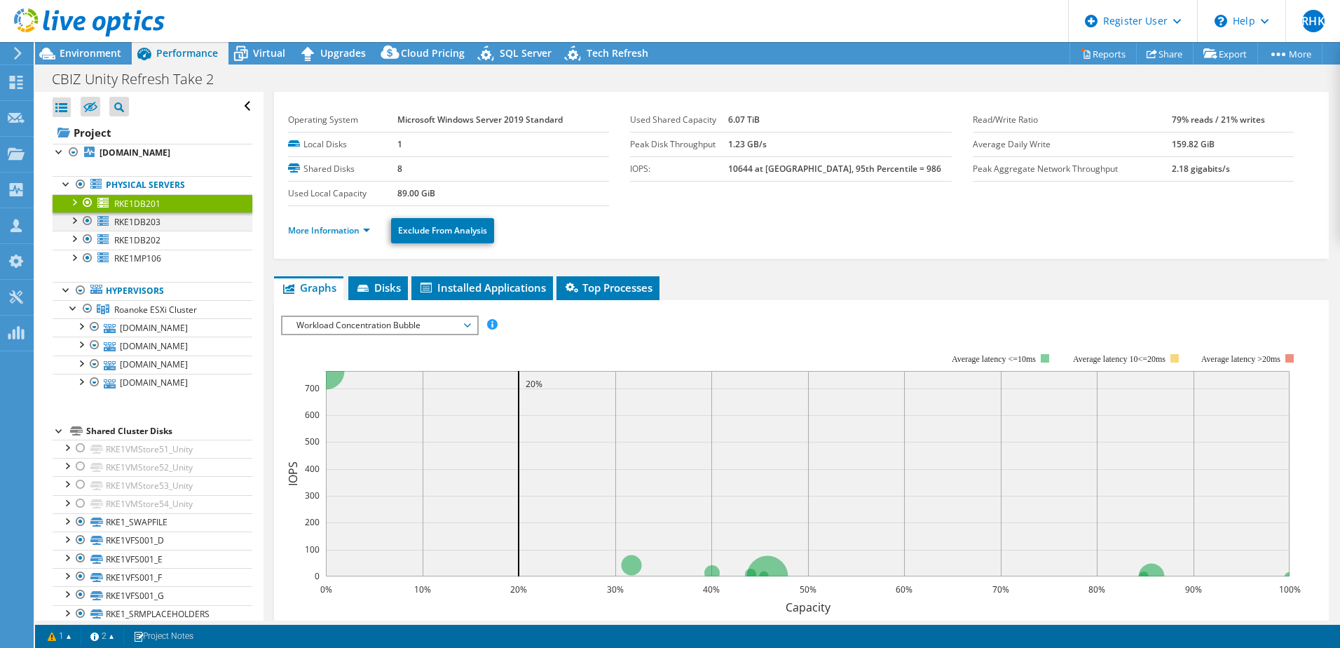
click at [74, 226] on div at bounding box center [74, 219] width 14 height 14
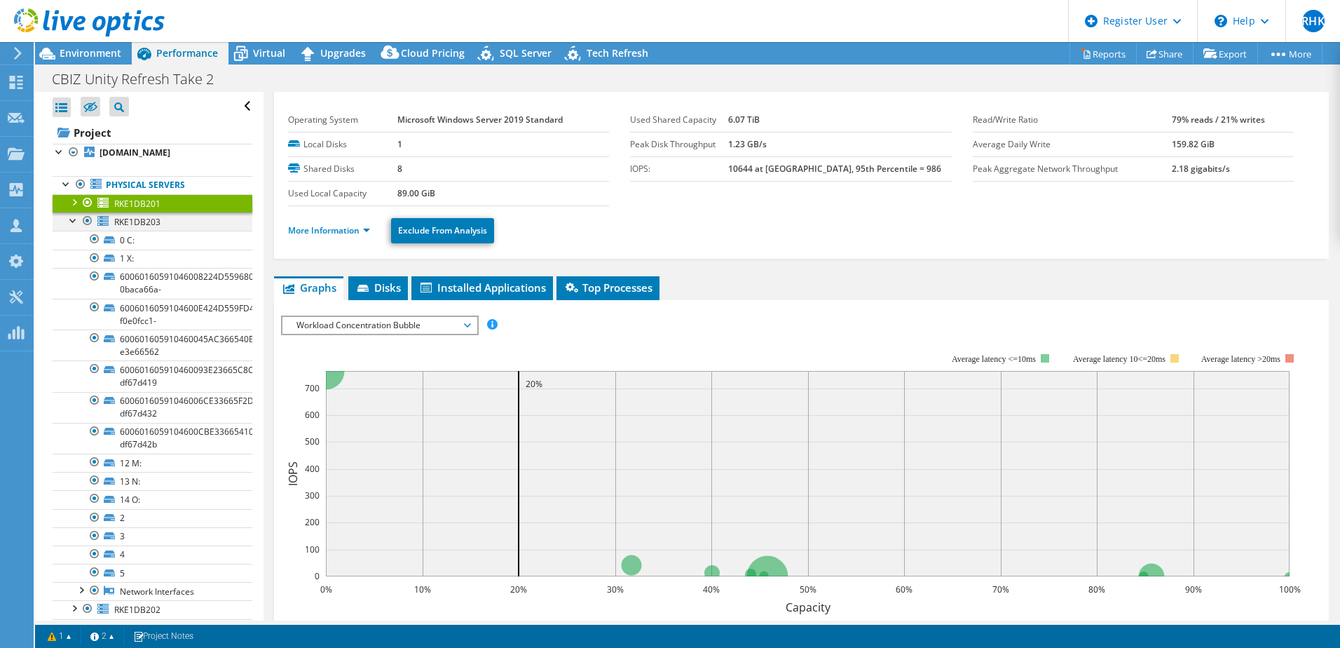
click at [74, 226] on div at bounding box center [74, 219] width 14 height 14
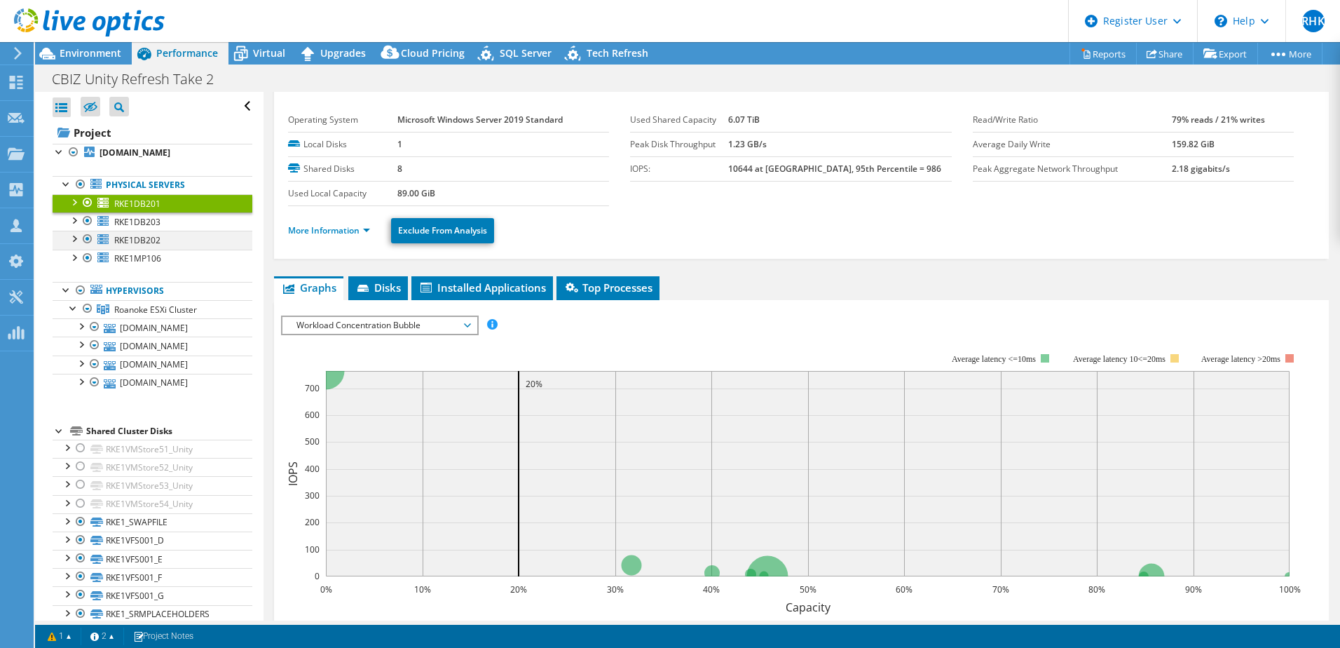
click at [74, 244] on div at bounding box center [74, 238] width 14 height 14
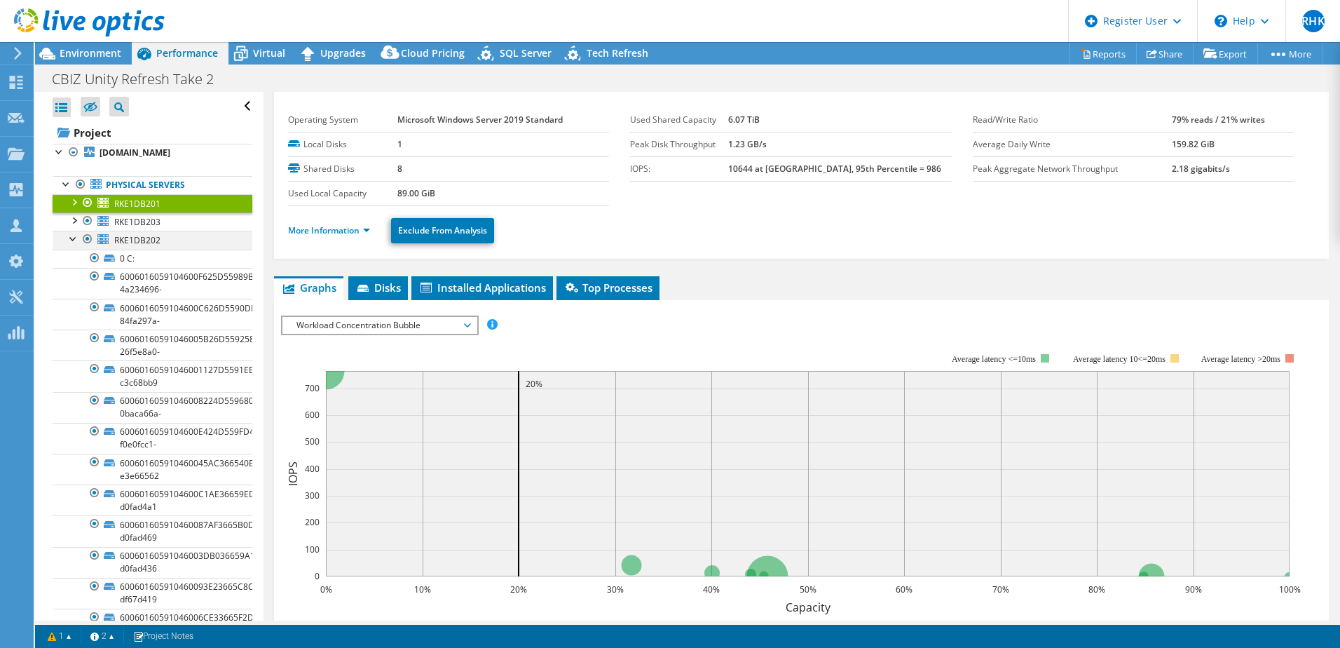
click at [74, 244] on div at bounding box center [74, 238] width 14 height 14
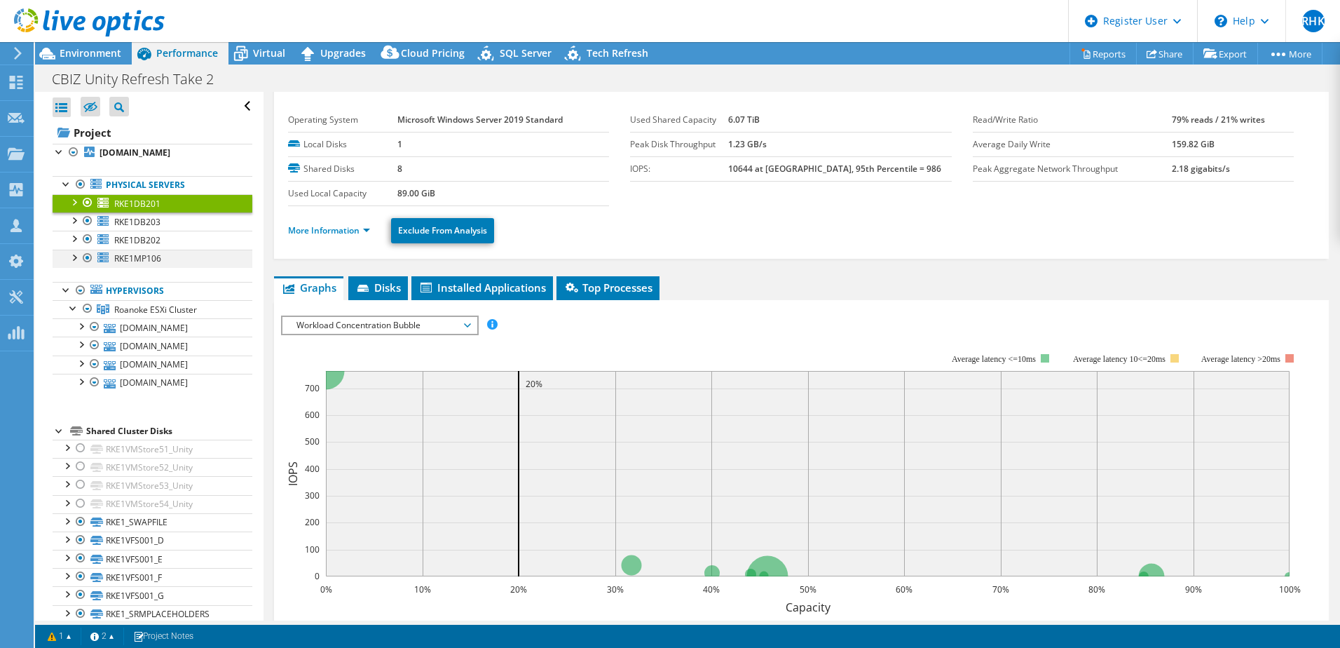
click at [72, 261] on div at bounding box center [74, 257] width 14 height 14
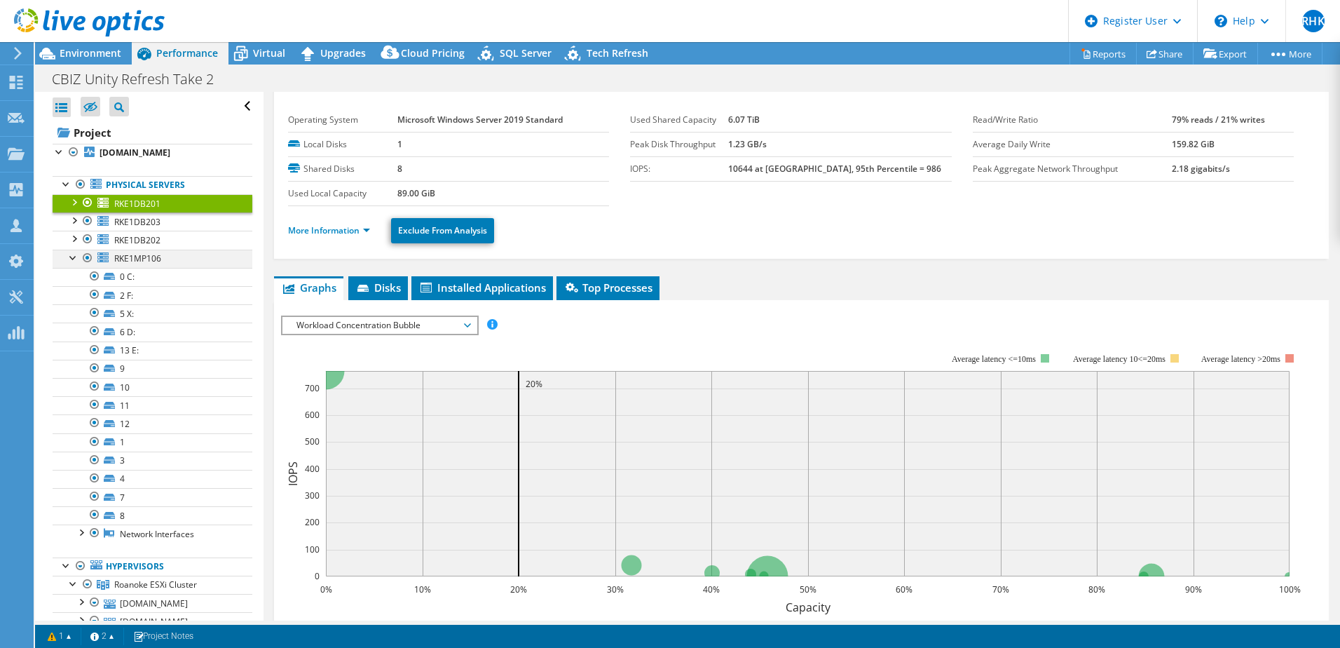
click at [73, 259] on div at bounding box center [74, 257] width 14 height 14
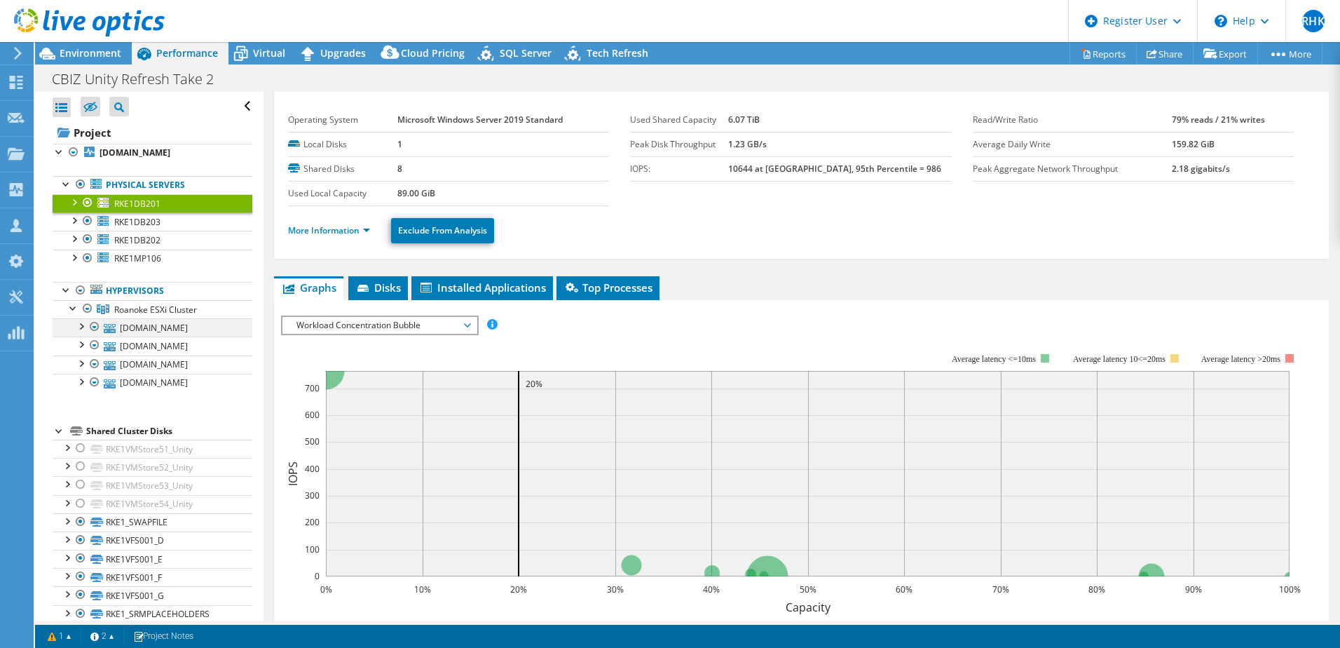
click at [81, 328] on div at bounding box center [81, 325] width 14 height 14
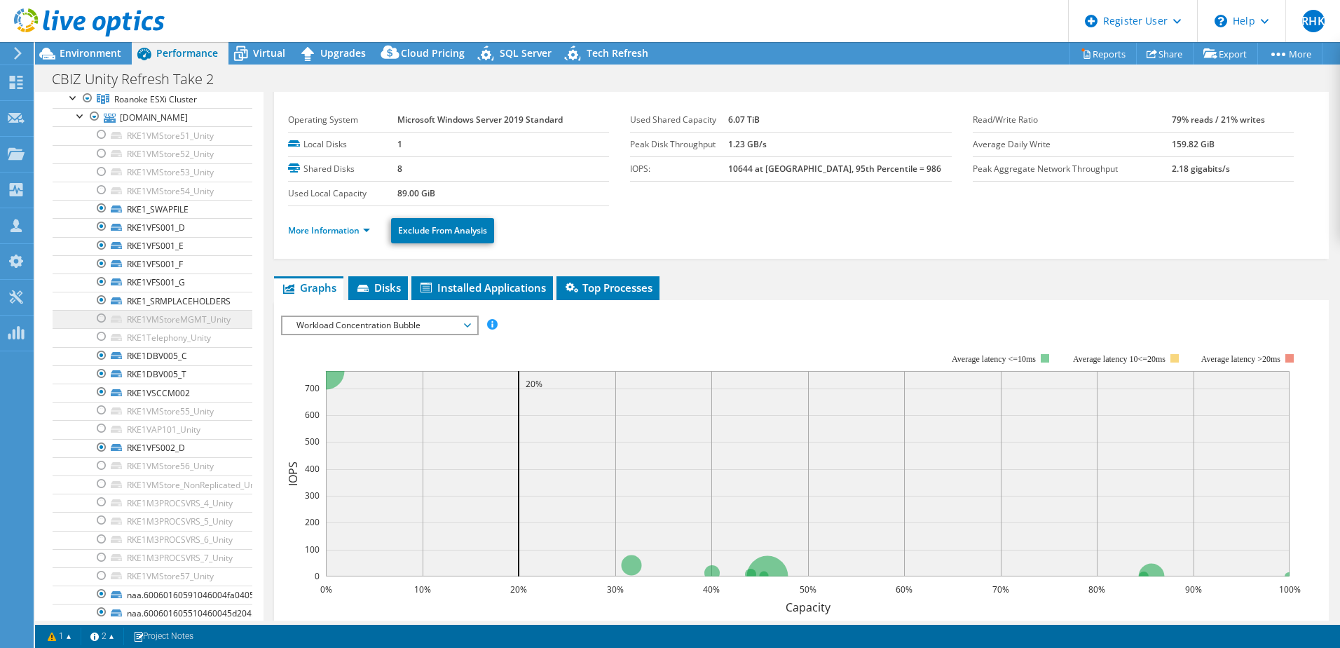
scroll to position [70, 0]
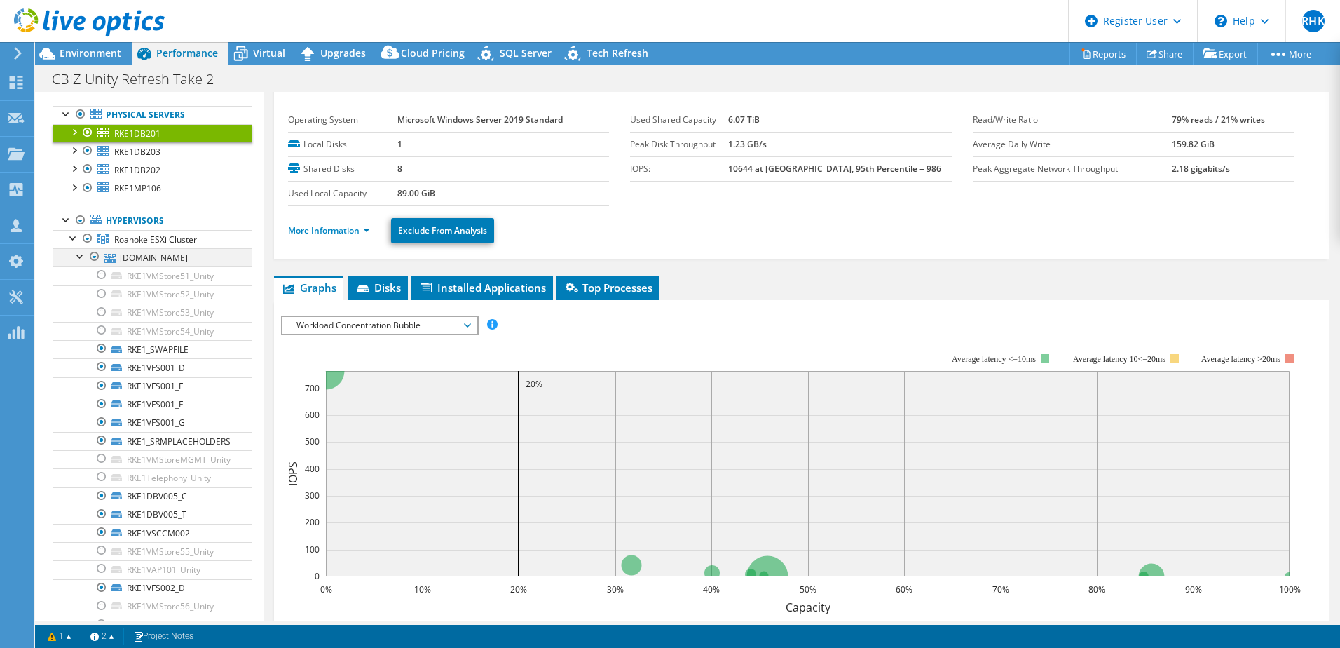
click at [81, 260] on div at bounding box center [81, 255] width 14 height 14
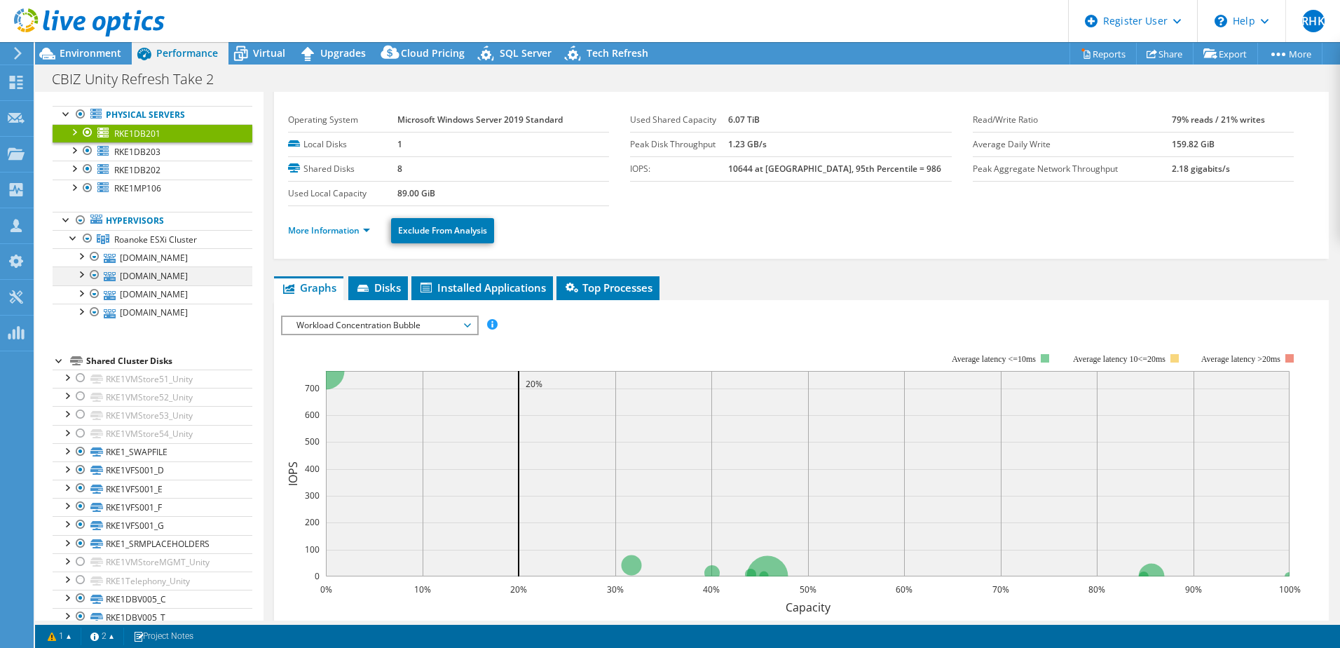
click at [79, 278] on div at bounding box center [81, 273] width 14 height 14
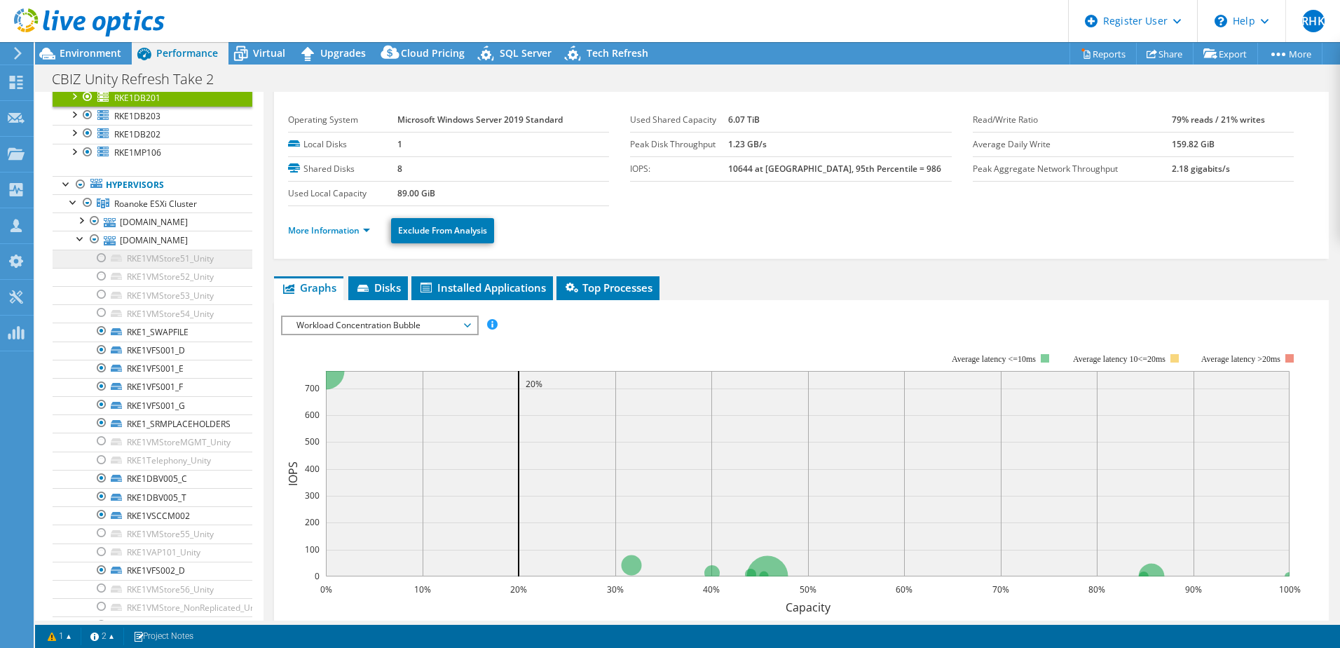
scroll to position [0, 0]
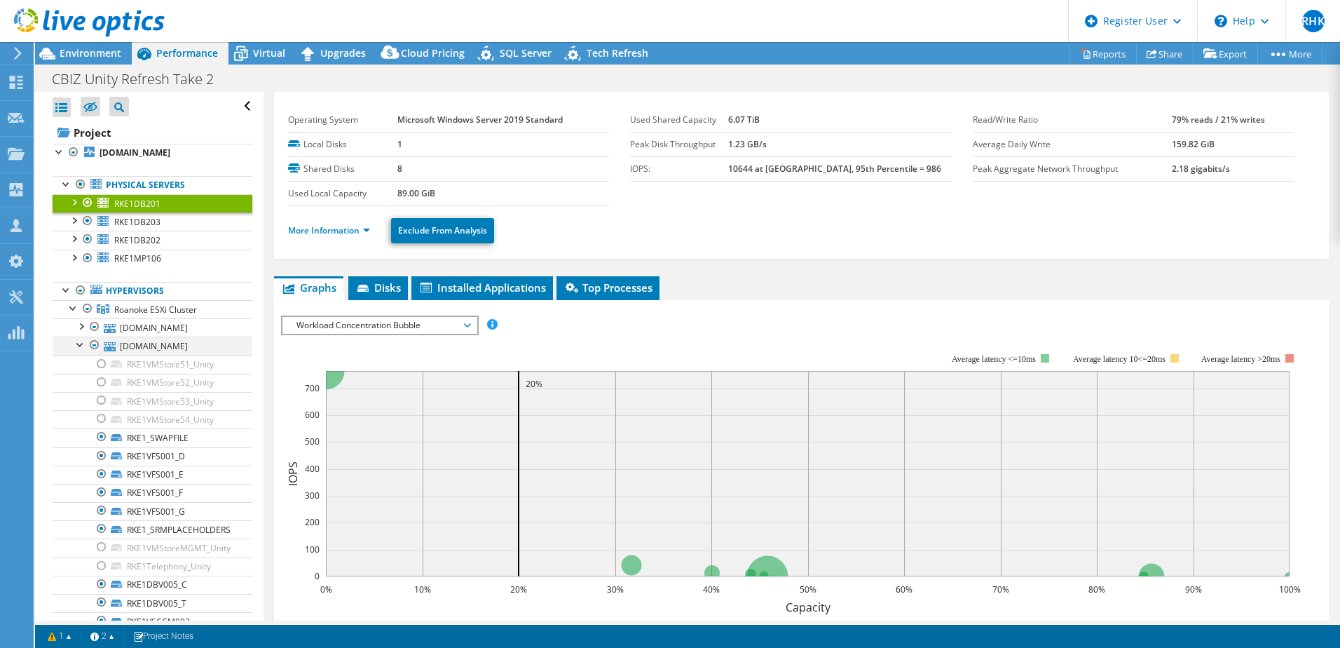
click at [80, 346] on div at bounding box center [81, 344] width 14 height 14
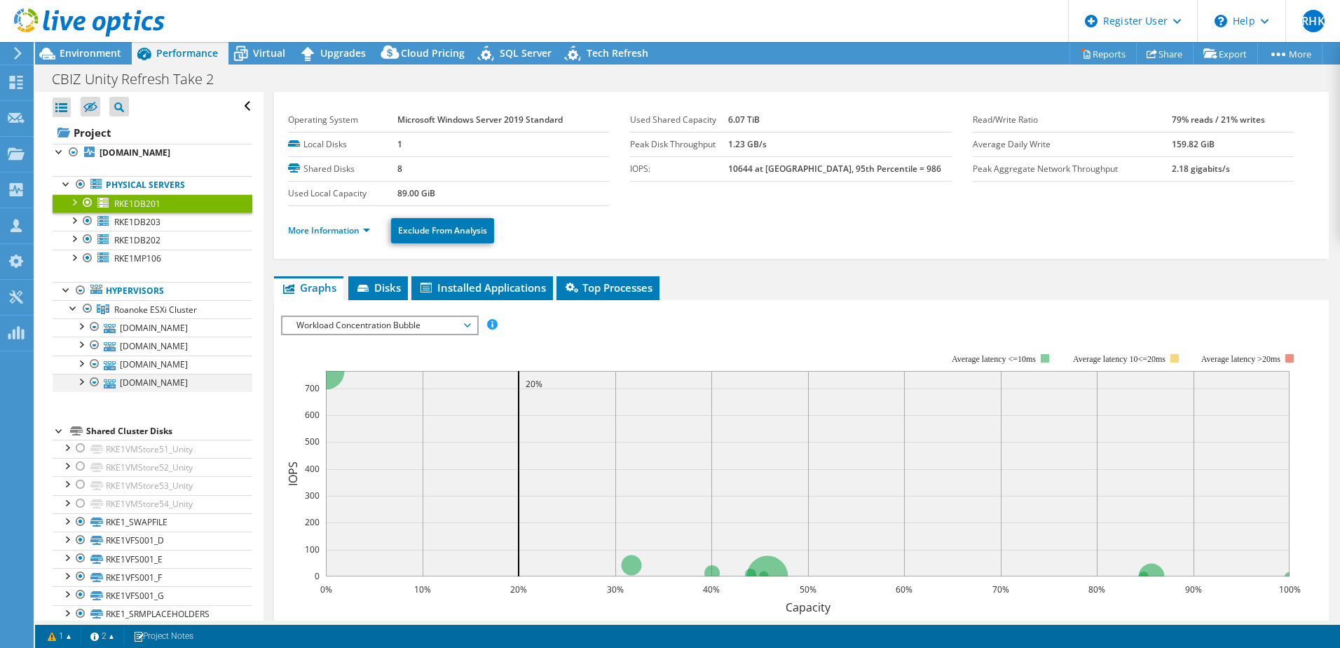
click at [80, 386] on div at bounding box center [81, 381] width 14 height 14
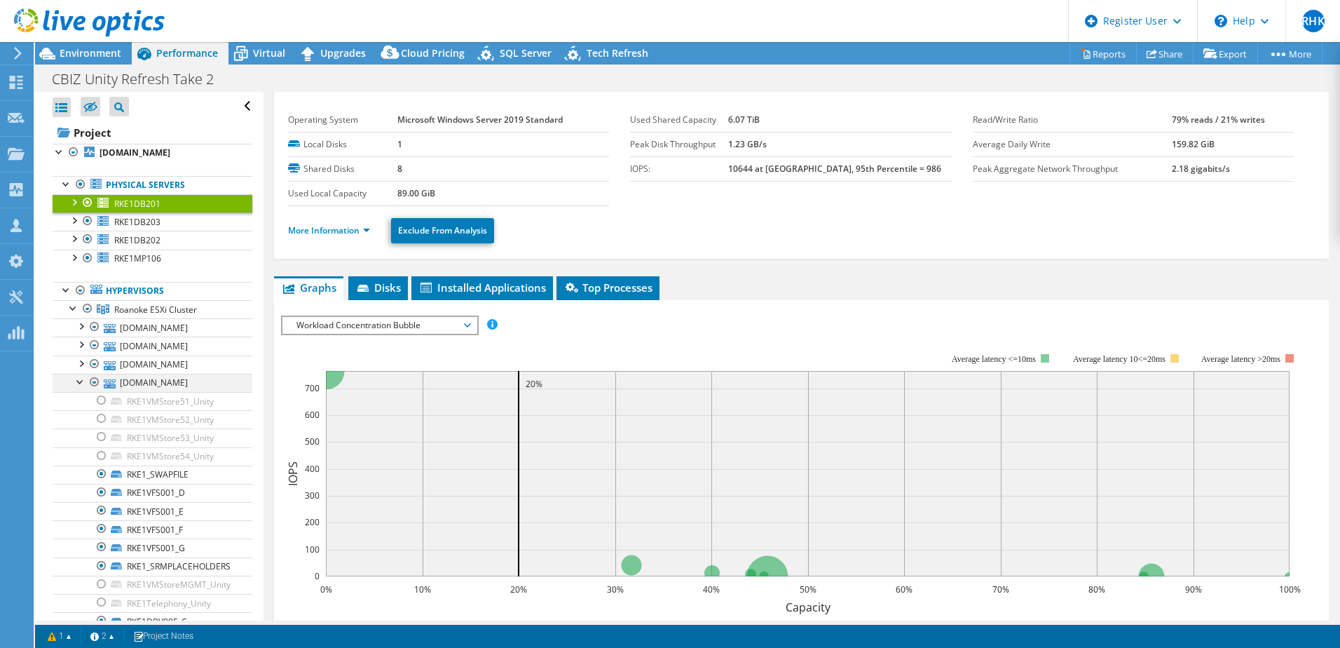
click at [80, 386] on div at bounding box center [81, 381] width 14 height 14
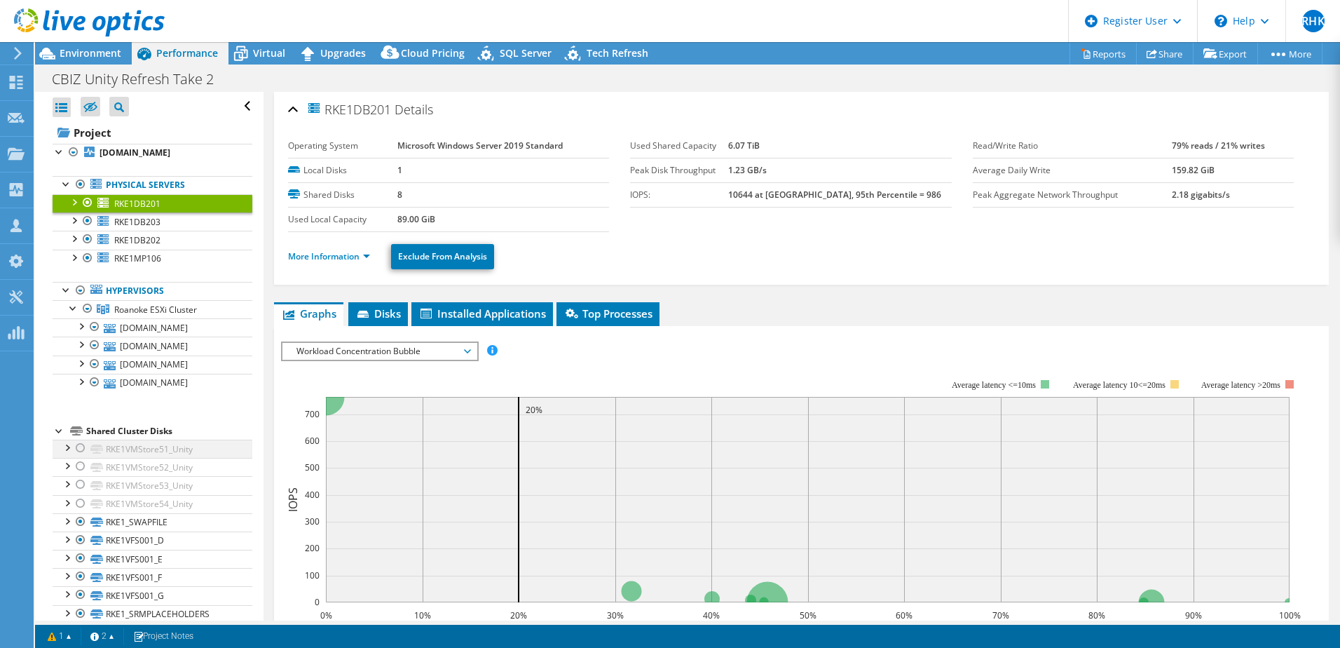
click at [79, 446] on div at bounding box center [81, 448] width 14 height 17
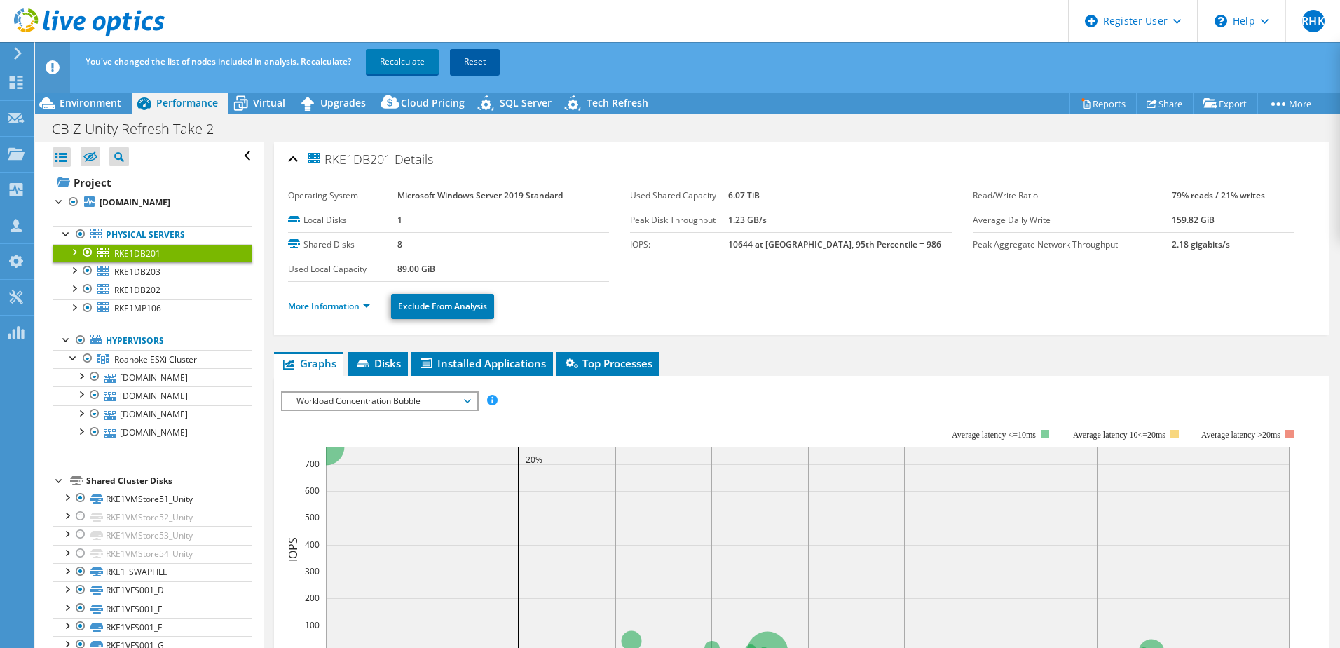
click at [457, 67] on link "Reset" at bounding box center [475, 61] width 50 height 25
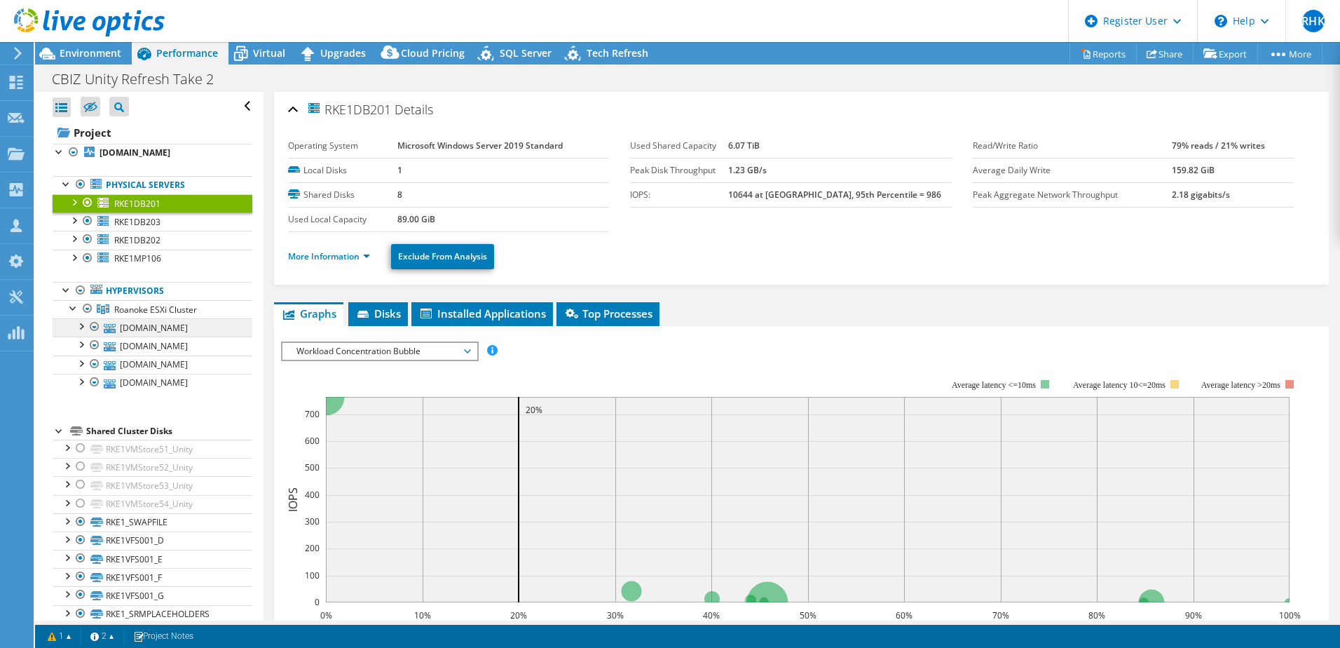
scroll to position [210, 0]
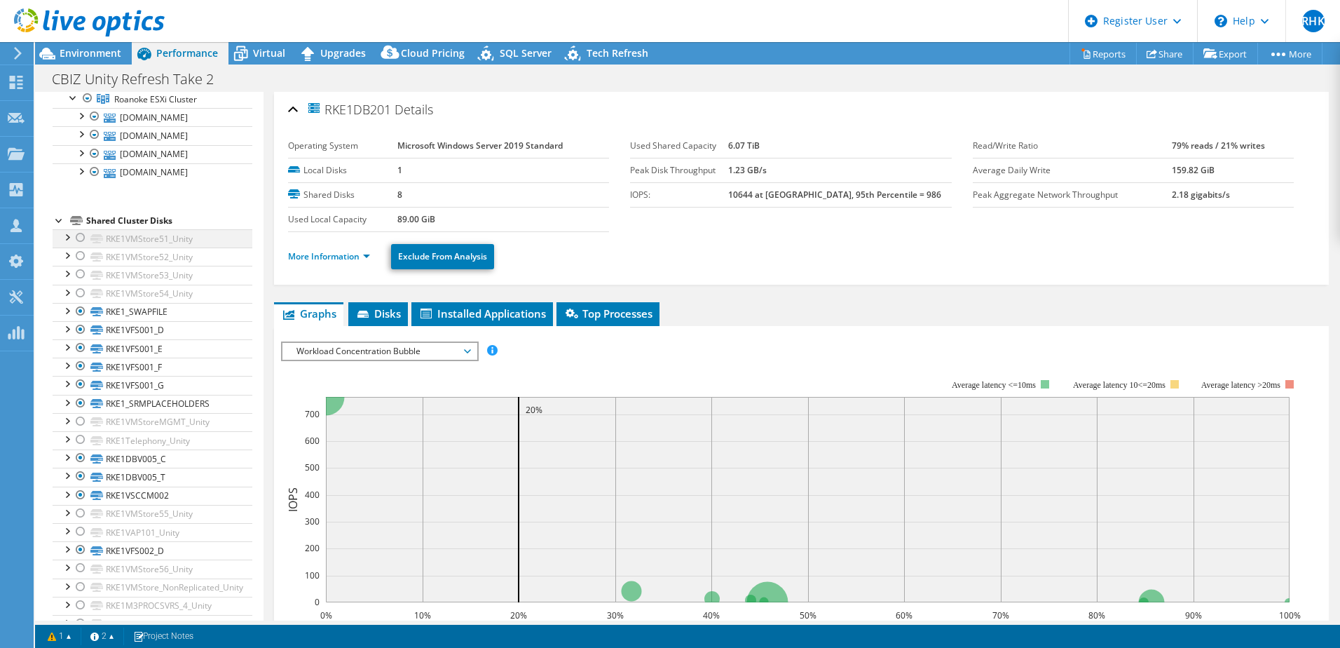
click at [80, 237] on div at bounding box center [81, 237] width 14 height 17
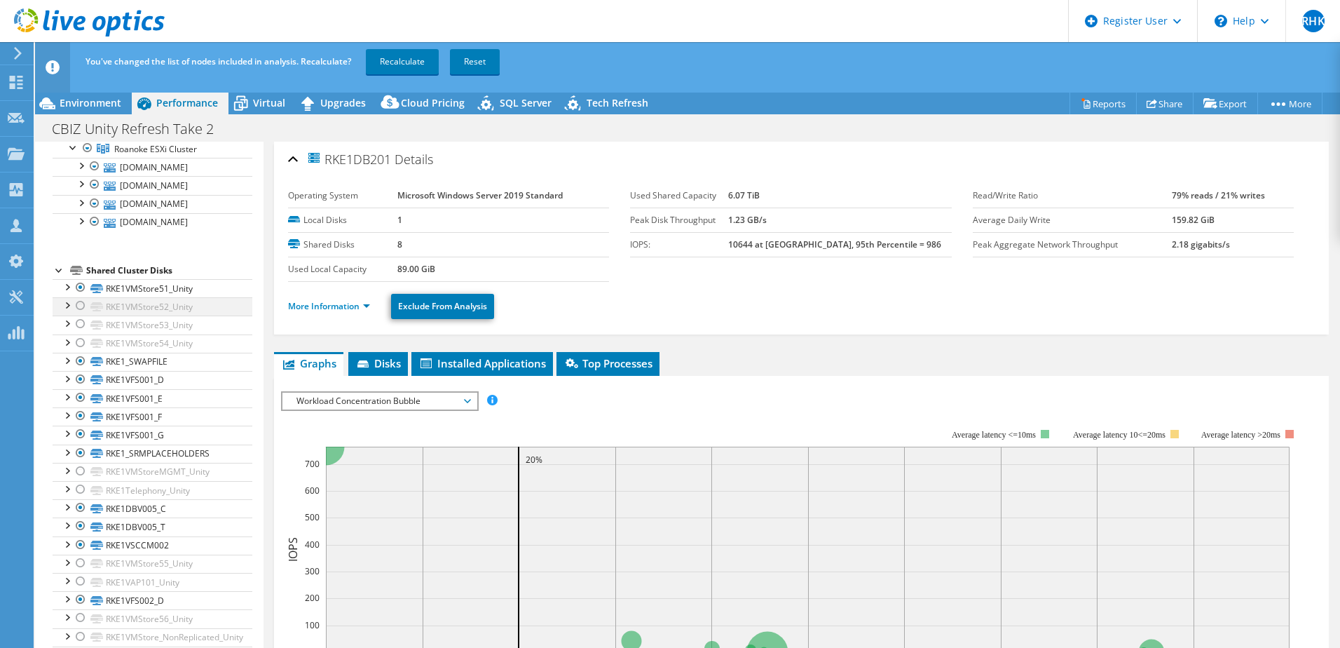
click at [78, 301] on div at bounding box center [81, 305] width 14 height 17
drag, startPoint x: 78, startPoint y: 320, endPoint x: 78, endPoint y: 327, distance: 7.7
click at [78, 320] on div at bounding box center [81, 323] width 14 height 17
drag, startPoint x: 78, startPoint y: 339, endPoint x: 86, endPoint y: 348, distance: 11.9
click at [78, 340] on div at bounding box center [81, 342] width 14 height 17
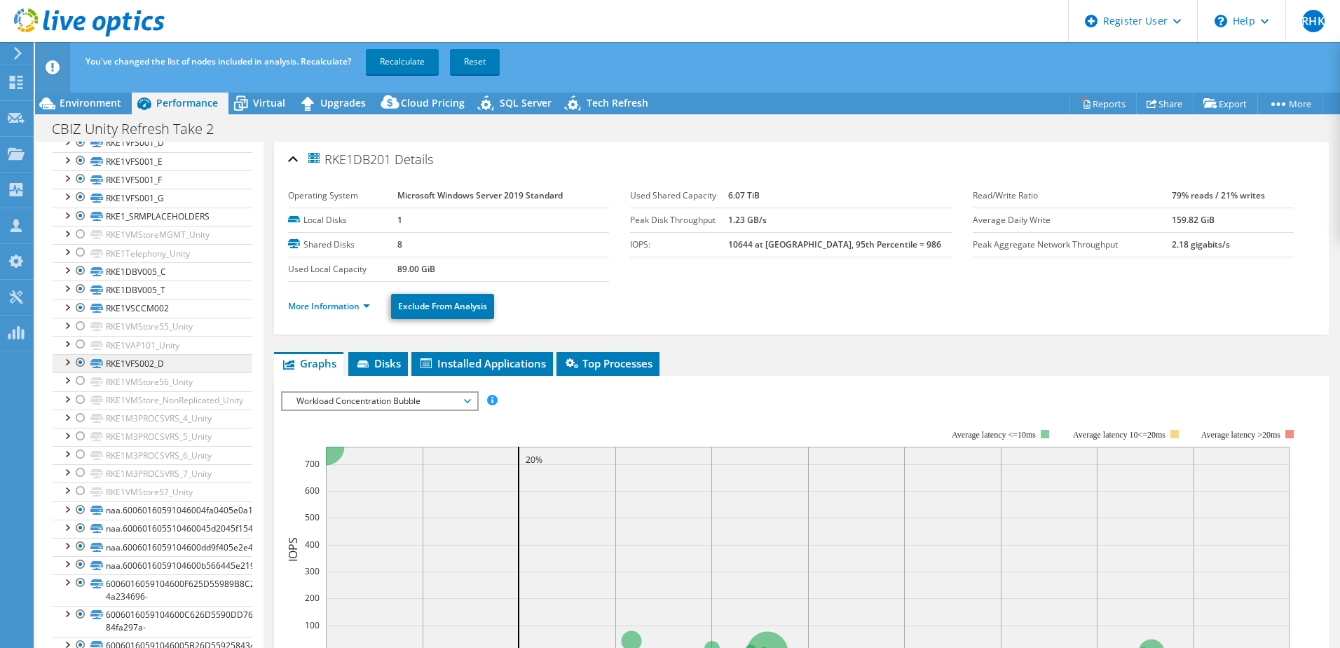
scroll to position [491, 0]
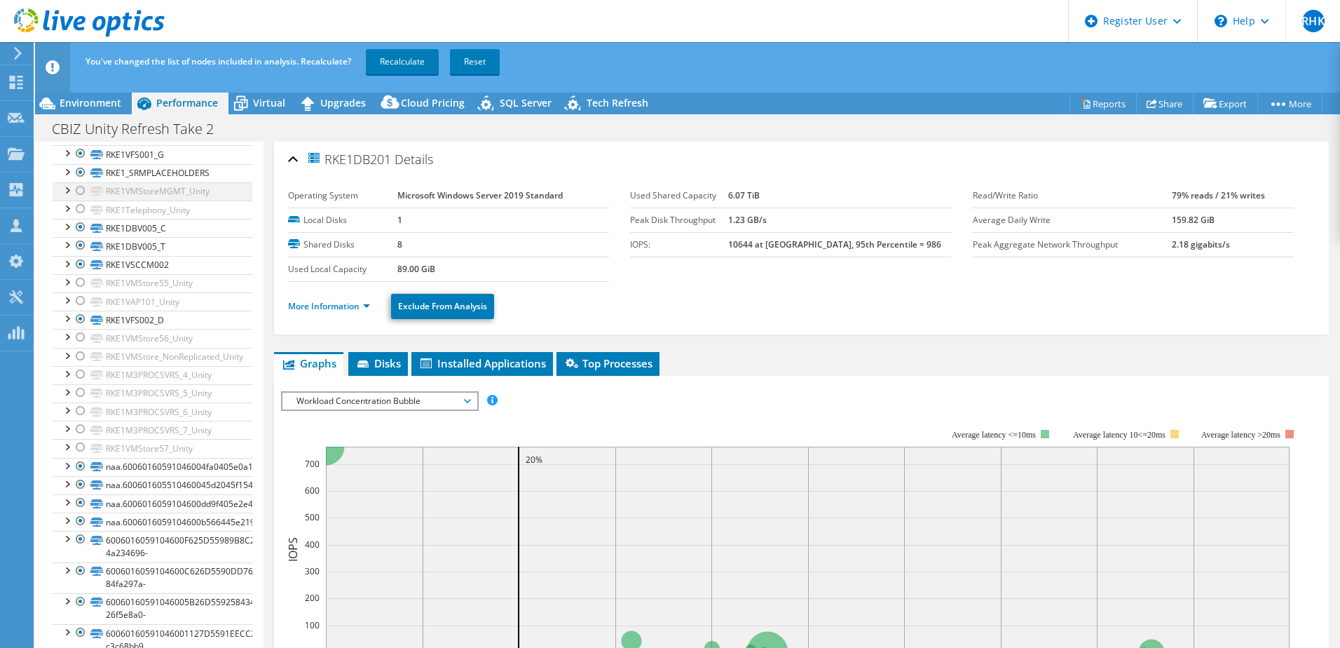
click at [82, 193] on div at bounding box center [81, 190] width 14 height 17
click at [82, 212] on div at bounding box center [81, 209] width 14 height 17
click at [77, 276] on div at bounding box center [81, 282] width 14 height 17
click at [77, 295] on div at bounding box center [81, 300] width 14 height 17
click at [83, 335] on div at bounding box center [81, 337] width 14 height 17
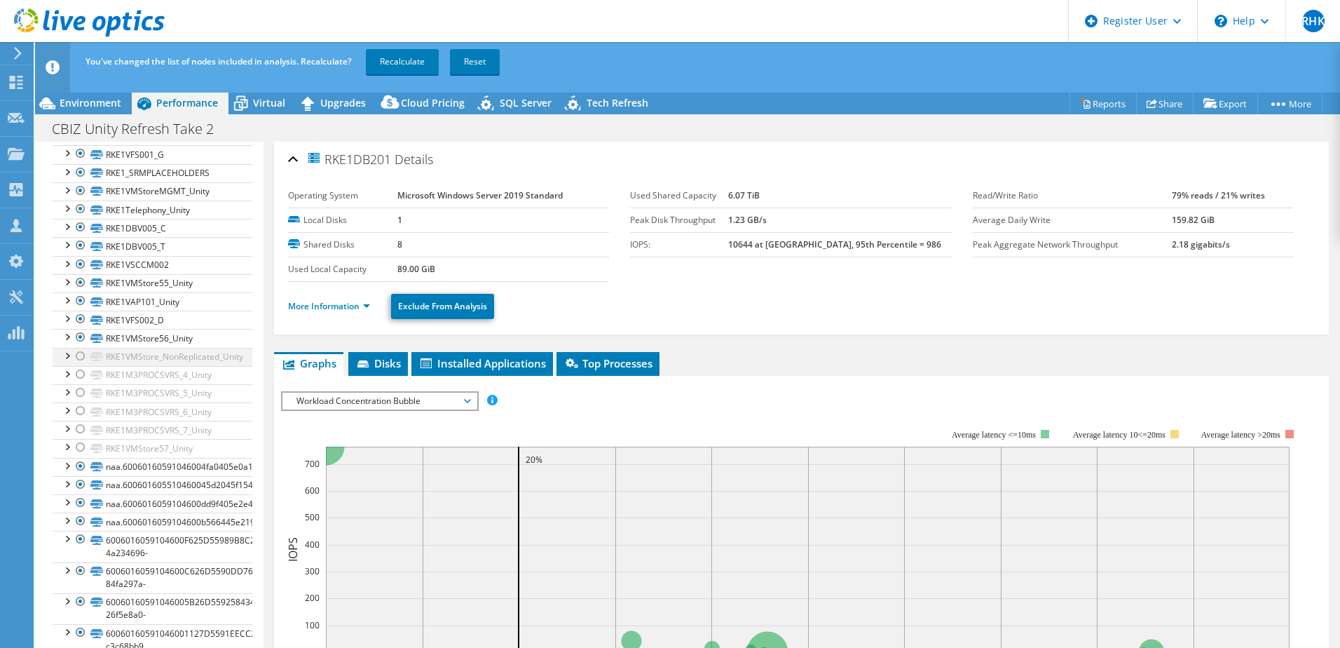
click at [79, 350] on div at bounding box center [81, 356] width 14 height 17
click at [80, 365] on ul "RKE1VMStore51_Unity RKE1VMStore51_Unity | rke1vm107.ad.cbiz.com RKE1VMStore51_U…" at bounding box center [153, 466] width 200 height 935
drag, startPoint x: 80, startPoint y: 365, endPoint x: 77, endPoint y: 378, distance: 12.9
click at [77, 378] on div at bounding box center [81, 374] width 14 height 17
click at [78, 396] on div at bounding box center [81, 392] width 14 height 17
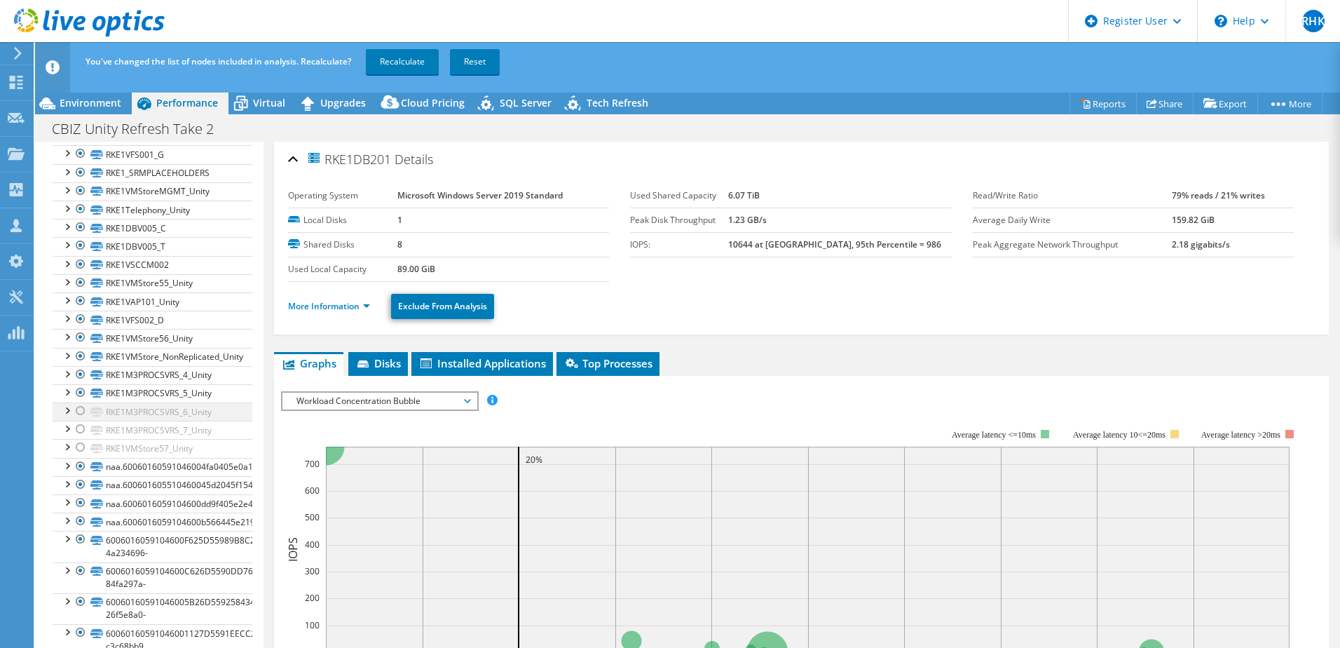
click at [79, 409] on div at bounding box center [81, 410] width 14 height 17
click at [79, 424] on div at bounding box center [81, 429] width 14 height 17
click at [80, 448] on div at bounding box center [81, 447] width 14 height 17
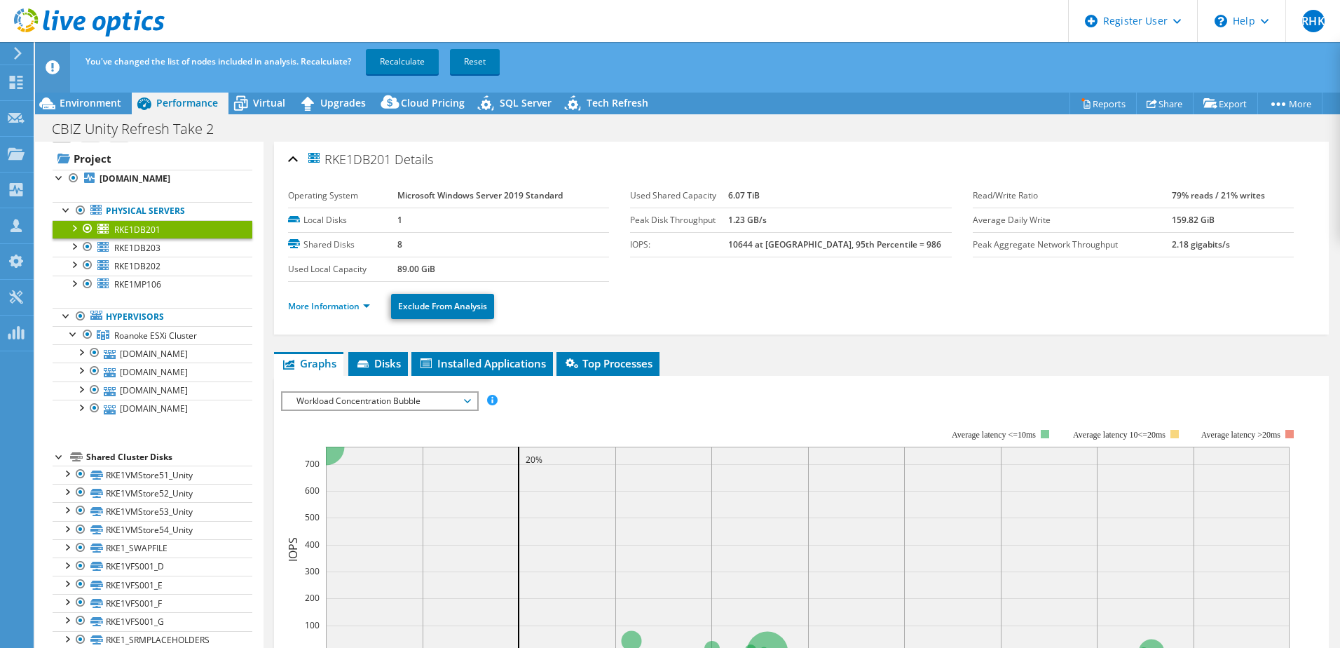
scroll to position [0, 0]
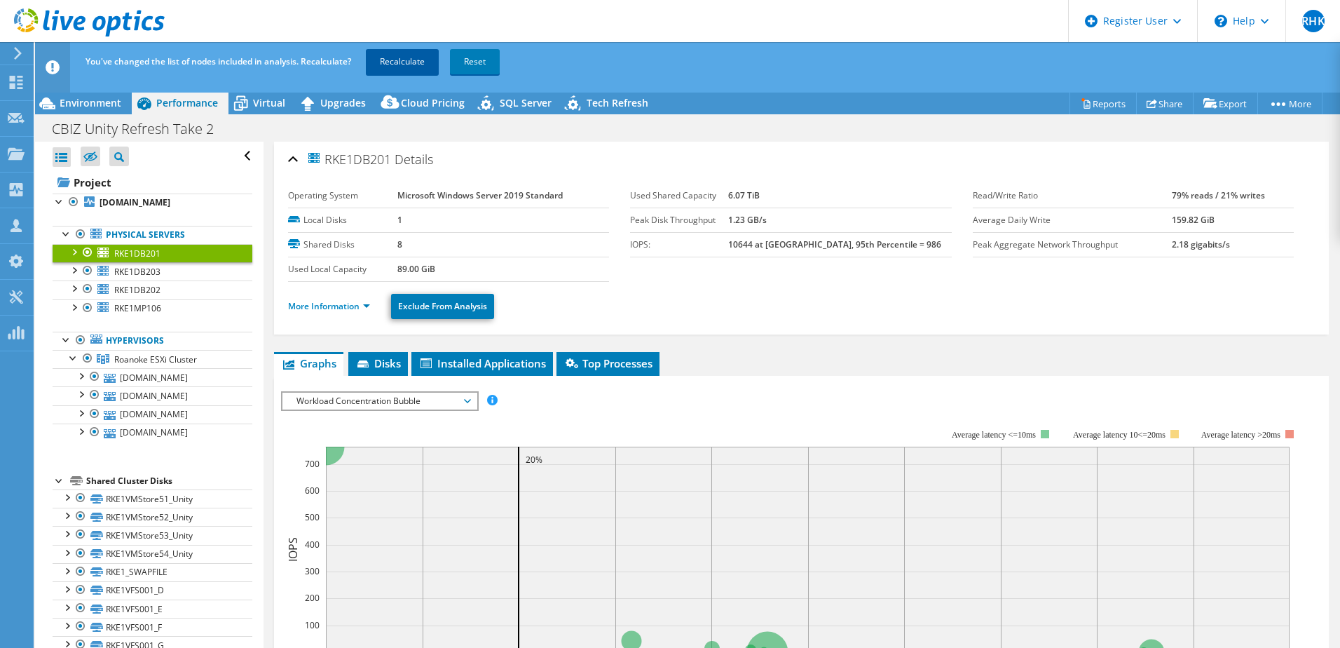
click at [414, 64] on link "Recalculate" at bounding box center [402, 61] width 73 height 25
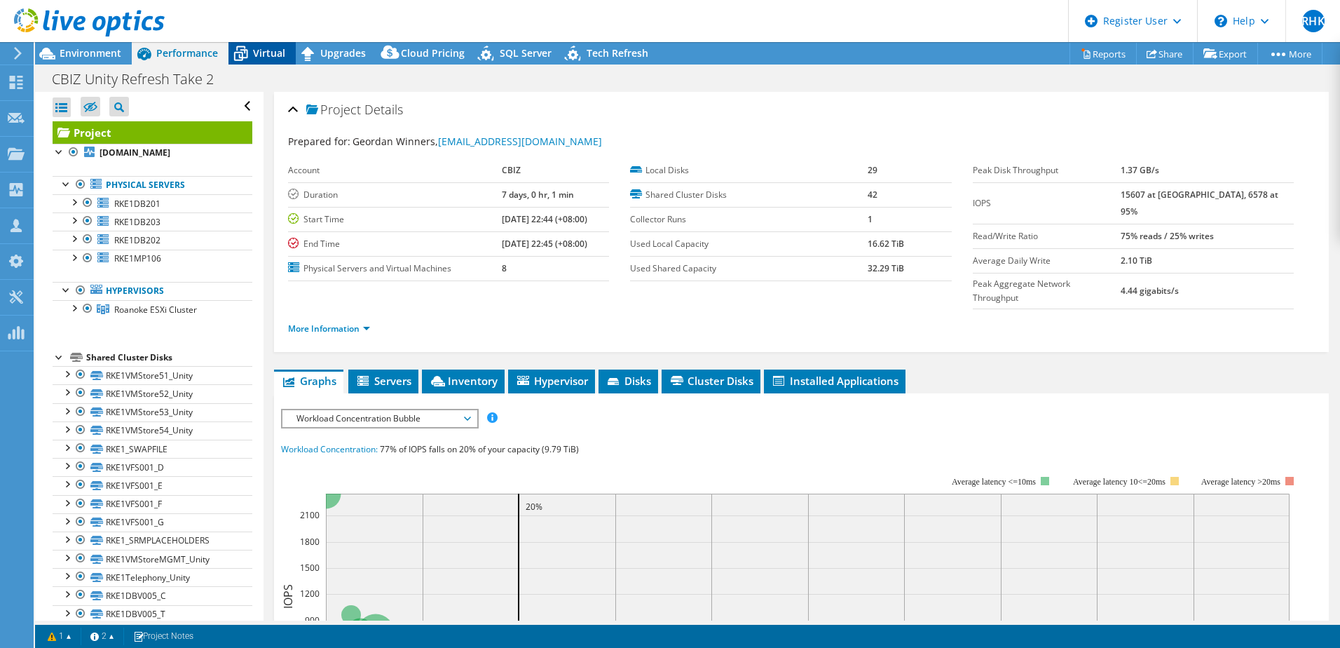
click at [280, 51] on span "Virtual" at bounding box center [269, 52] width 32 height 13
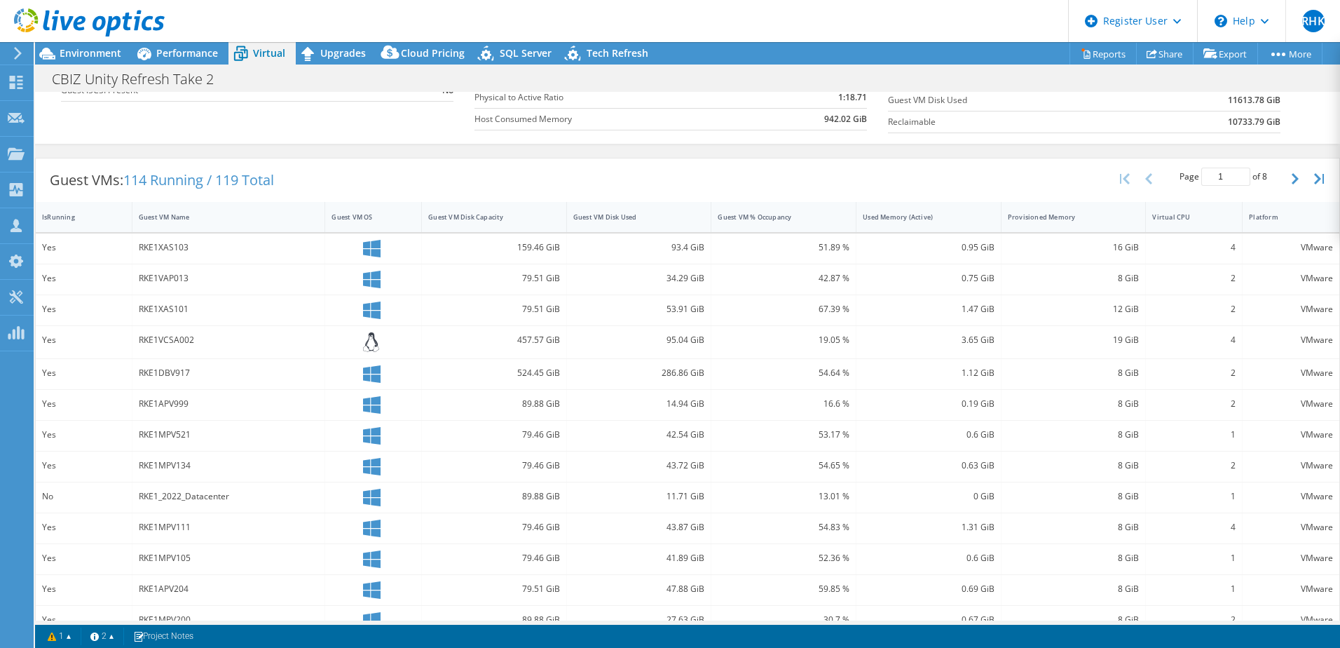
scroll to position [84, 0]
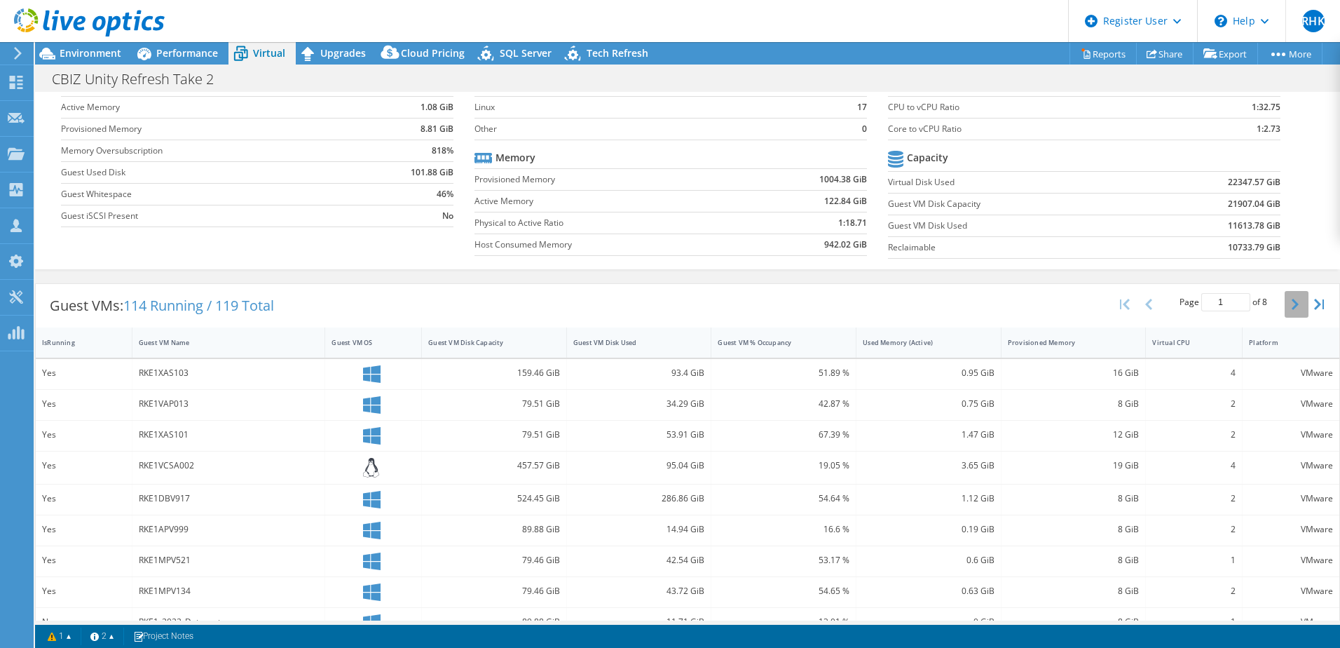
click at [891, 312] on button "button" at bounding box center [1297, 304] width 24 height 27
type input "2"
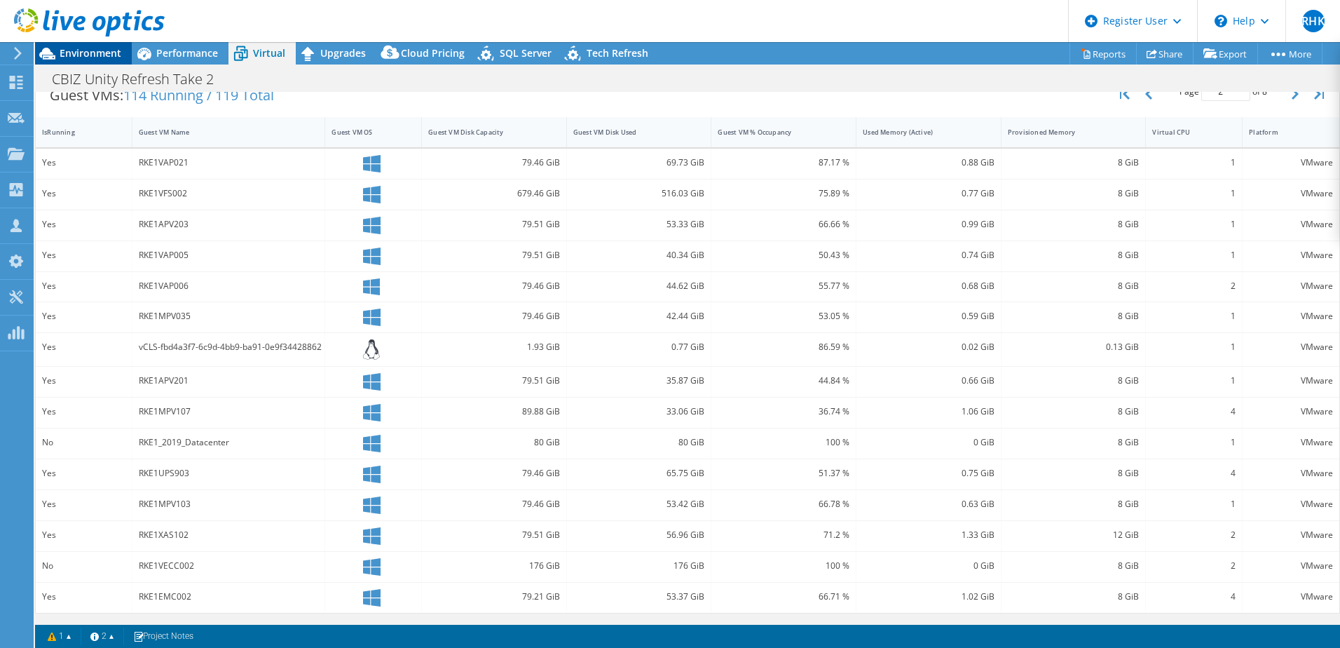
click at [88, 54] on span "Environment" at bounding box center [91, 52] width 62 height 13
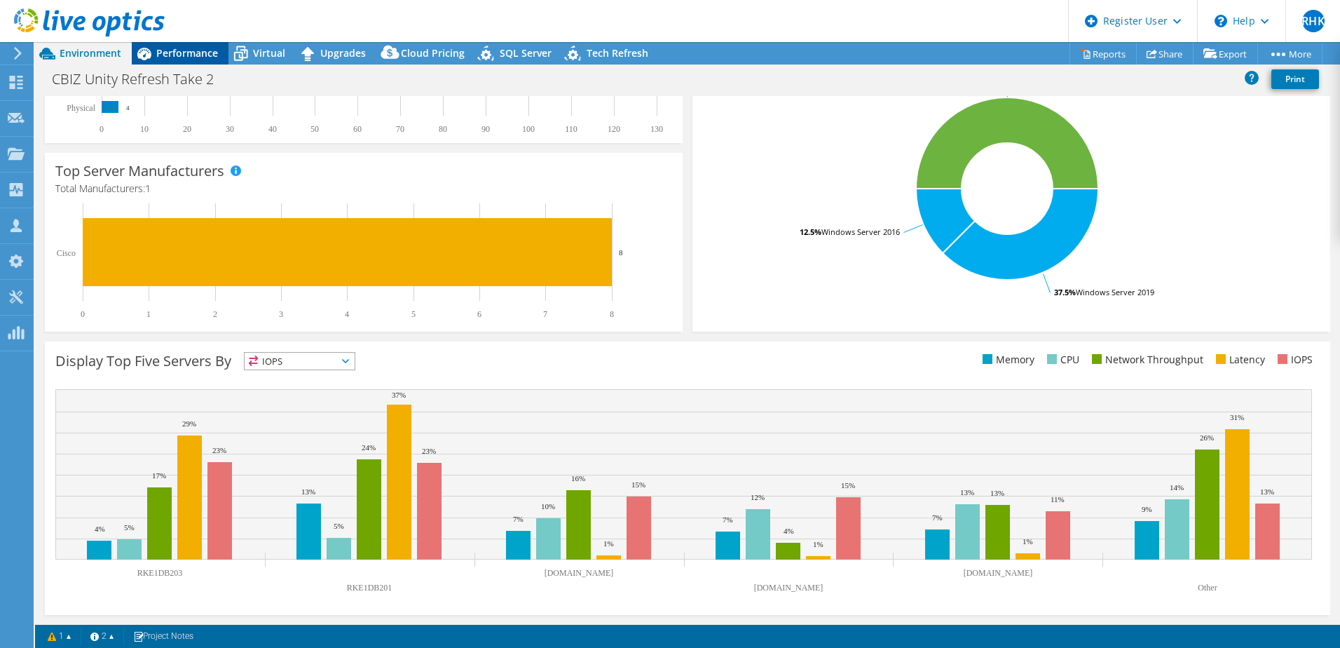
scroll to position [288, 0]
click at [171, 60] on div "Performance" at bounding box center [180, 53] width 97 height 22
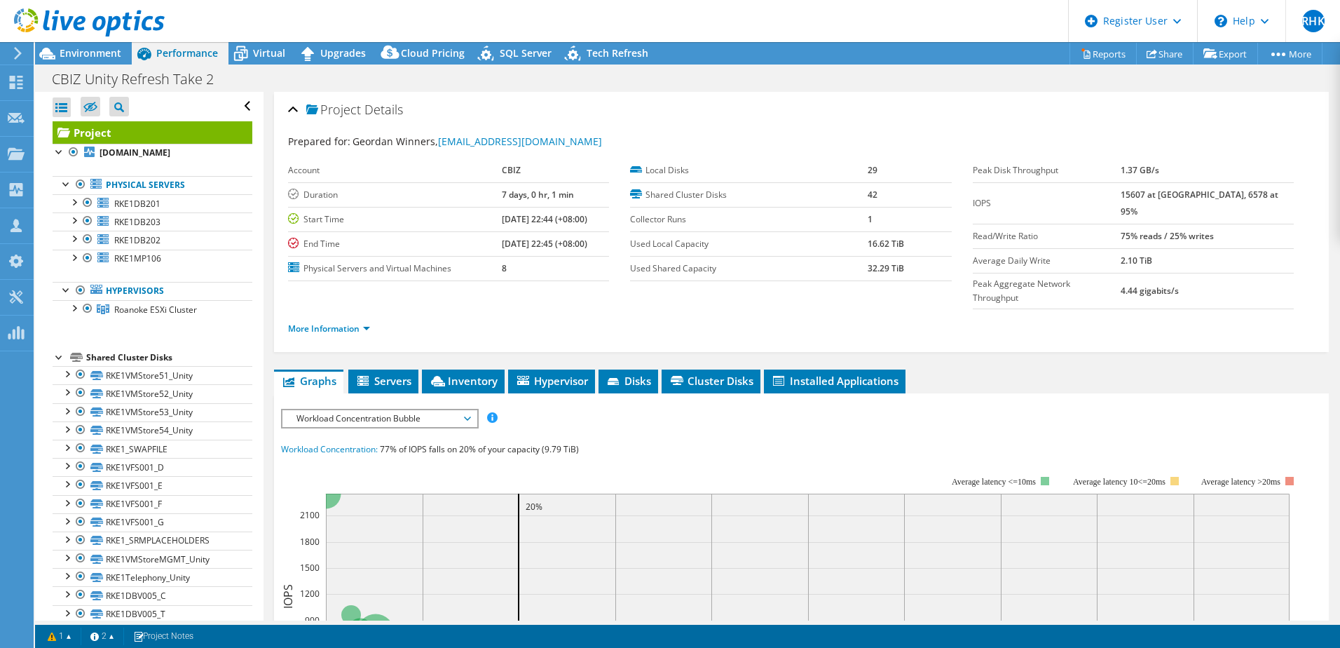
click at [369, 321] on li "More Information" at bounding box center [333, 328] width 90 height 15
click at [351, 322] on link "More Information" at bounding box center [329, 328] width 82 height 12
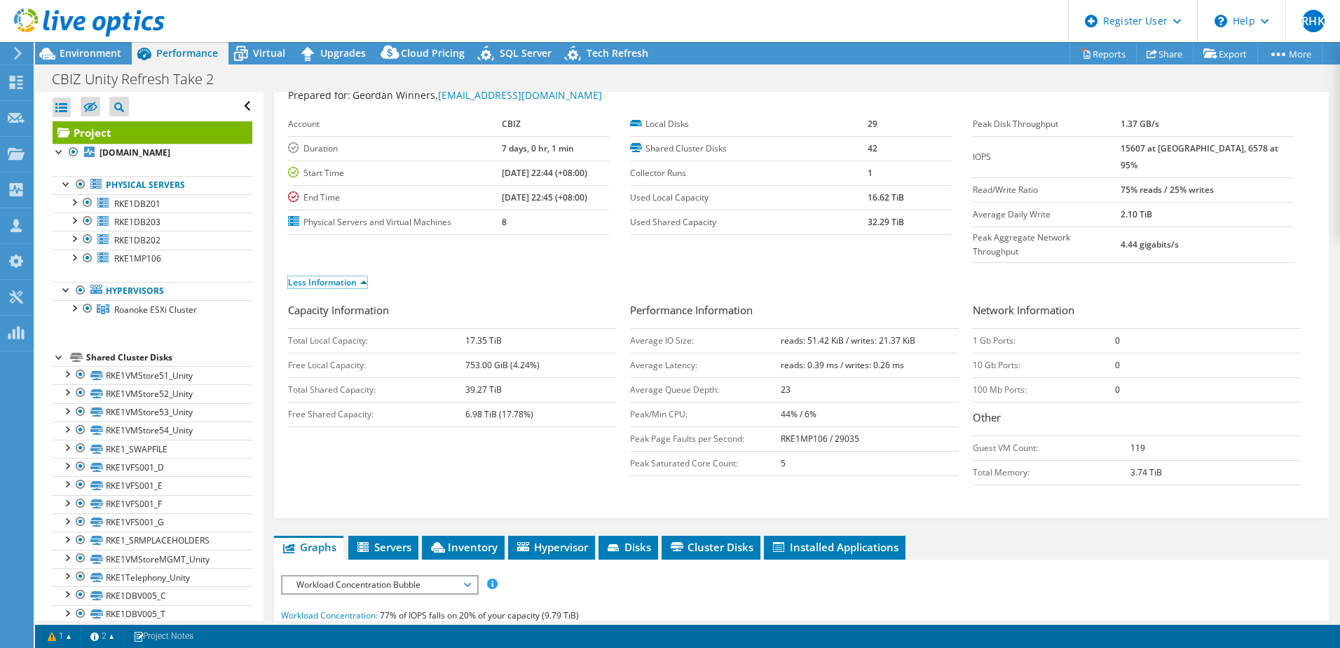
scroll to position [70, 0]
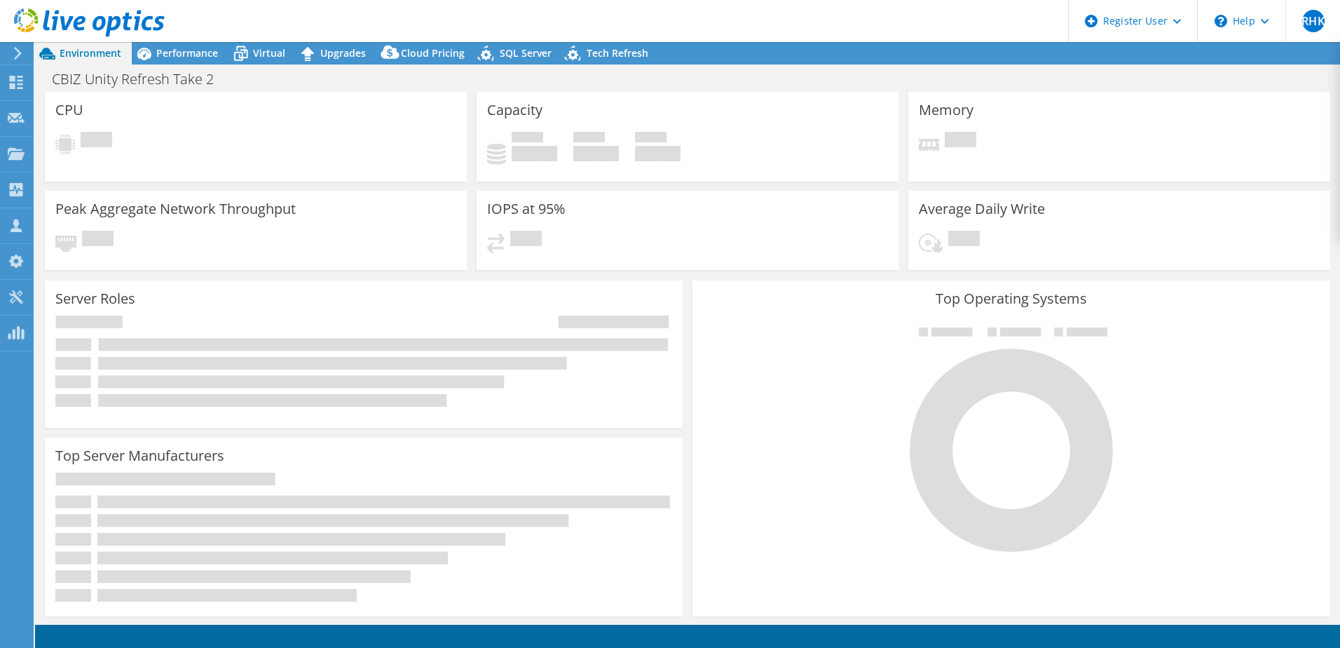
select select "USD"
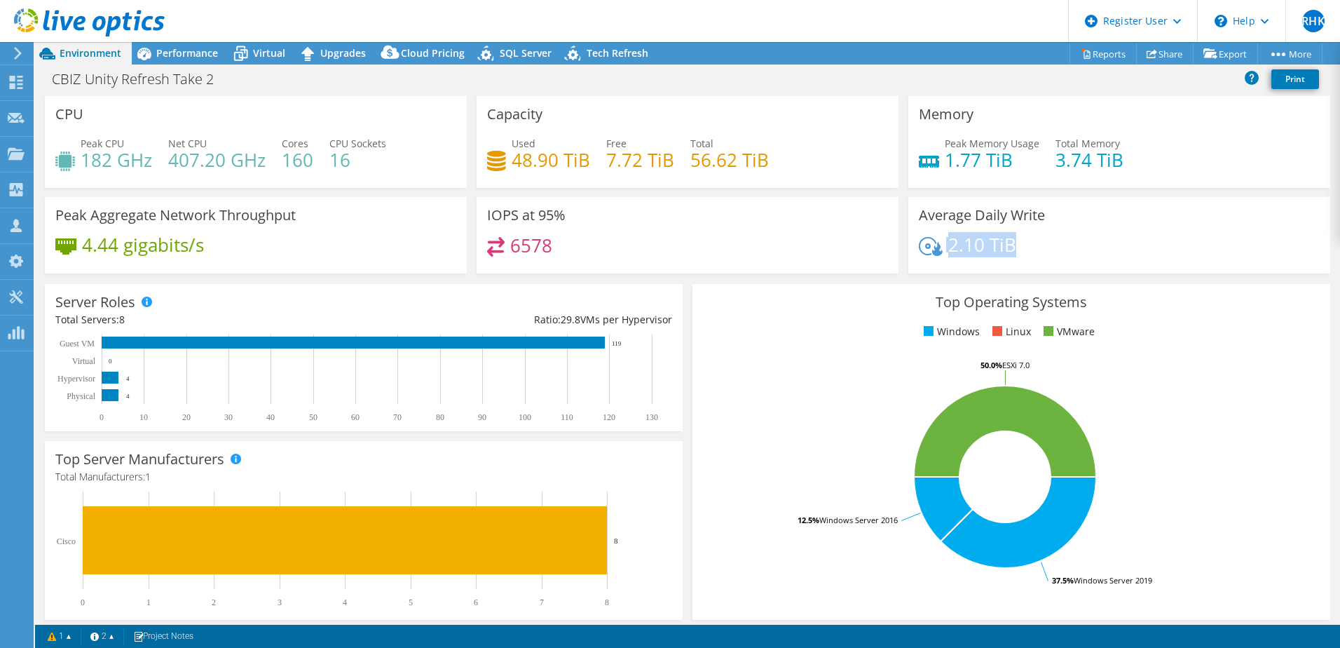
drag, startPoint x: 939, startPoint y: 248, endPoint x: 1026, endPoint y: 252, distance: 87.0
click at [1026, 252] on div "2.10 TiB" at bounding box center [1119, 251] width 401 height 29
